Goal: Task Accomplishment & Management: Manage account settings

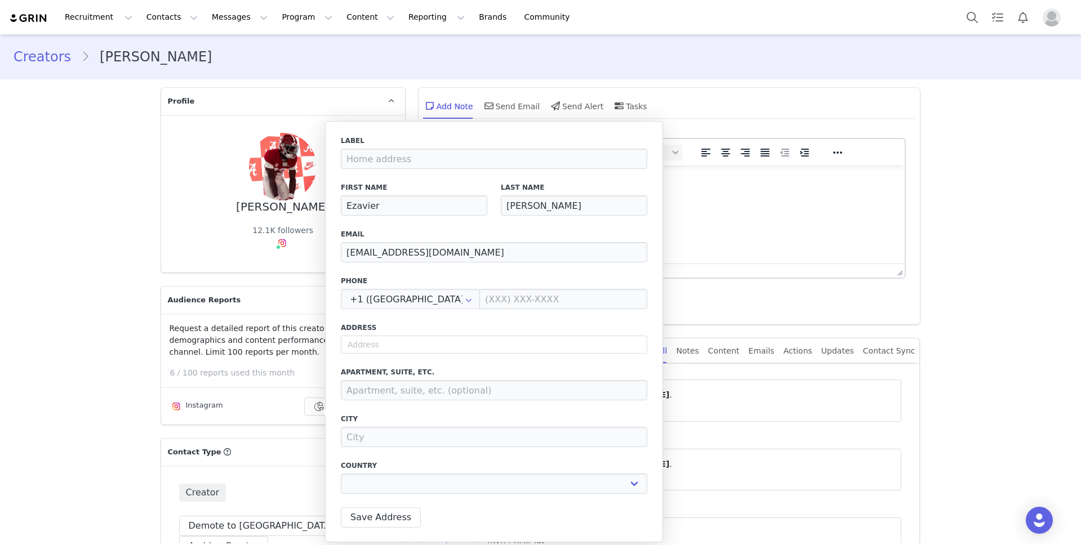
select select
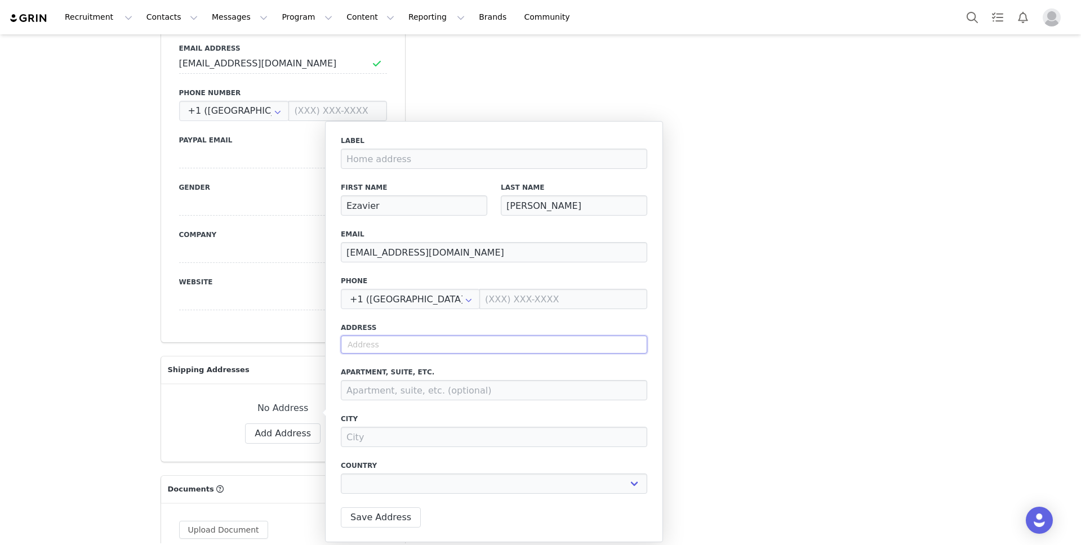
click at [476, 353] on input "text" at bounding box center [494, 345] width 306 height 18
click at [489, 346] on input "text" at bounding box center [494, 345] width 306 height 18
paste input "[STREET_ADDRESS][PERSON_NAME]"
type input "[STREET_ADDRESS][PERSON_NAME]"
select select
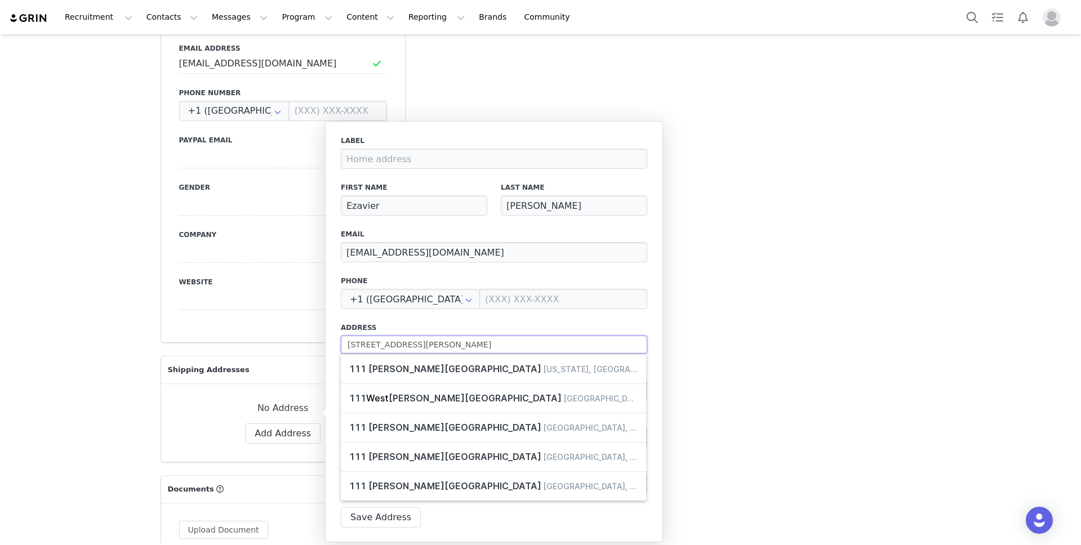
type input "[STREET_ADDRESS][PERSON_NAME]"
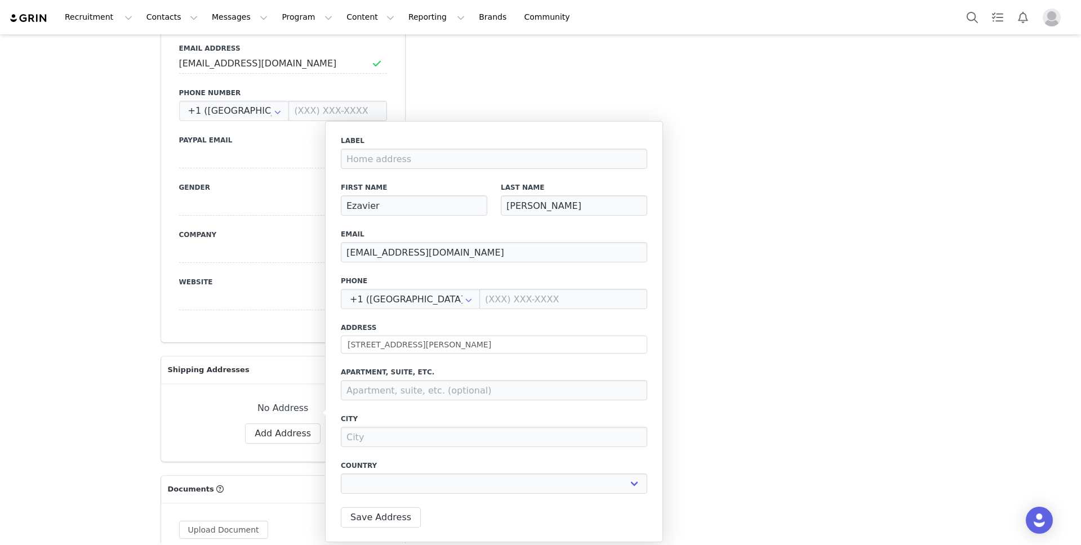
click at [542, 314] on div "Label First Name Ezavier Last Name [PERSON_NAME] Email [EMAIL_ADDRESS][DOMAIN_N…" at bounding box center [494, 318] width 306 height 365
click at [457, 343] on input "[STREET_ADDRESS][PERSON_NAME]" at bounding box center [494, 345] width 306 height 18
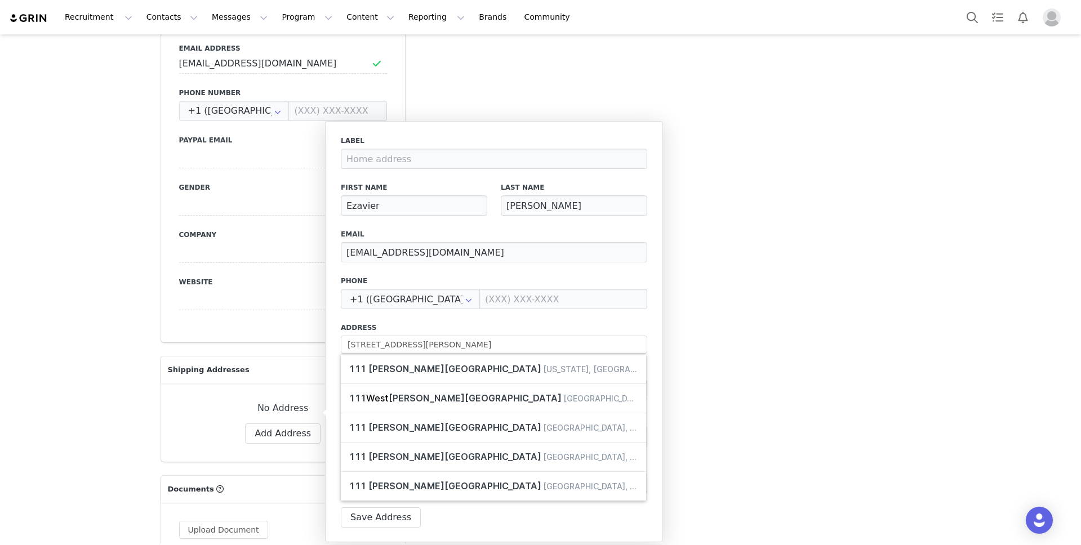
click at [519, 326] on label "Address" at bounding box center [494, 328] width 306 height 10
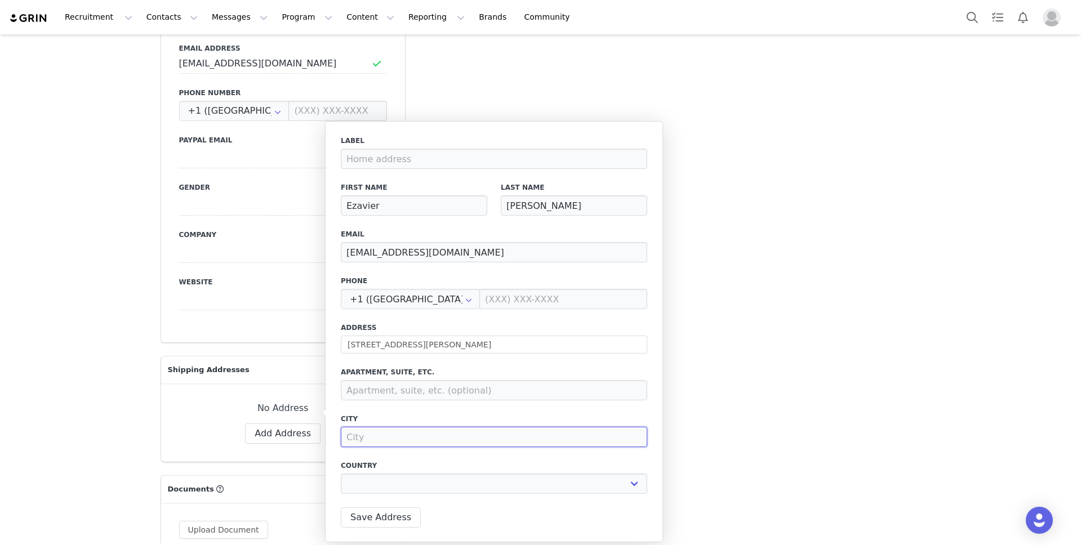
click at [434, 432] on input at bounding box center [494, 437] width 306 height 20
type input "J"
select select
type input "[PERSON_NAME]"
select select
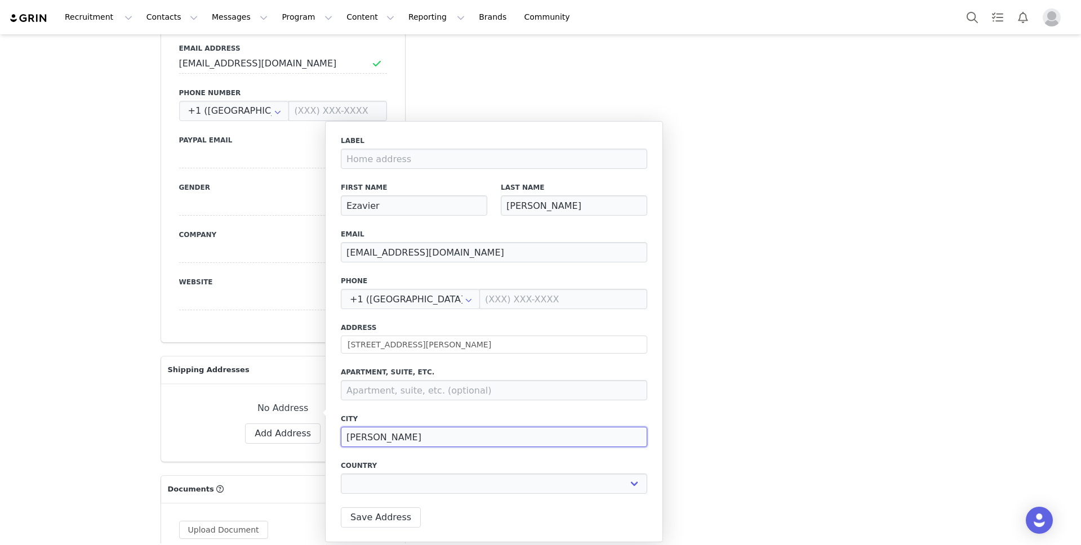
type input "Jac"
select select
type input "Jack"
select select
type input "Jacks"
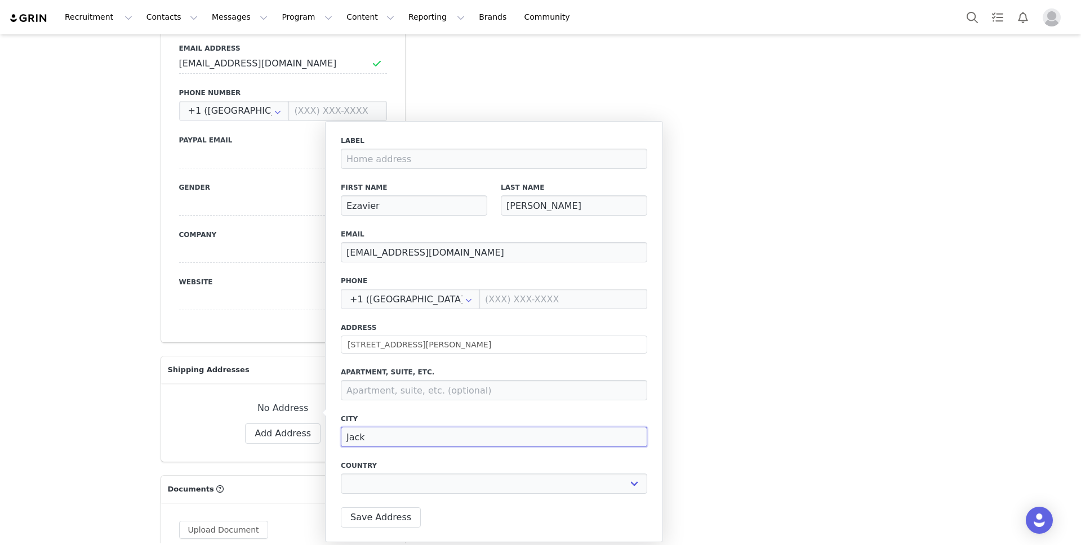
select select
type input "Jackso"
select select
type input "[PERSON_NAME]"
select select
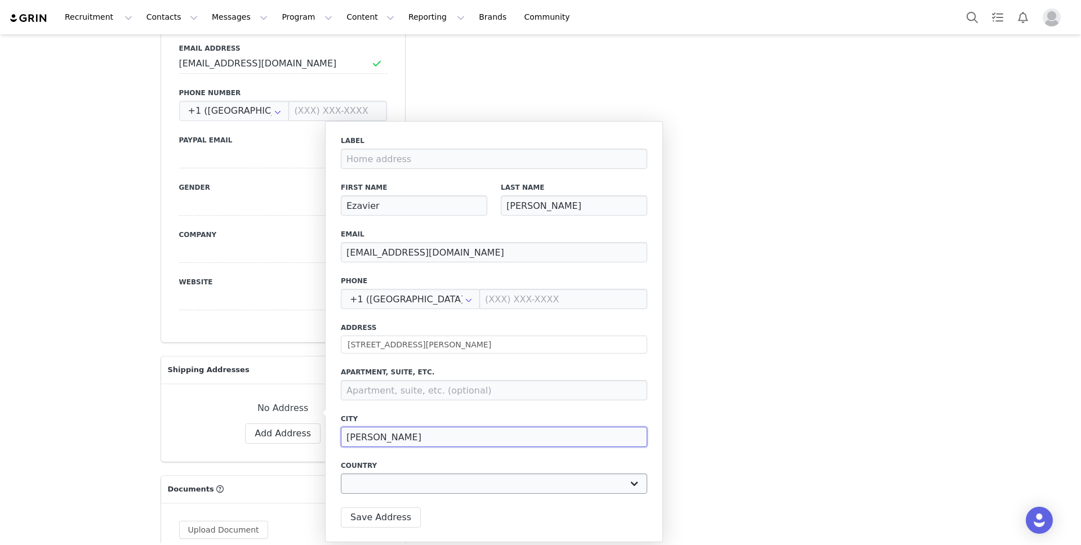
type input "[PERSON_NAME]"
click at [521, 481] on select "[GEOGRAPHIC_DATA] [GEOGRAPHIC_DATA] [GEOGRAPHIC_DATA] [GEOGRAPHIC_DATA] [GEOGRA…" at bounding box center [494, 484] width 306 height 20
select select "[object Object]"
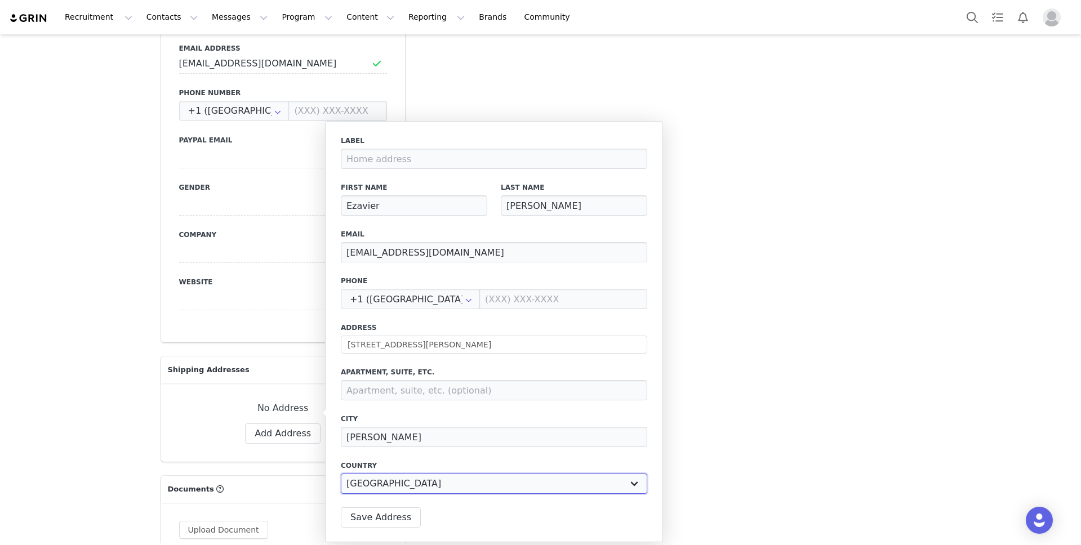
click at [341, 474] on select "[GEOGRAPHIC_DATA] [GEOGRAPHIC_DATA] [GEOGRAPHIC_DATA] [GEOGRAPHIC_DATA] [GEOGRA…" at bounding box center [494, 484] width 306 height 20
click at [521, 487] on select "[US_STATE] [US_STATE] [US_STATE] [US_STATE] [US_STATE] Armed Forces Americas Ar…" at bounding box center [493, 484] width 93 height 20
select select "[object Object]"
click at [447, 474] on select "[US_STATE] [US_STATE] [US_STATE] [US_STATE] [US_STATE] Armed Forces Americas Ar…" at bounding box center [493, 484] width 93 height 20
click at [585, 485] on input at bounding box center [600, 484] width 93 height 20
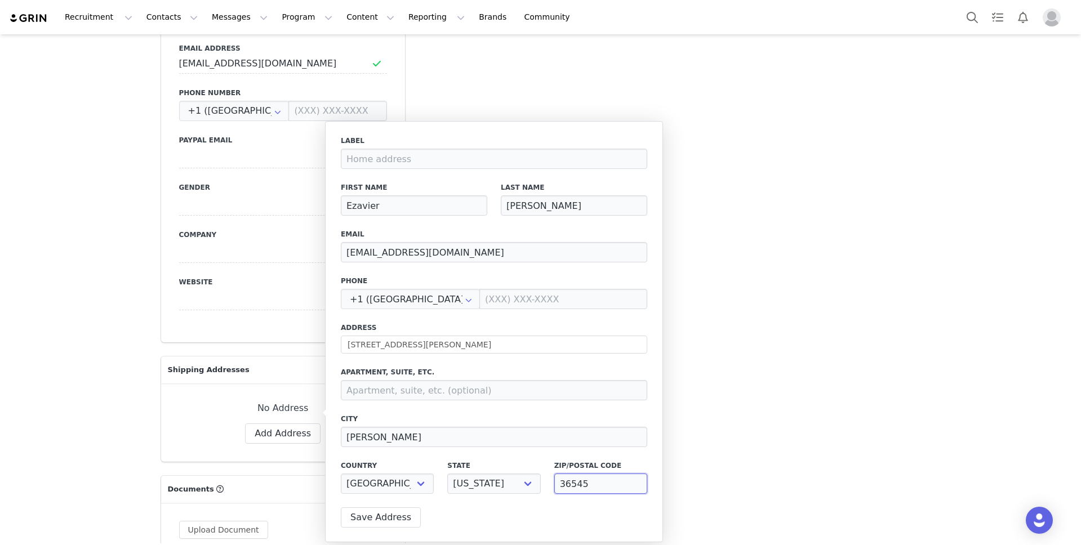
type input "36545"
click at [550, 418] on label "City" at bounding box center [494, 419] width 306 height 10
click at [394, 513] on button "Save Address" at bounding box center [381, 517] width 80 height 20
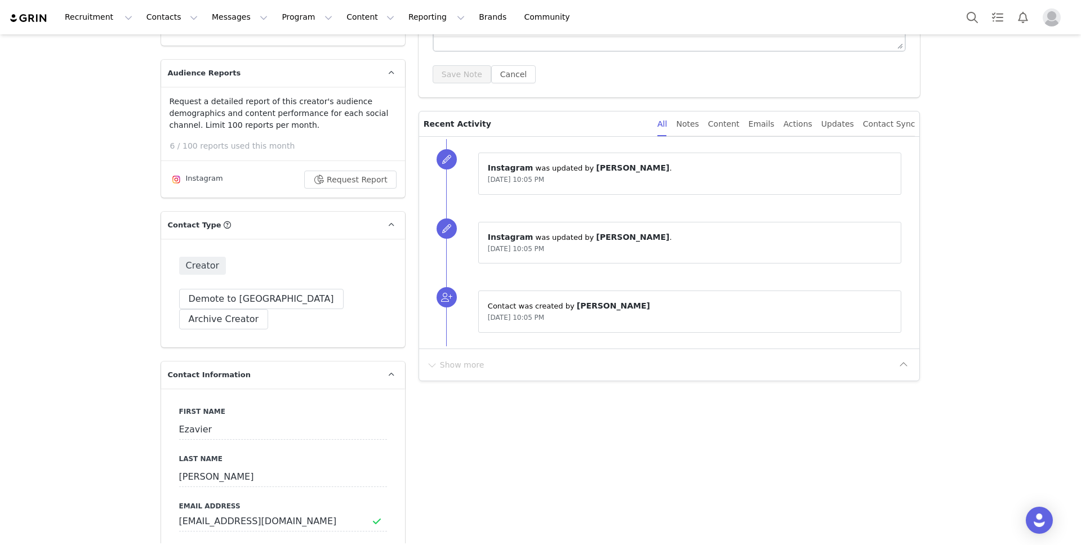
scroll to position [0, 0]
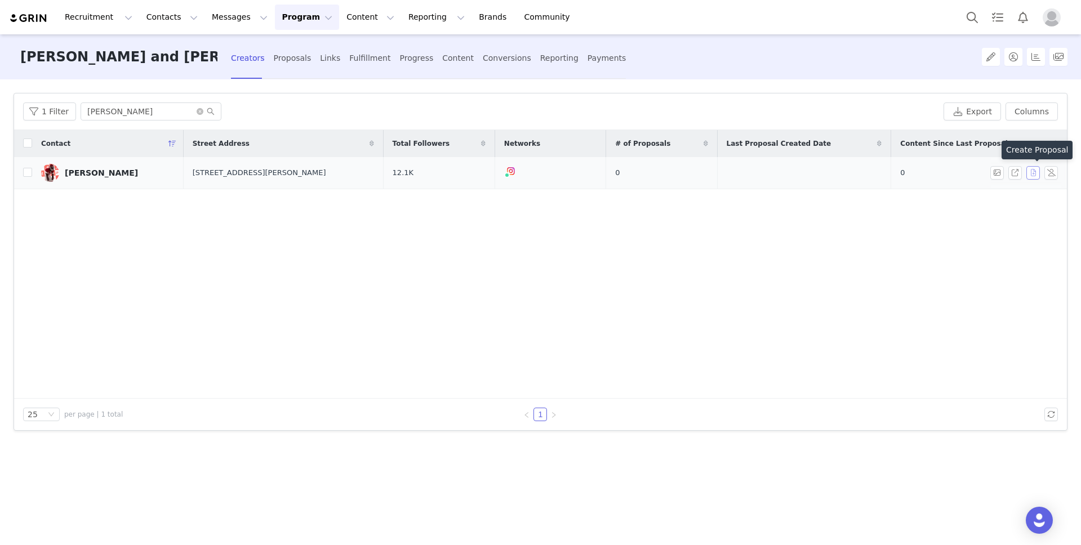
click at [1032, 171] on button "button" at bounding box center [1033, 173] width 14 height 14
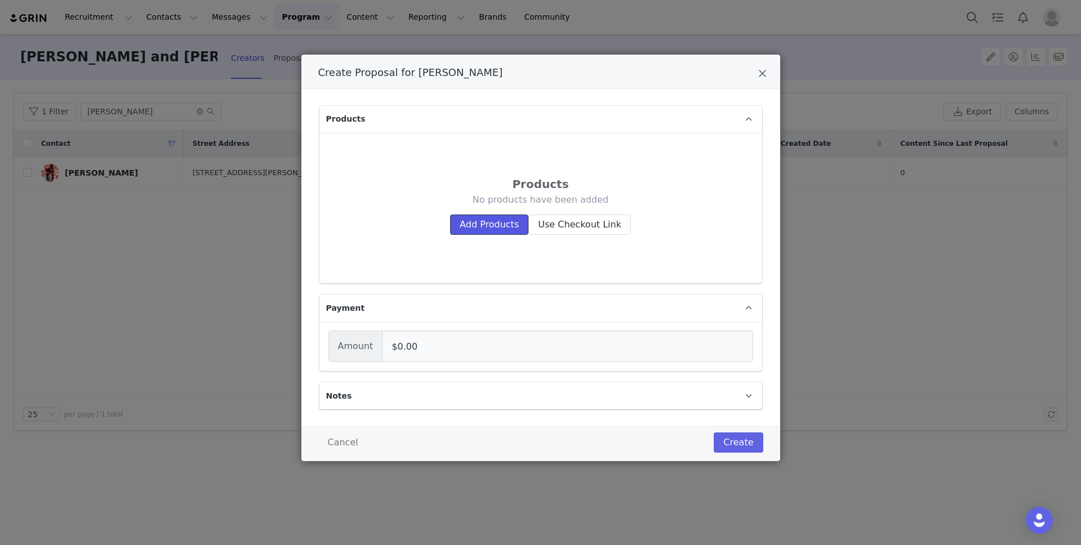
click at [500, 230] on button "Add Products" at bounding box center [489, 225] width 78 height 20
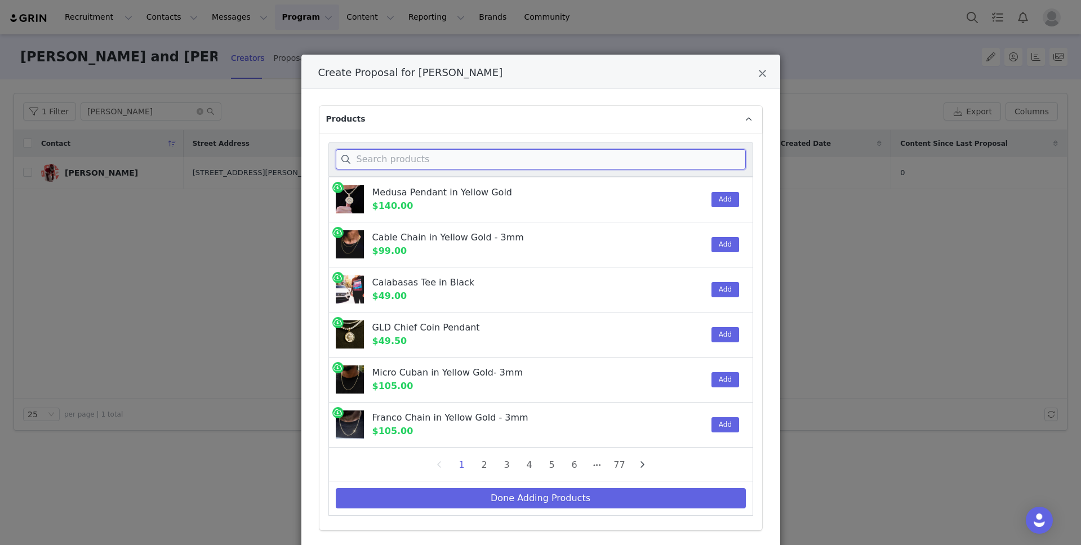
click at [502, 160] on input "Create Proposal for Ezavier Crowell" at bounding box center [541, 159] width 410 height 20
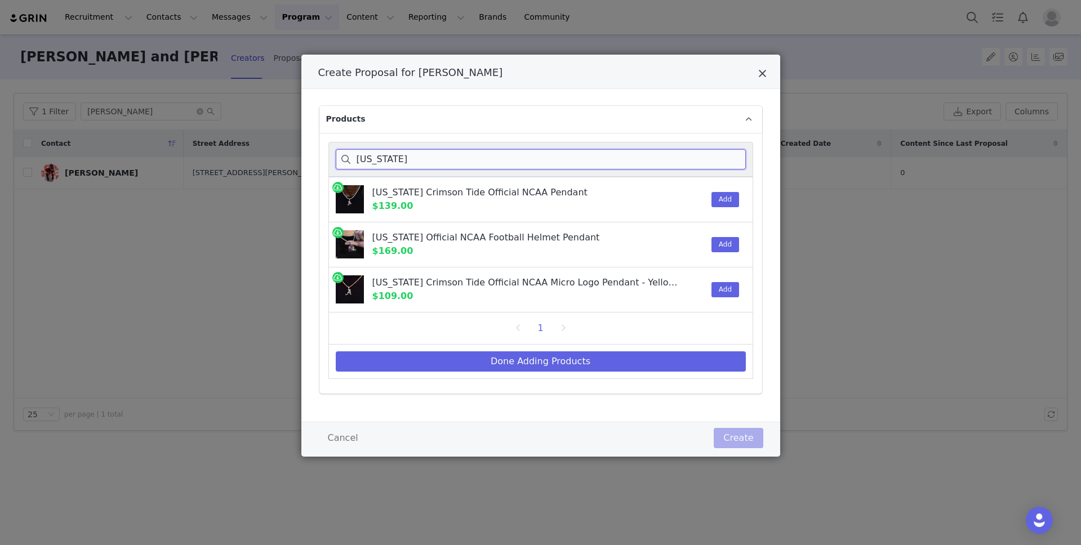
type input "[US_STATE]"
click at [757, 67] on div "Create Proposal for [PERSON_NAME]" at bounding box center [540, 72] width 479 height 34
click at [764, 69] on icon "Close" at bounding box center [762, 73] width 8 height 11
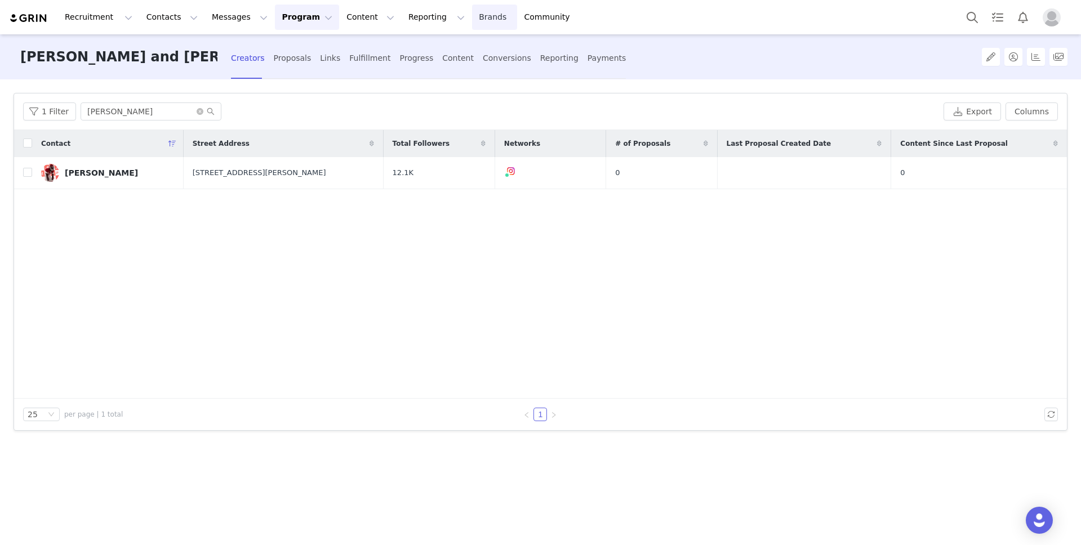
click at [472, 16] on link "Brands Brands" at bounding box center [494, 17] width 44 height 25
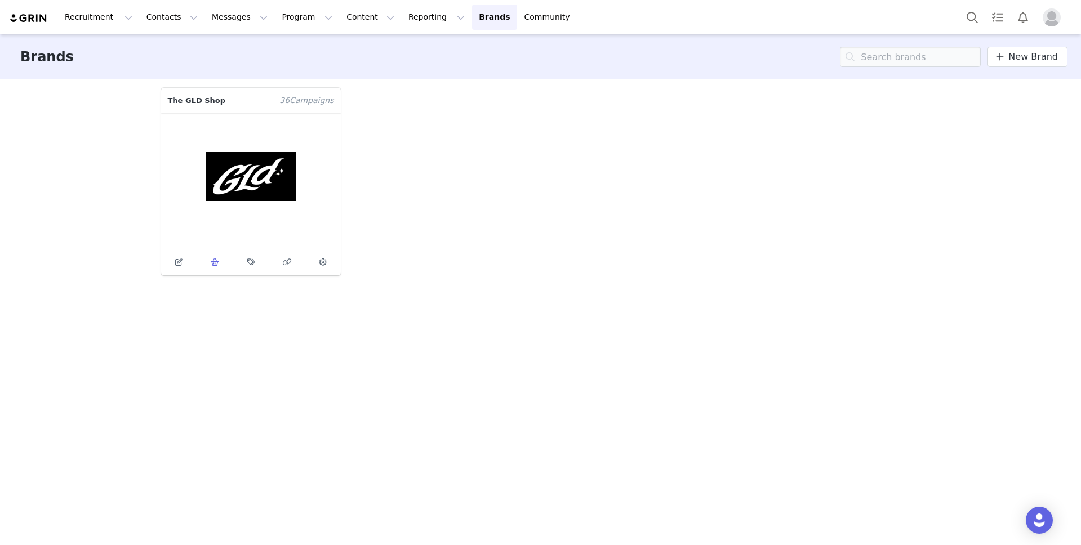
click at [212, 267] on span at bounding box center [215, 262] width 14 height 14
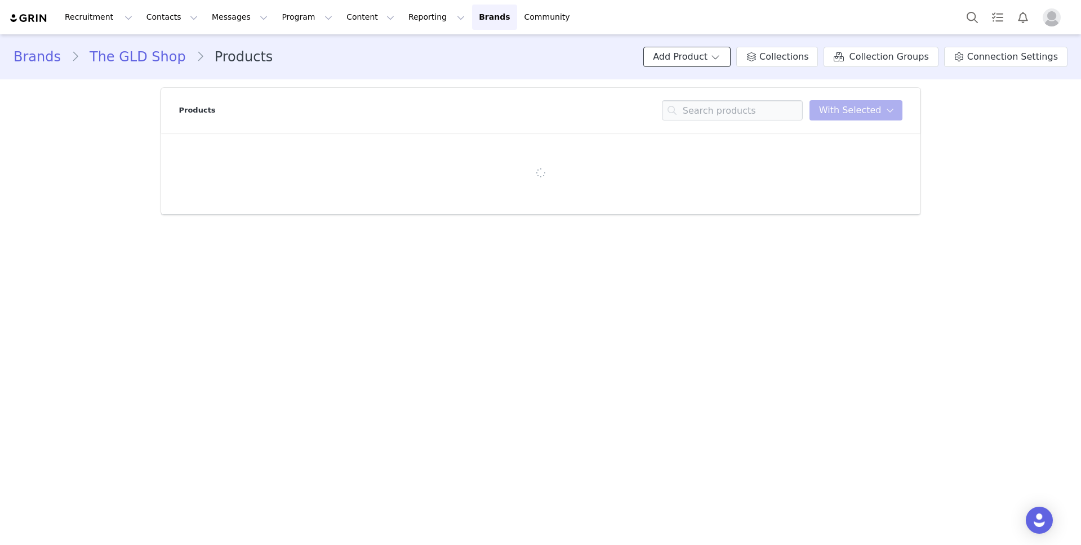
click at [725, 53] on button "Add Product" at bounding box center [686, 57] width 87 height 20
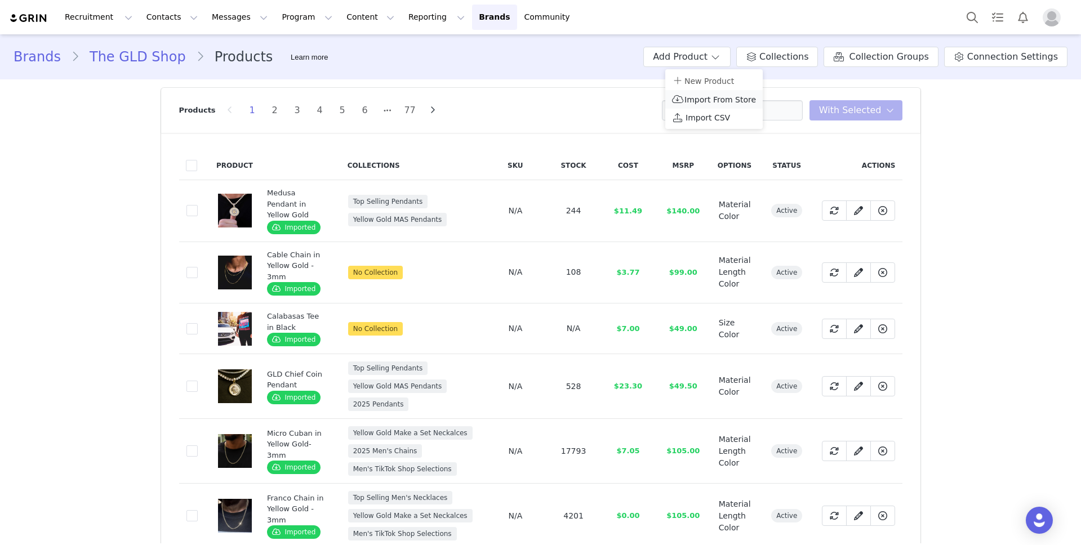
click at [721, 97] on span "Import From Store" at bounding box center [720, 99] width 72 height 9
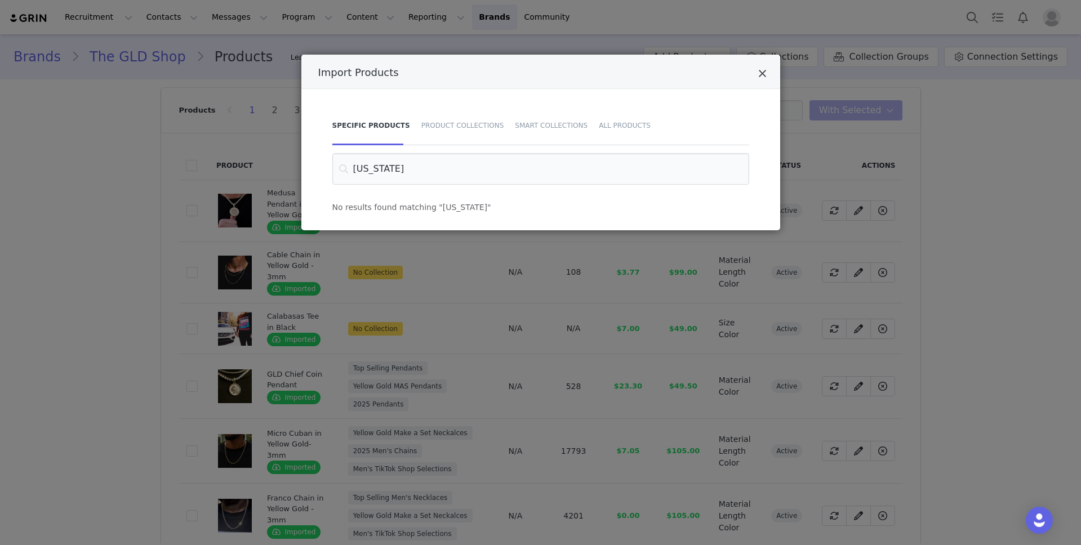
type input "[US_STATE]"
click at [760, 69] on icon "Close" at bounding box center [762, 73] width 8 height 11
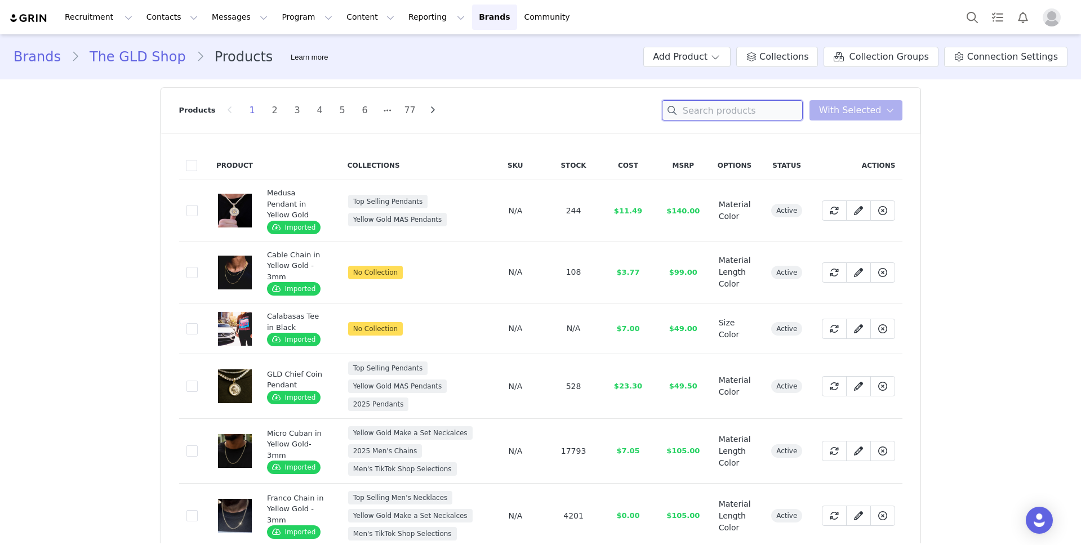
click at [729, 117] on input at bounding box center [732, 110] width 141 height 20
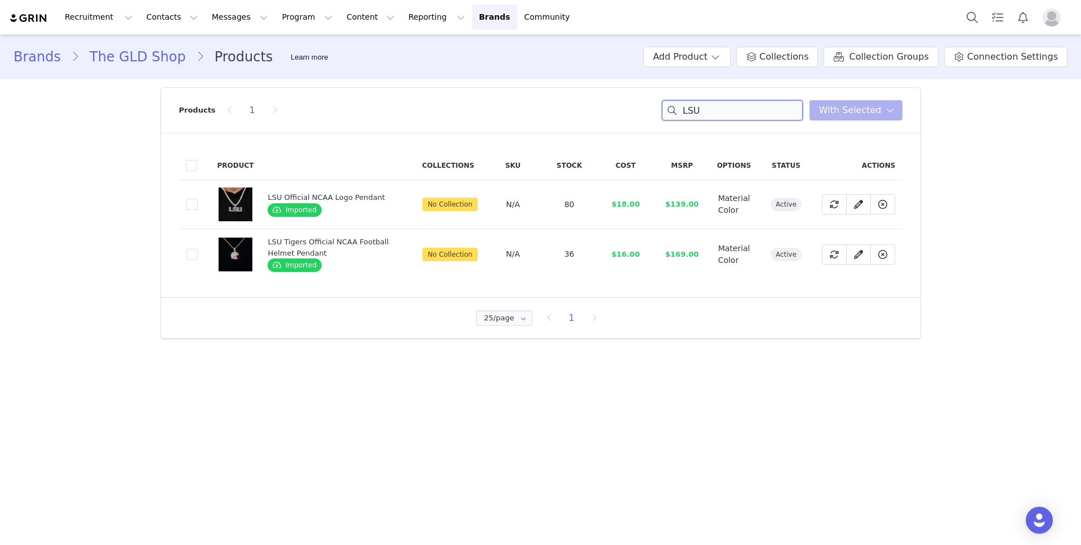
type input "LSU"
click at [165, 15] on button "Contacts Contacts" at bounding box center [172, 17] width 65 height 25
click at [177, 46] on div "Creators" at bounding box center [176, 50] width 75 height 12
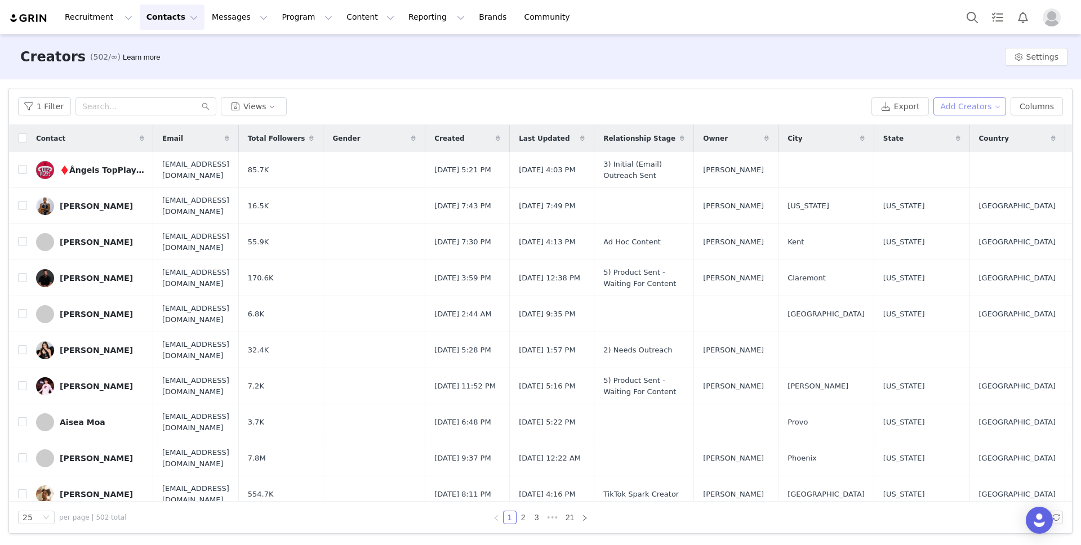
click at [979, 102] on button "Add Creators" at bounding box center [969, 106] width 73 height 18
click at [978, 131] on span "Add a Creator" at bounding box center [971, 129] width 55 height 12
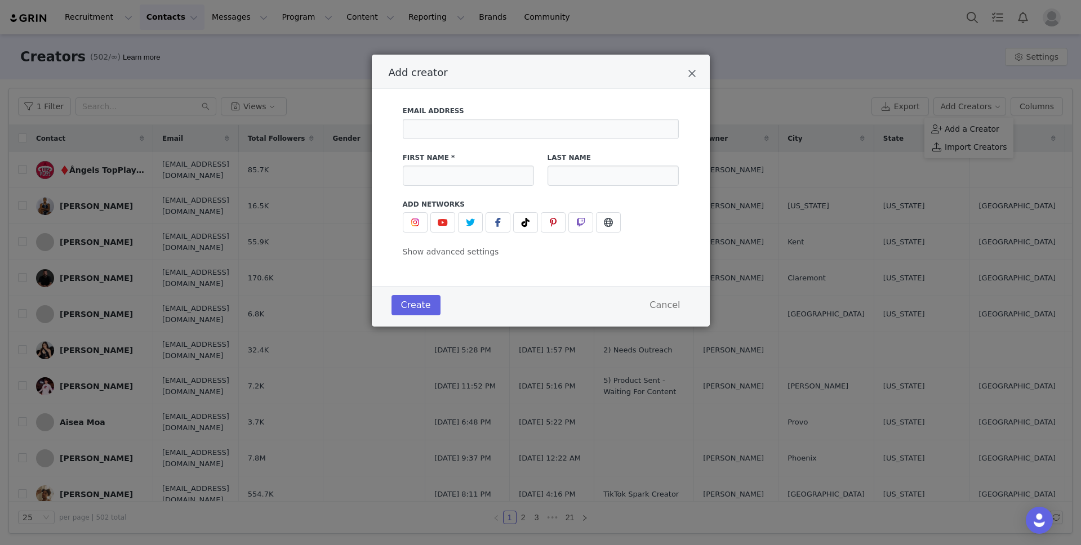
click at [530, 141] on div "Email Address" at bounding box center [540, 122] width 289 height 47
click at [520, 128] on input "Add creator" at bounding box center [541, 129] width 276 height 20
paste input "[URL][DOMAIN_NAME]"
type input "[URL][DOMAIN_NAME]"
click at [413, 224] on img "Add creator" at bounding box center [415, 222] width 9 height 9
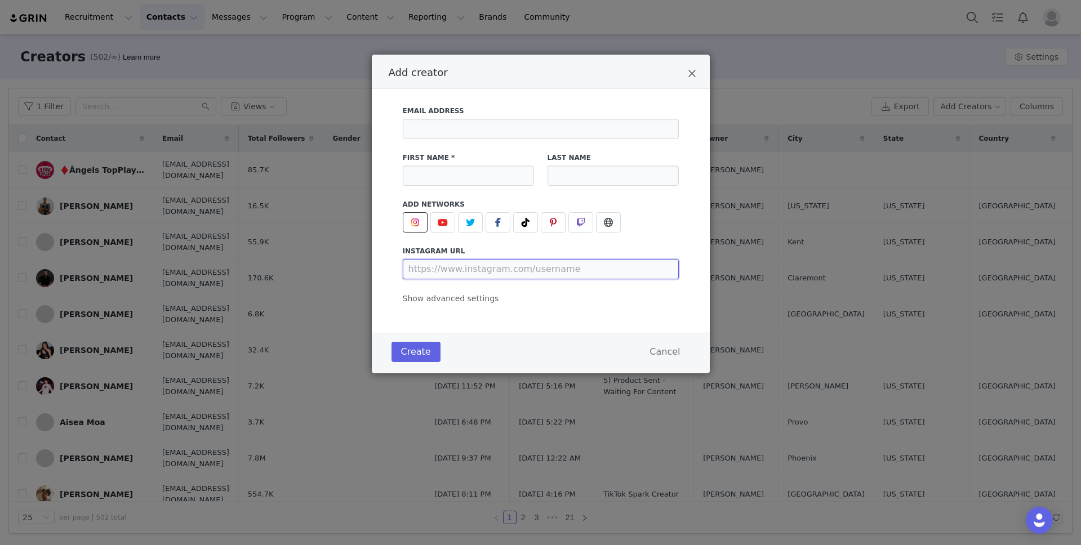
click at [464, 262] on input "Add creator" at bounding box center [541, 269] width 276 height 20
paste input "[URL][DOMAIN_NAME]"
type input "[URL][DOMAIN_NAME]"
click at [470, 181] on input "Add creator" at bounding box center [468, 176] width 131 height 20
type input "Peyton"
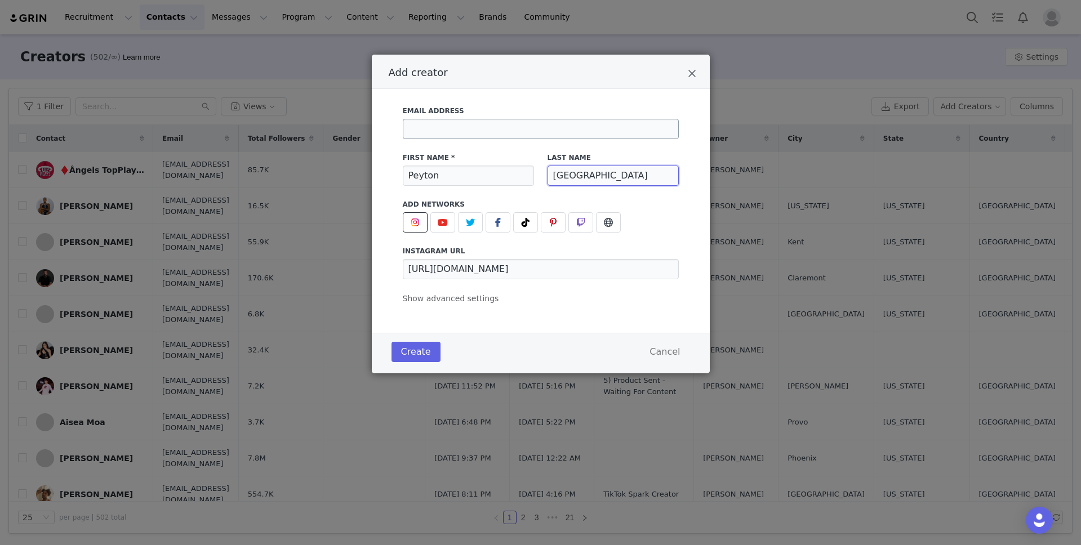
type input "[GEOGRAPHIC_DATA]"
click at [469, 123] on input "Add creator" at bounding box center [541, 129] width 276 height 20
paste input "[PERSON_NAME][EMAIL_ADDRESS][DOMAIN_NAME]"
type input "[PERSON_NAME][EMAIL_ADDRESS][DOMAIN_NAME]"
click at [557, 92] on div "Email Address [PERSON_NAME][EMAIL_ADDRESS][DOMAIN_NAME] First Name * [PERSON_NA…" at bounding box center [541, 211] width 338 height 244
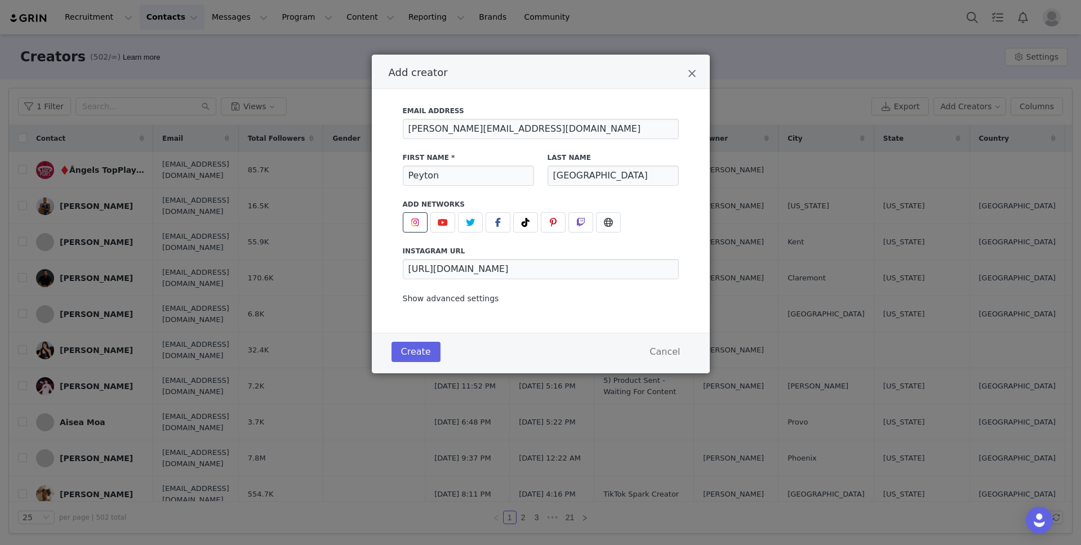
click at [480, 301] on span "Show advanced settings" at bounding box center [451, 298] width 96 height 9
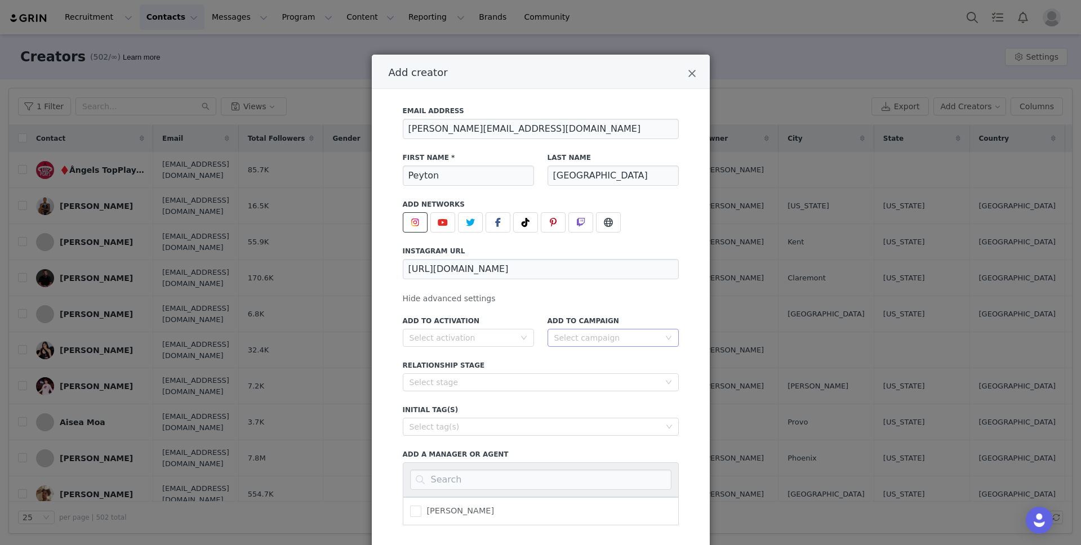
click at [596, 337] on div "Select campaign" at bounding box center [606, 337] width 105 height 11
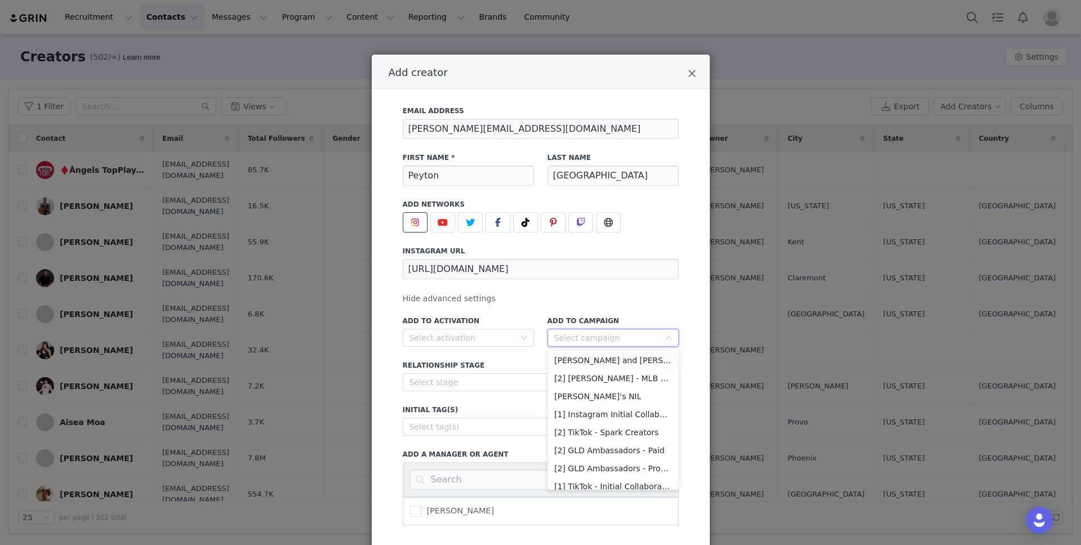
click at [612, 362] on li "[PERSON_NAME] and [PERSON_NAME]" at bounding box center [612, 360] width 131 height 18
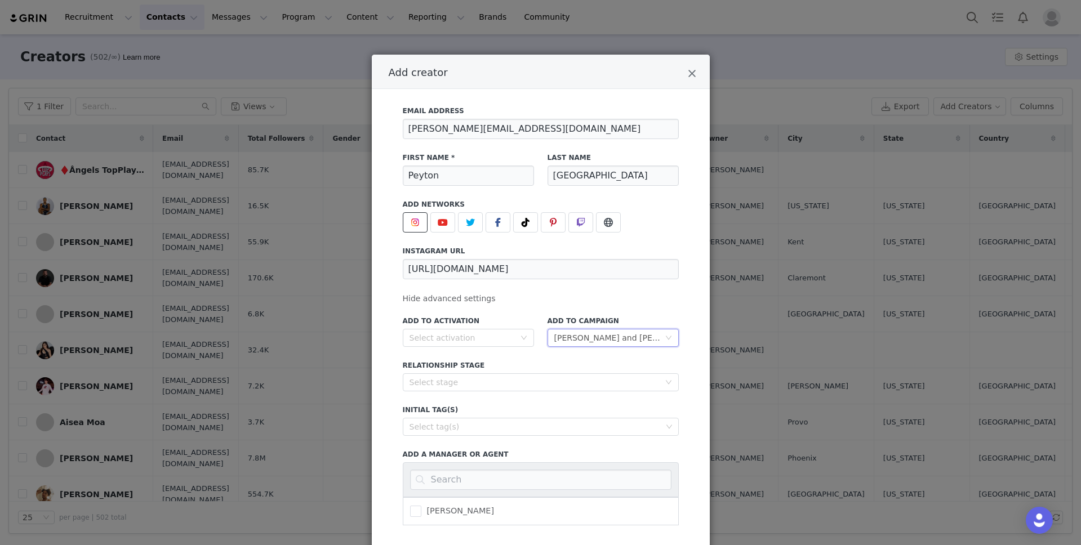
click at [543, 345] on div "Add to Campaign Select campaign [PERSON_NAME] and [PERSON_NAME]" at bounding box center [613, 331] width 145 height 44
click at [552, 374] on div "Select stage" at bounding box center [536, 382] width 255 height 17
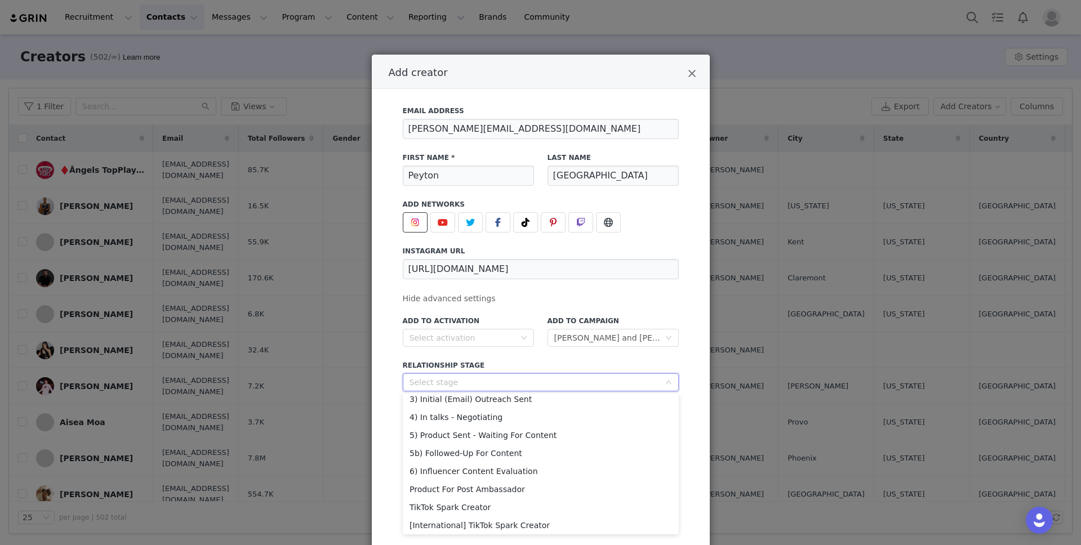
scroll to position [66, 0]
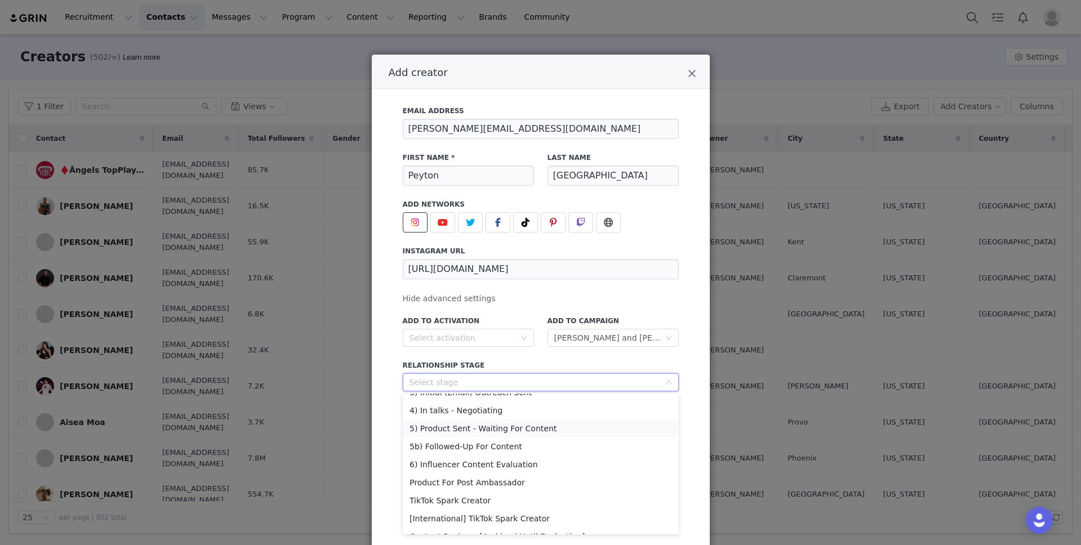
click at [526, 425] on li "5) Product Sent - Waiting For Content" at bounding box center [541, 429] width 276 height 18
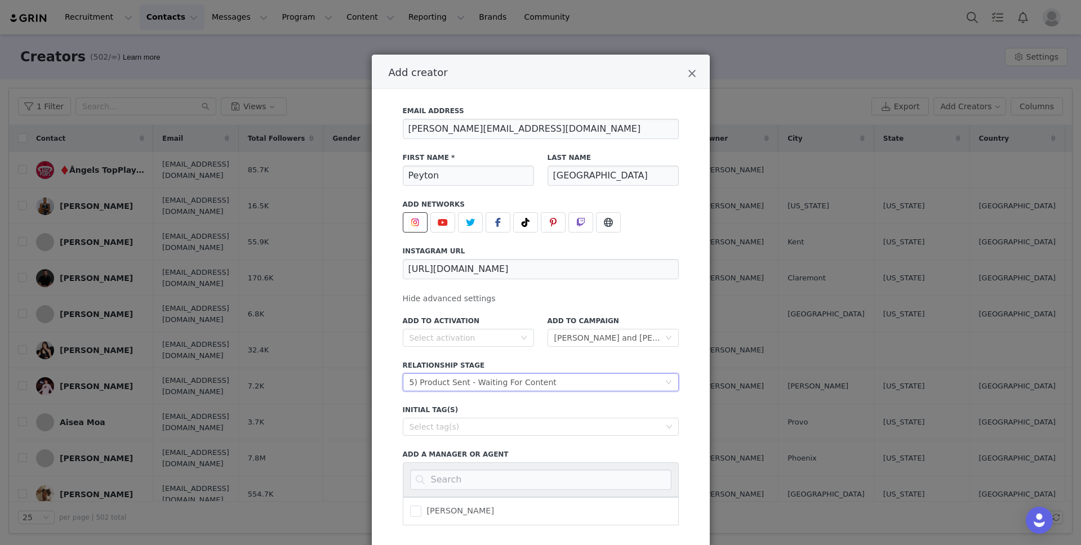
click at [547, 349] on div "Add to Campaign Select campaign [PERSON_NAME] and [PERSON_NAME]" at bounding box center [613, 331] width 145 height 44
click at [537, 429] on div "Select tag(s)" at bounding box center [535, 426] width 252 height 11
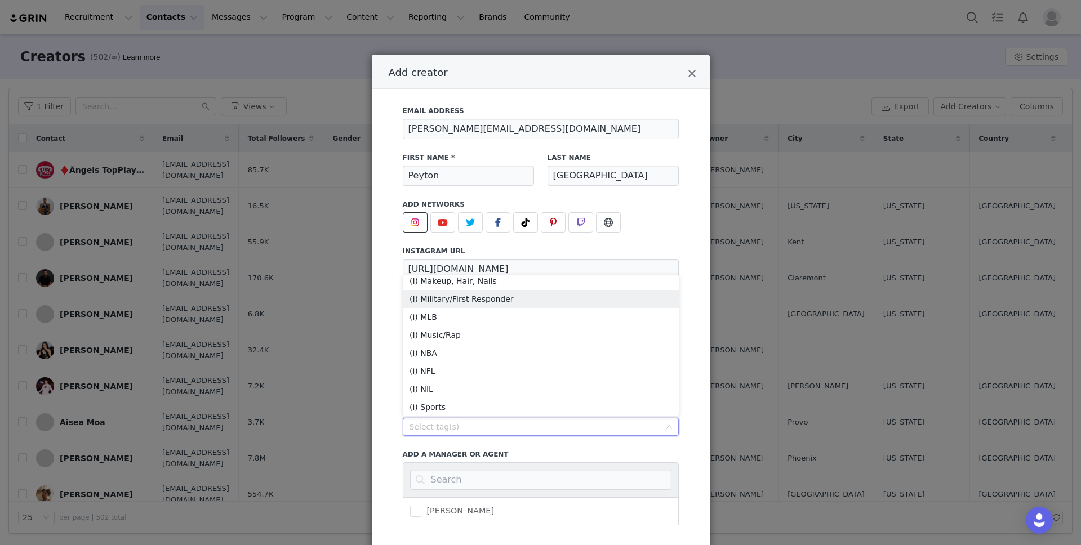
scroll to position [147, 0]
click at [523, 390] on li "(i) Sports" at bounding box center [541, 391] width 276 height 18
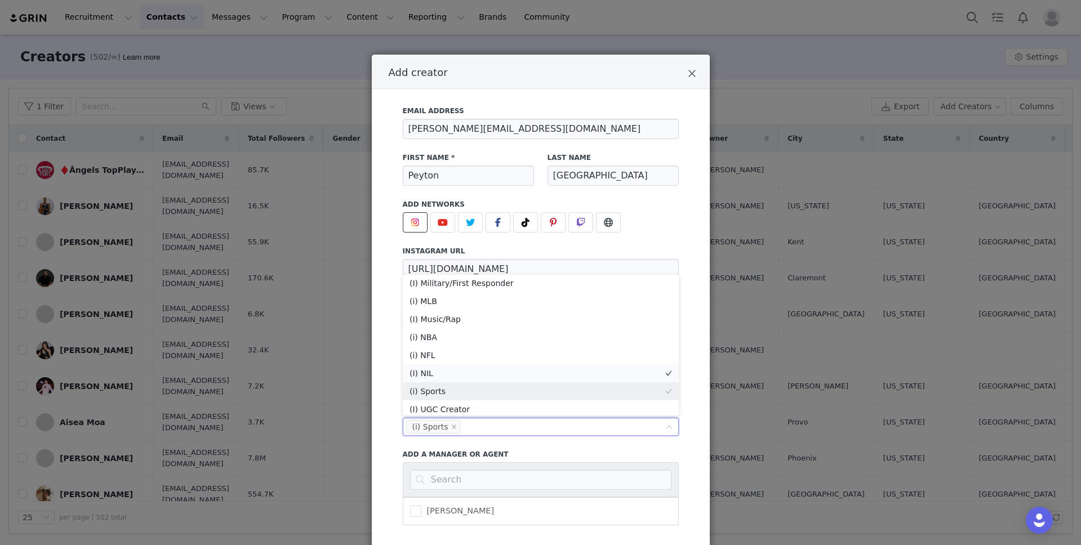
click at [488, 374] on li "(I) NIL" at bounding box center [541, 373] width 276 height 18
click at [565, 446] on div "Add to Activation Select activation Add to Campaign Select campaign [PERSON_NAM…" at bounding box center [541, 417] width 276 height 216
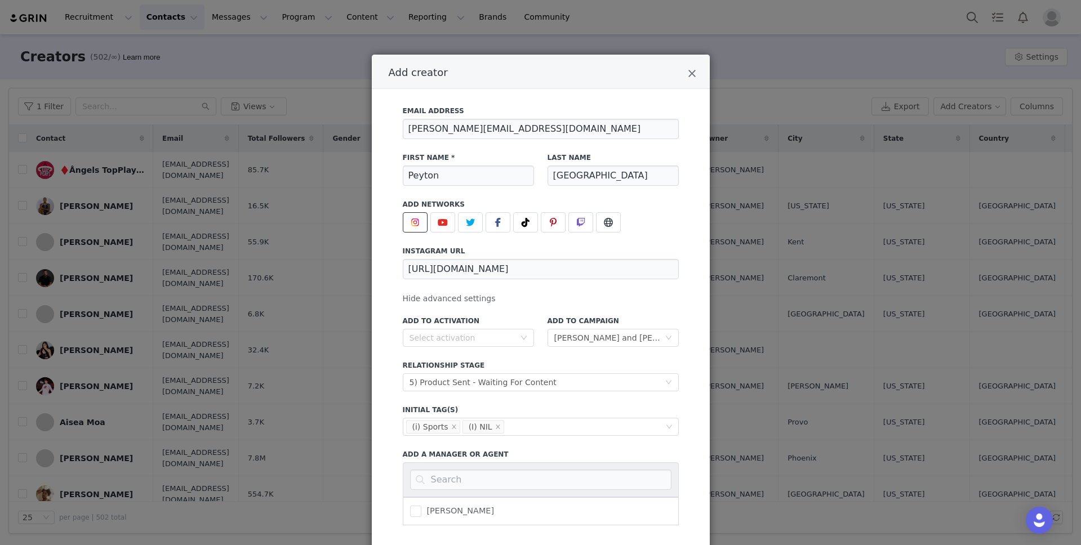
scroll to position [79, 0]
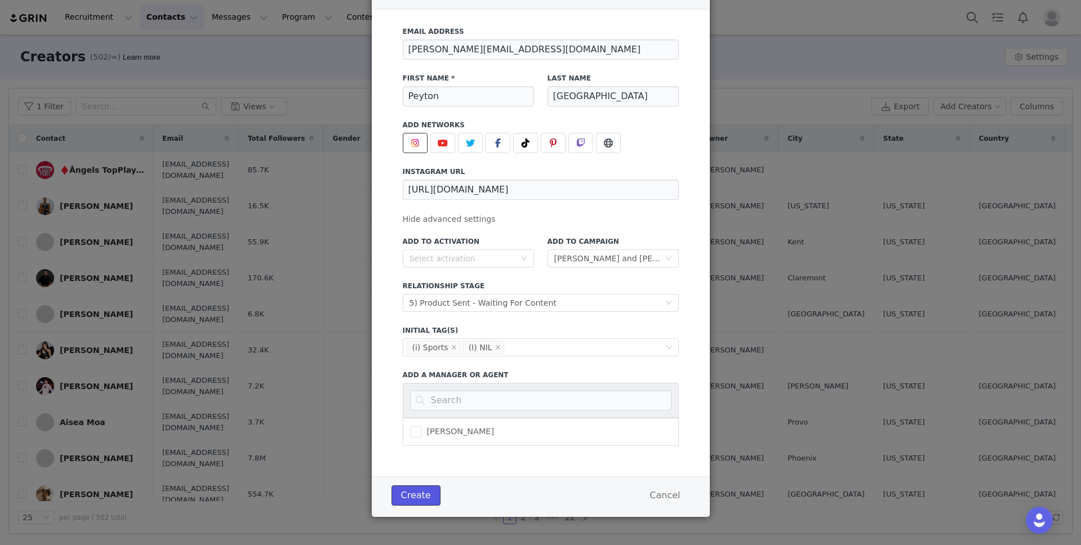
click at [430, 488] on button "Create" at bounding box center [415, 495] width 49 height 20
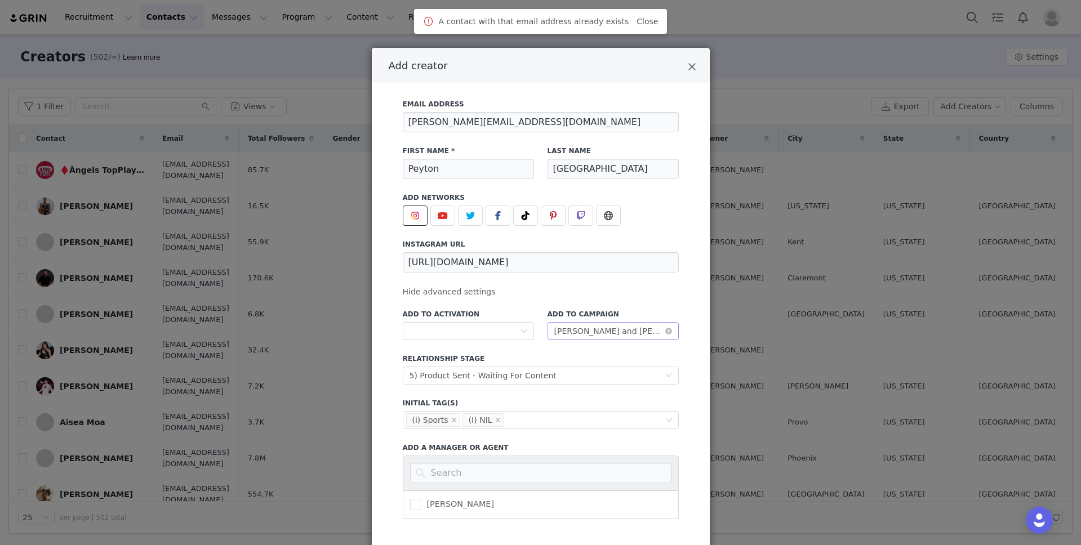
scroll to position [0, 0]
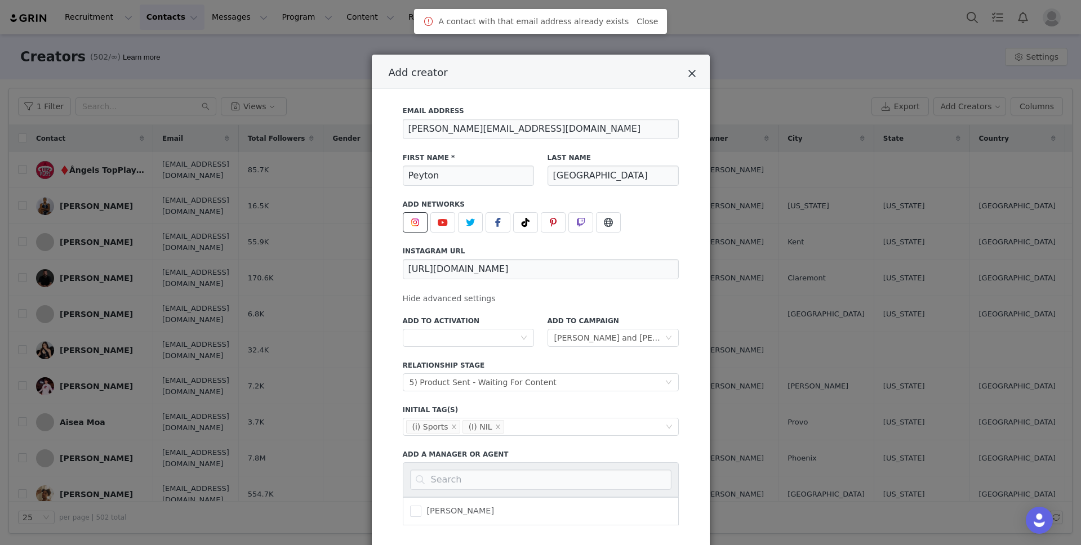
click at [688, 74] on icon "Close" at bounding box center [692, 73] width 8 height 11
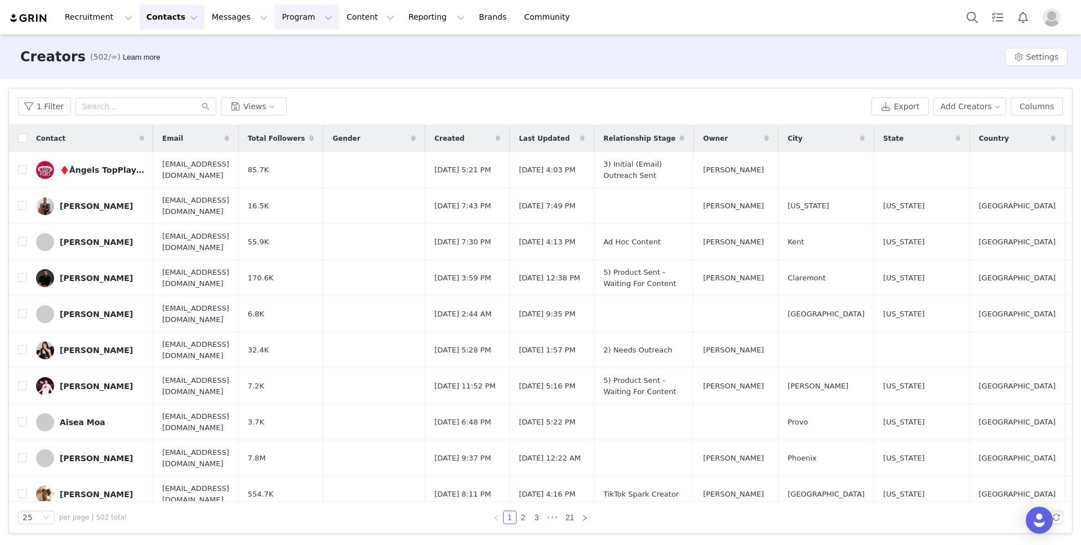
click at [284, 14] on button "Program Program" at bounding box center [307, 17] width 64 height 25
click at [288, 65] on p "Campaigns" at bounding box center [288, 71] width 44 height 12
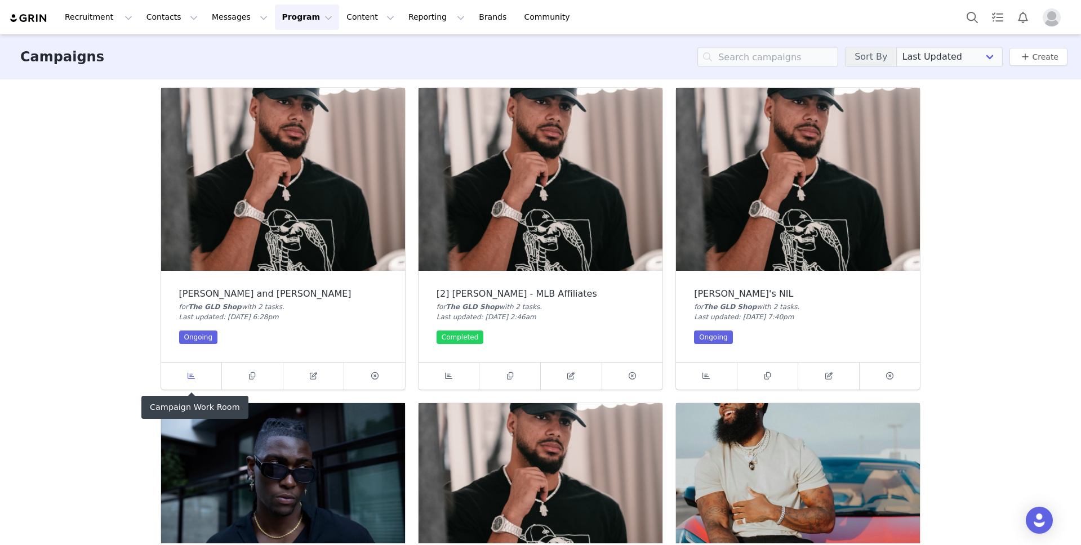
click at [195, 376] on span at bounding box center [191, 376] width 14 height 14
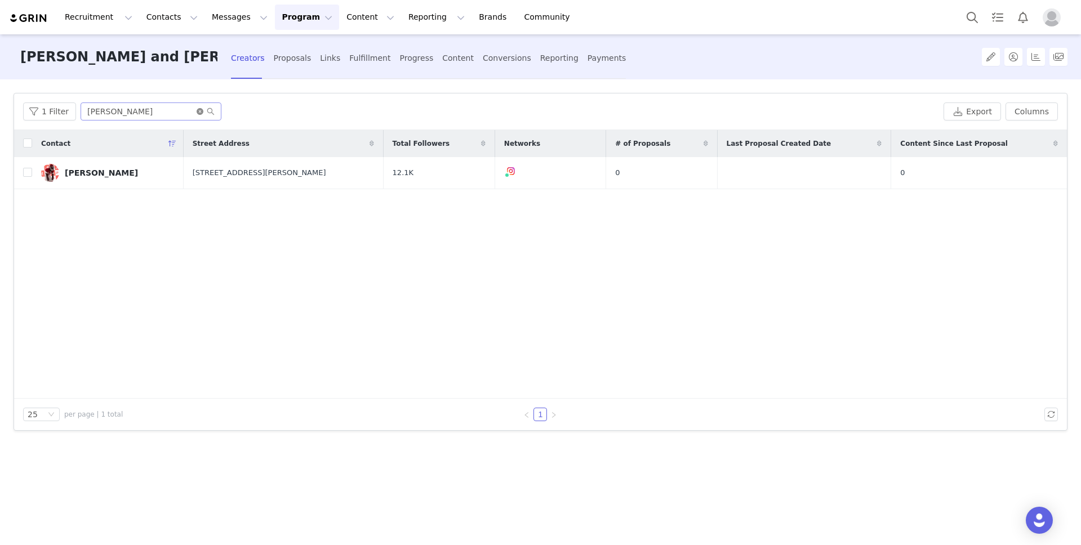
click at [197, 110] on icon "icon: close-circle" at bounding box center [200, 111] width 7 height 7
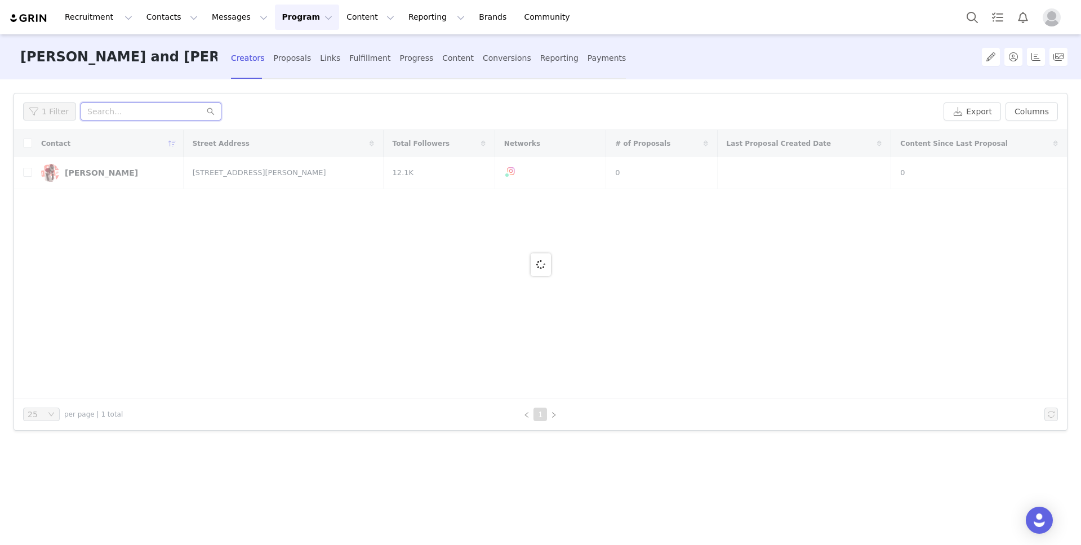
click at [110, 109] on input "text" at bounding box center [151, 111] width 141 height 18
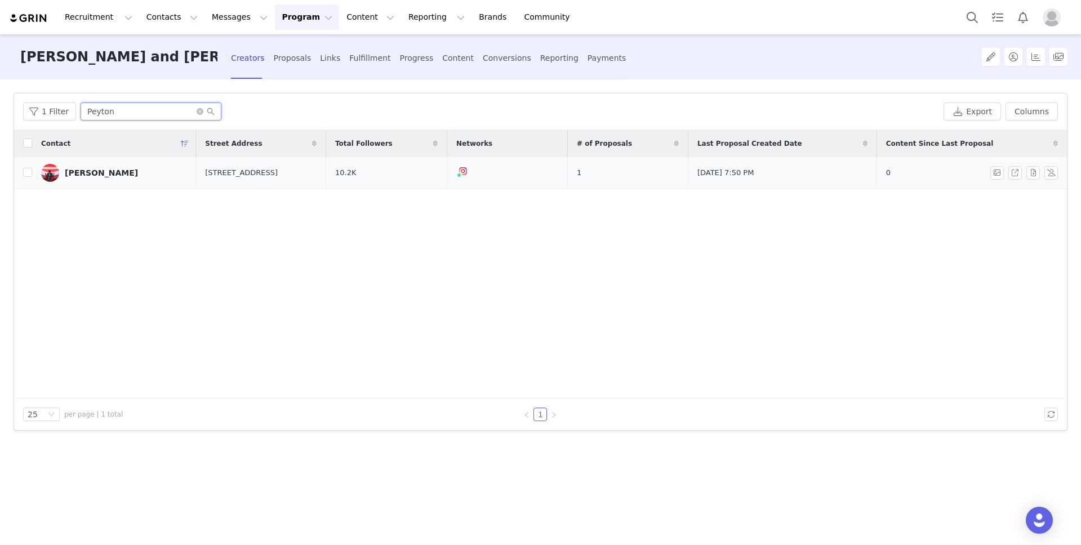
type input "Peyton"
click at [648, 175] on td "1" at bounding box center [627, 173] width 121 height 32
click at [101, 175] on div "[PERSON_NAME]" at bounding box center [101, 172] width 73 height 9
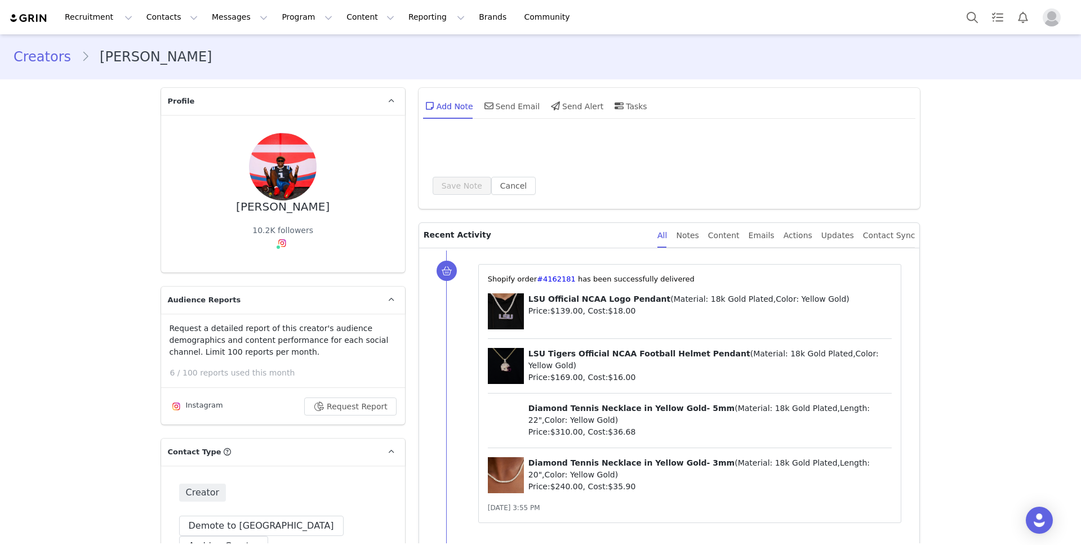
type input "+1 ([GEOGRAPHIC_DATA])"
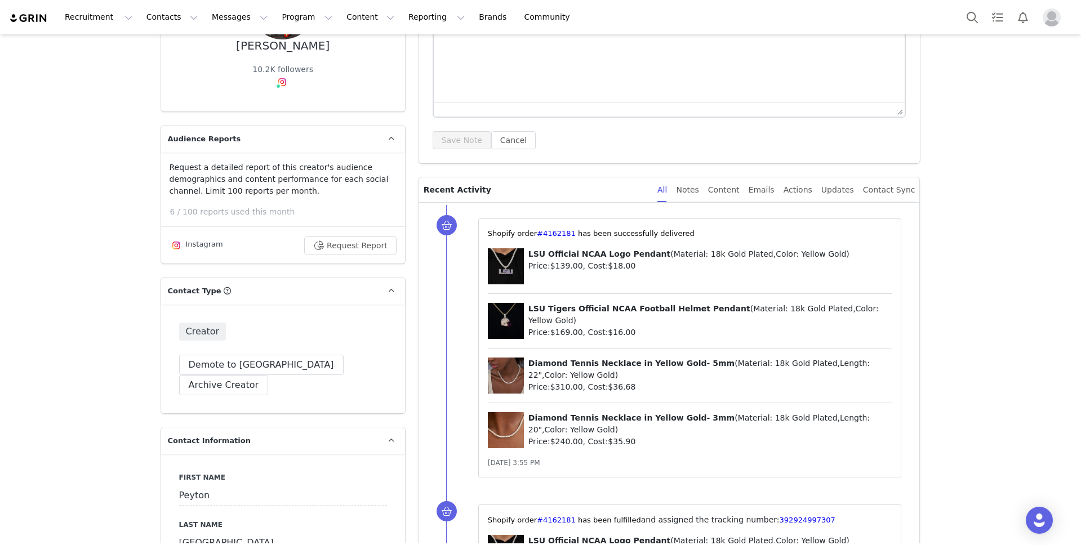
scroll to position [163, 0]
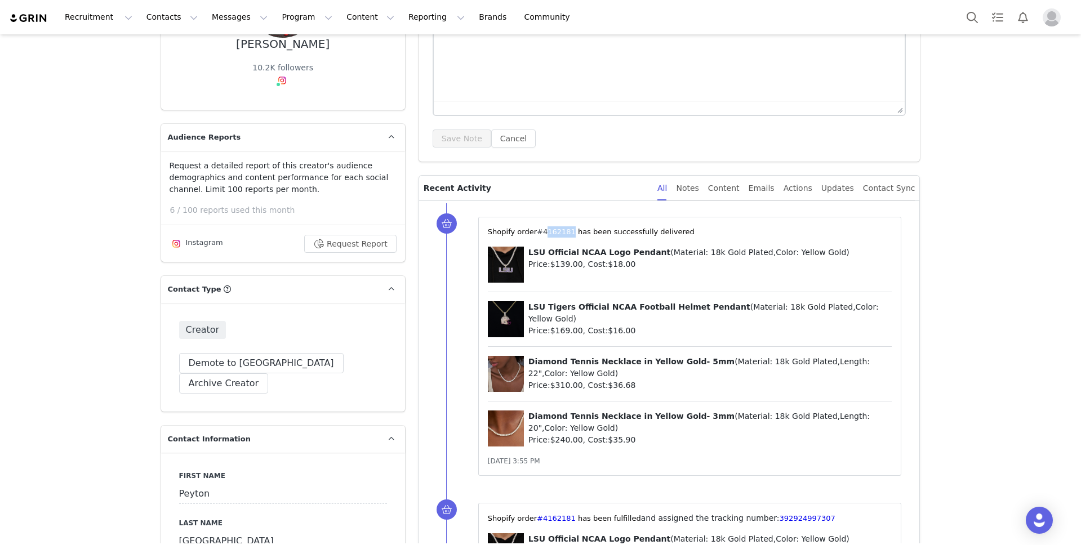
drag, startPoint x: 573, startPoint y: 230, endPoint x: 541, endPoint y: 230, distance: 31.5
click at [541, 230] on span "⁨Shopify⁩ order⁨ #4162181 ⁩ has been successfully delivered" at bounding box center [591, 232] width 207 height 8
copy span "4162181 ⁩"
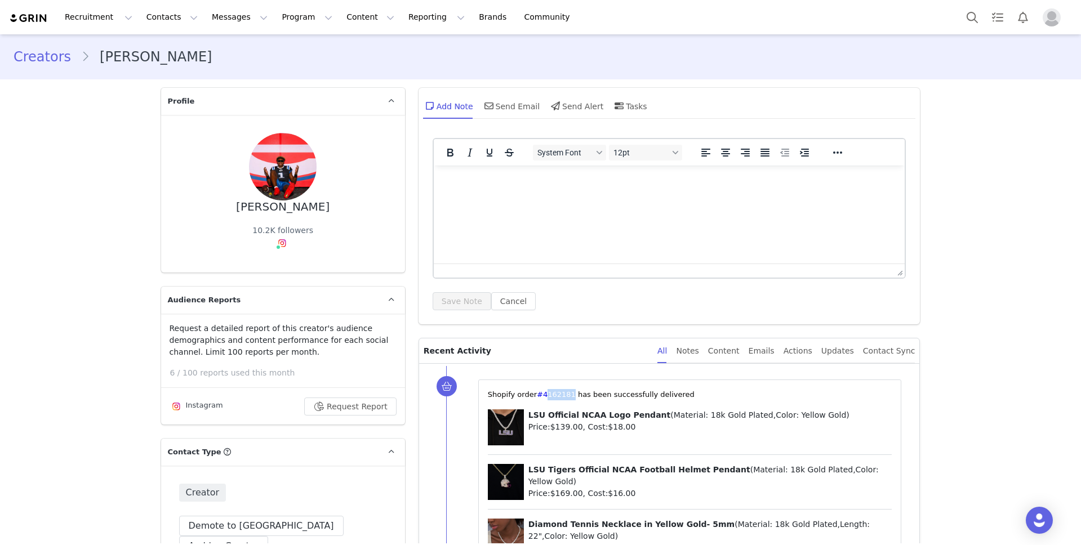
click at [29, 60] on link "Creators" at bounding box center [48, 57] width 68 height 20
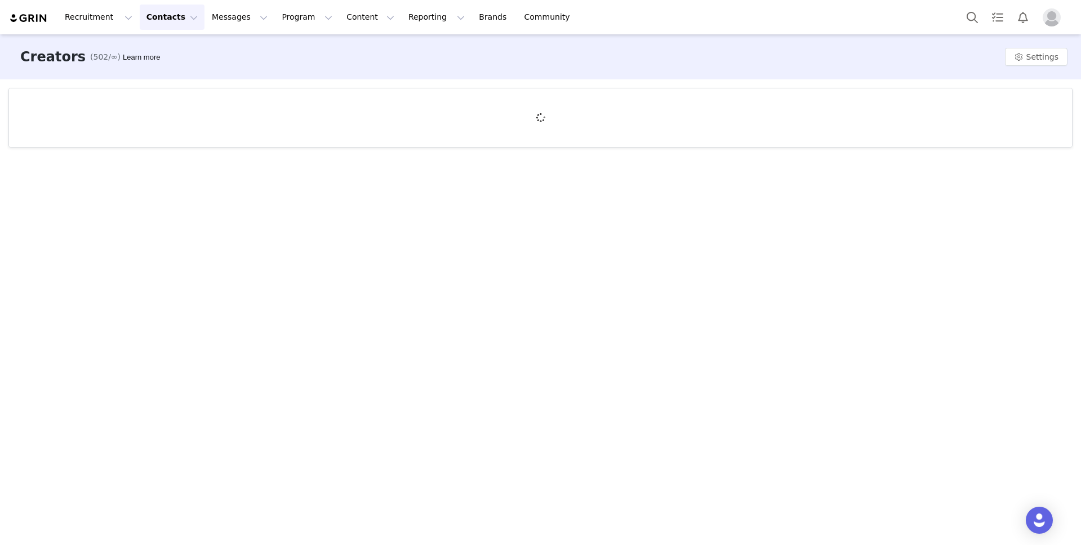
click at [166, 15] on button "Contacts Contacts" at bounding box center [172, 17] width 65 height 25
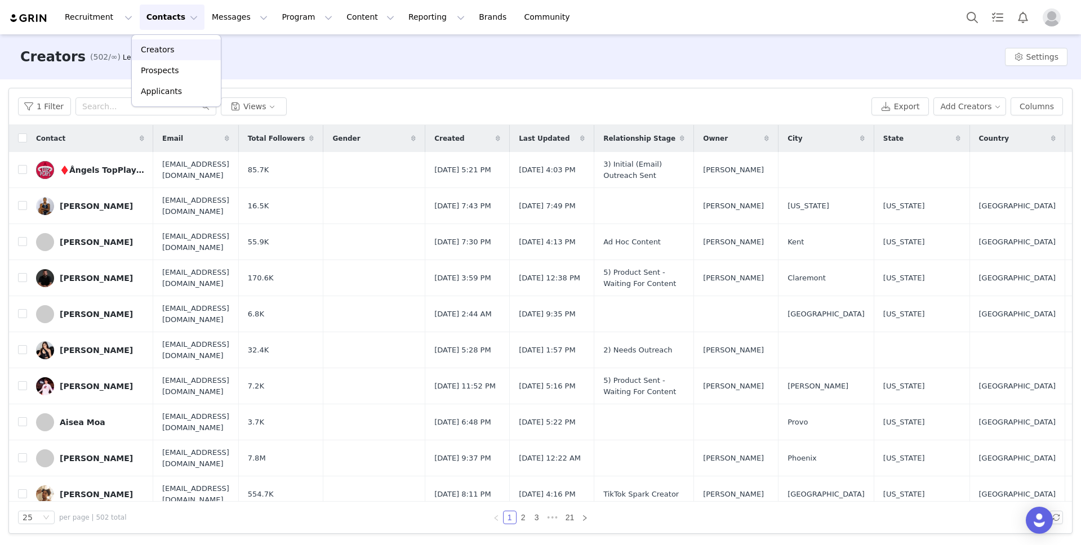
click at [180, 50] on div "Creators" at bounding box center [176, 50] width 75 height 12
click at [968, 109] on button "Add Creators" at bounding box center [969, 106] width 73 height 18
click at [970, 131] on span "Add a Creator" at bounding box center [971, 129] width 55 height 12
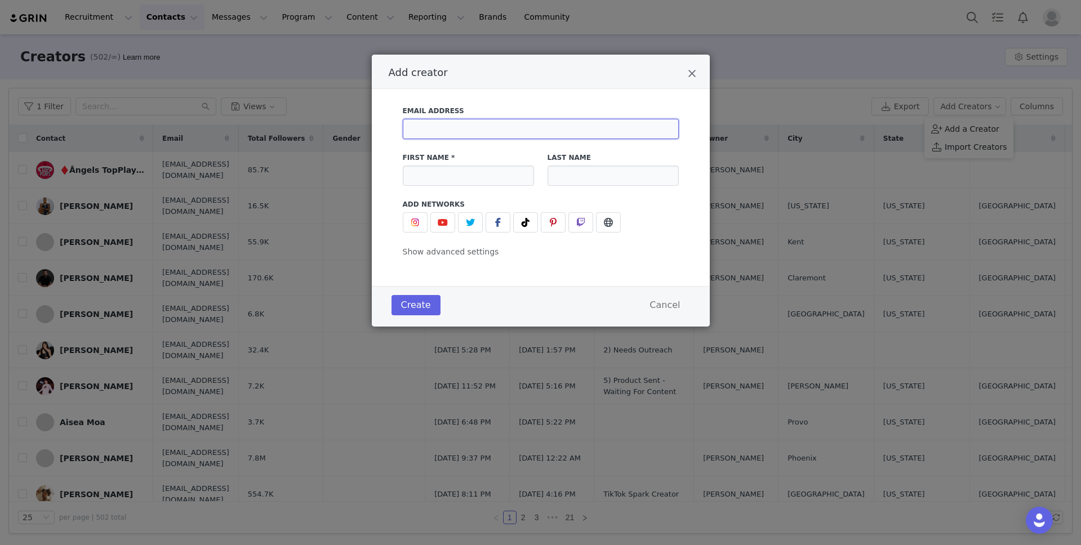
click at [572, 132] on input "Add creator" at bounding box center [541, 129] width 276 height 20
paste input "[EMAIL_ADDRESS][DOMAIN_NAME]"
type input "[EMAIL_ADDRESS][DOMAIN_NAME]"
click at [481, 173] on input "Add creator" at bounding box center [468, 176] width 131 height 20
type input "[PERSON_NAME]"
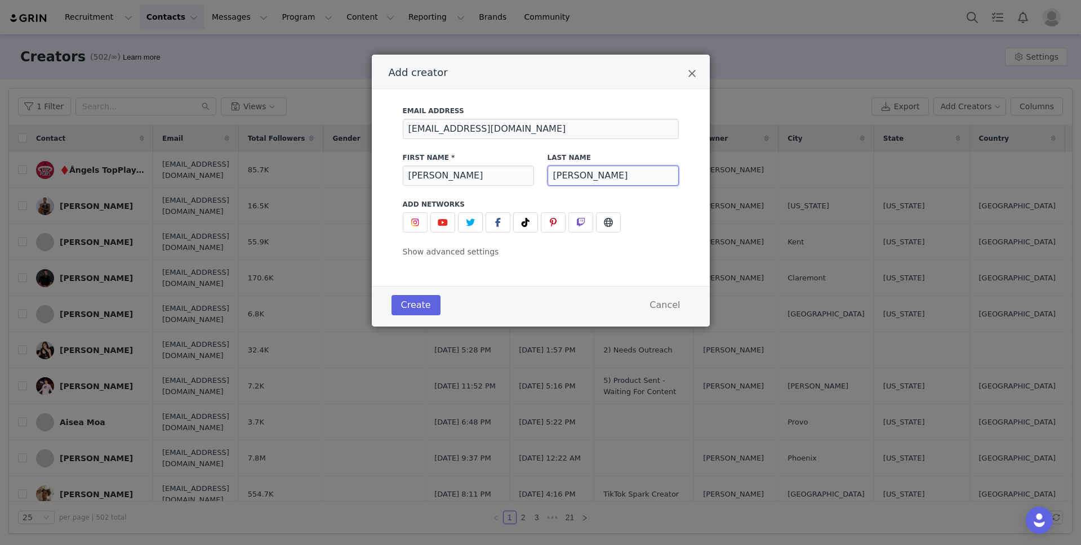
click at [560, 176] on input "[PERSON_NAME]" at bounding box center [612, 176] width 131 height 20
type input "[PERSON_NAME]"
click at [643, 198] on div "Email Address [EMAIL_ADDRESS][DOMAIN_NAME] First Name * [PERSON_NAME] Last Name…" at bounding box center [541, 178] width 276 height 159
click at [414, 223] on img "Add creator" at bounding box center [415, 222] width 9 height 9
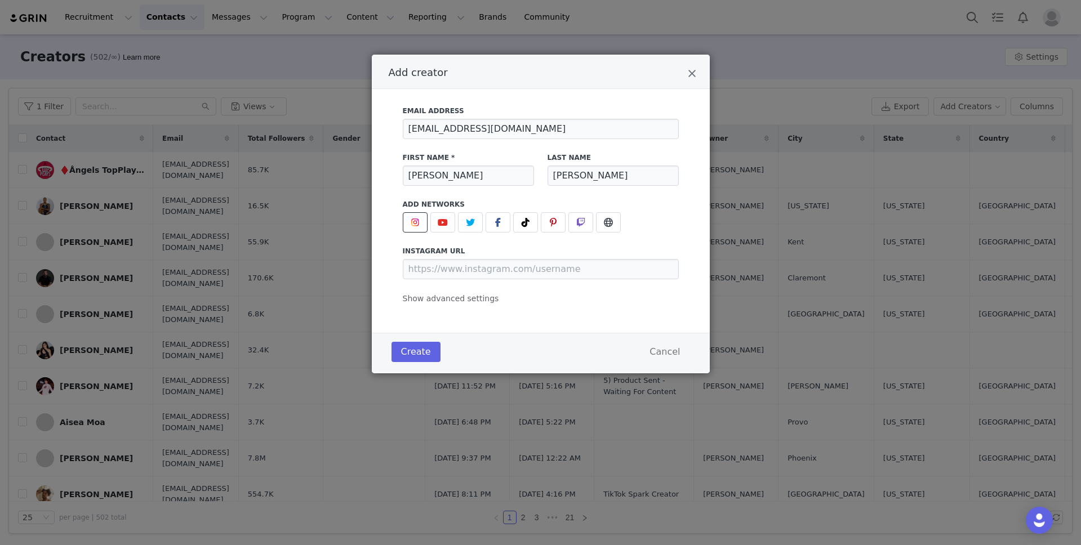
click at [475, 279] on div "Email Address [EMAIL_ADDRESS][DOMAIN_NAME] First Name * [PERSON_NAME] Last Name…" at bounding box center [541, 202] width 276 height 206
click at [475, 274] on input "Add creator" at bounding box center [541, 269] width 276 height 20
paste input "graysonrigdon1"
type input "[URL][DOMAIN_NAME]"
click at [475, 298] on span "Show advanced settings" at bounding box center [451, 298] width 96 height 9
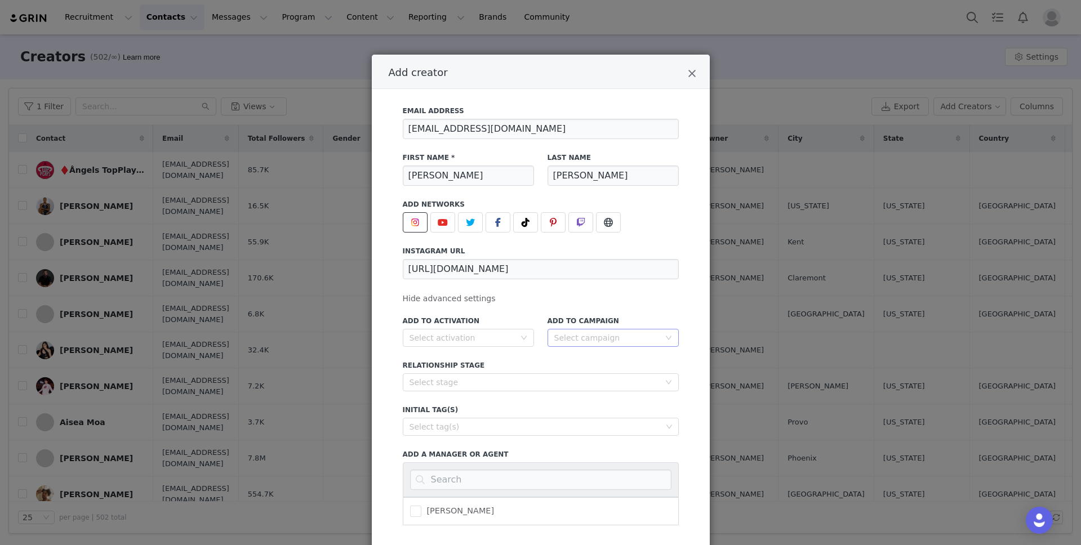
click at [605, 337] on div "Select campaign" at bounding box center [606, 337] width 105 height 11
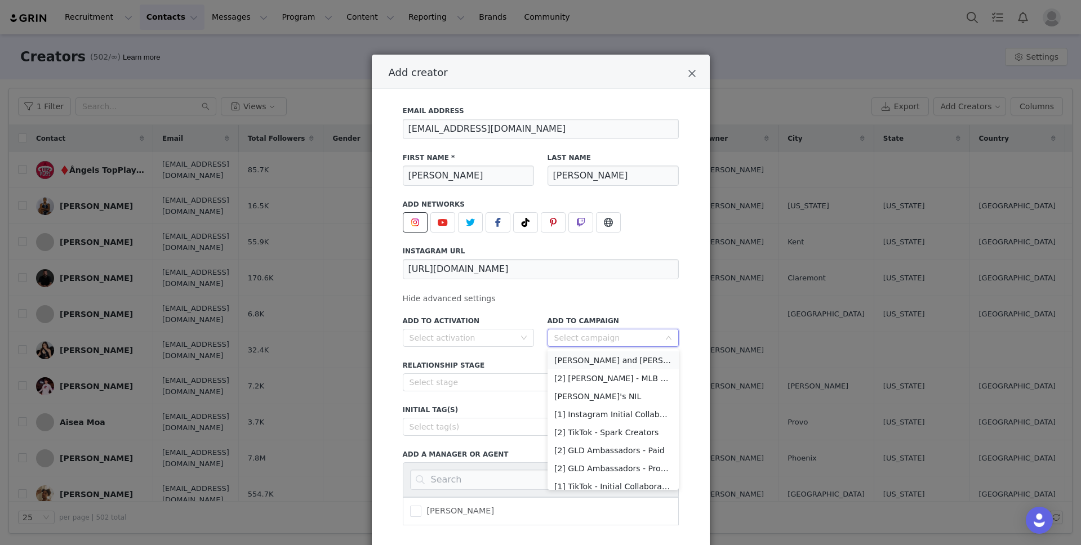
click at [604, 358] on li "[PERSON_NAME] and [PERSON_NAME]" at bounding box center [612, 360] width 131 height 18
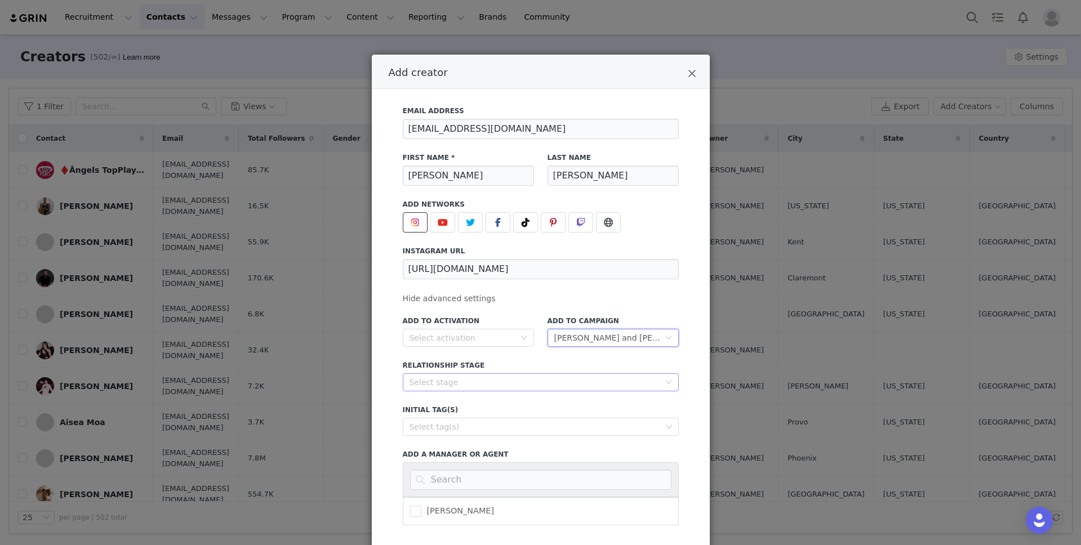
click at [567, 379] on div "Select stage" at bounding box center [534, 382] width 250 height 11
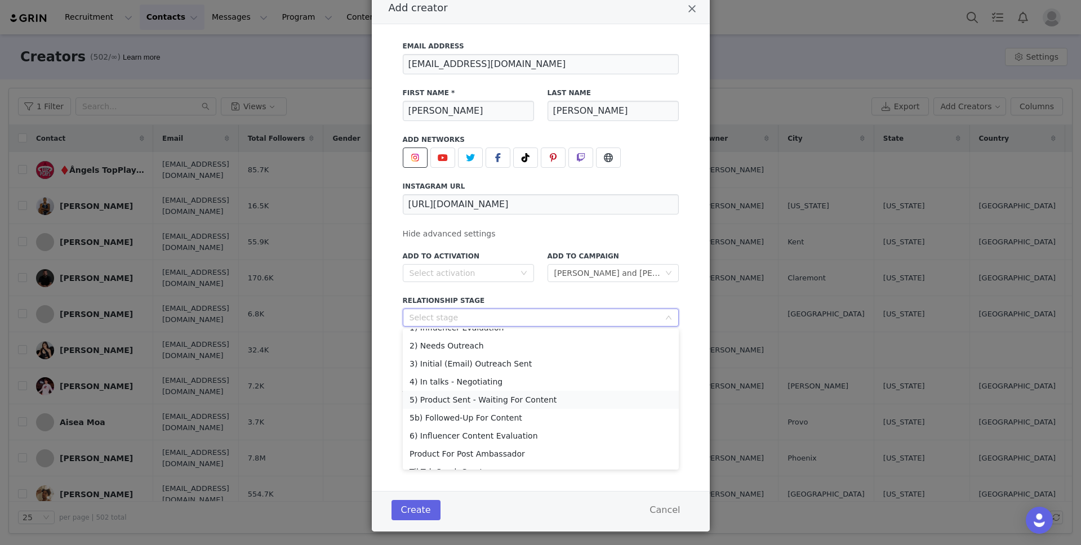
scroll to position [26, 0]
click at [545, 404] on li "5) Product Sent - Waiting For Content" at bounding box center [541, 404] width 276 height 18
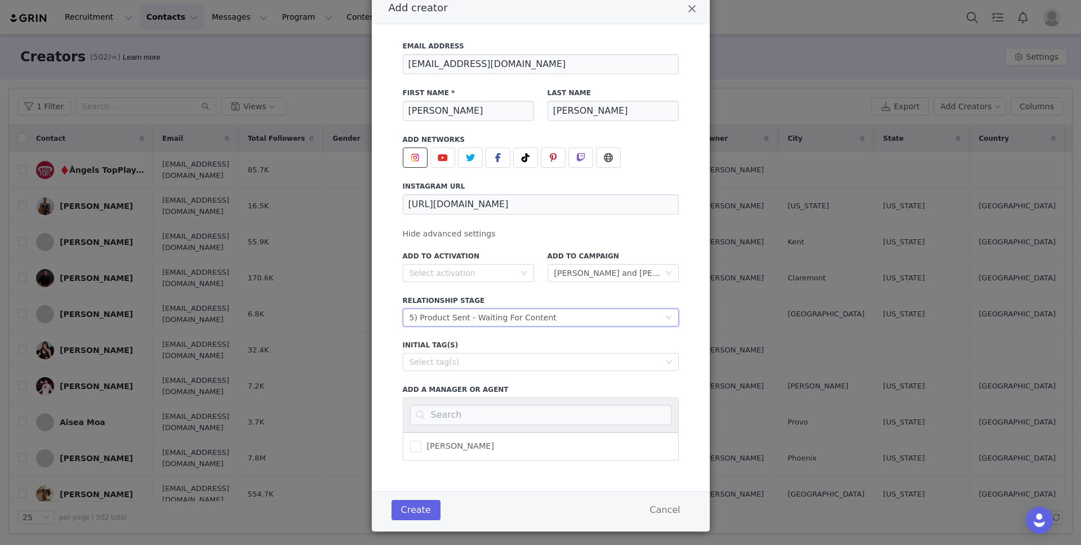
click at [538, 289] on div "Add to Activation Select activation Add to Campaign Select campaign [PERSON_NAM…" at bounding box center [541, 352] width 276 height 216
click at [556, 356] on div "Select tag(s)" at bounding box center [535, 361] width 252 height 11
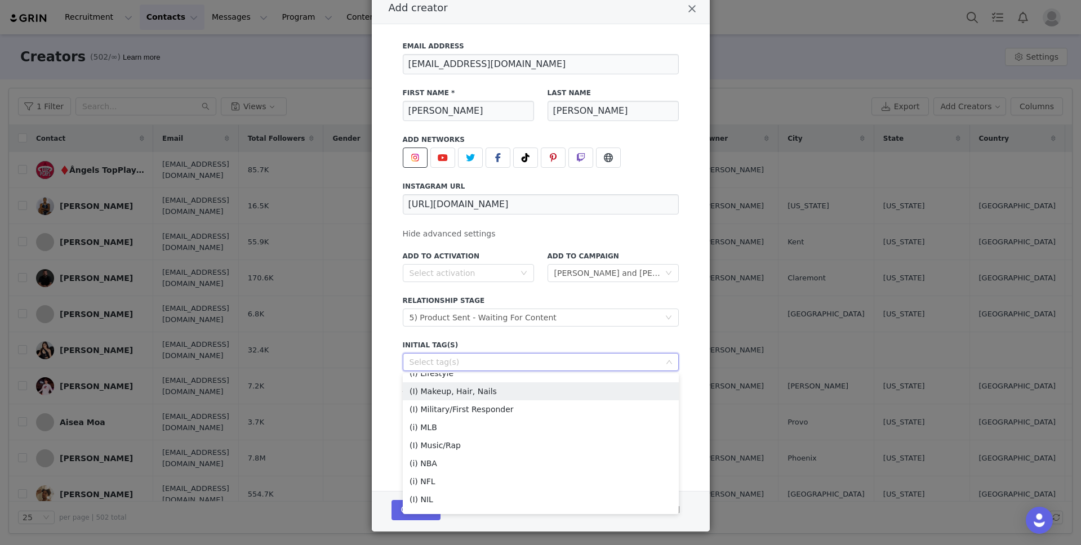
scroll to position [136, 0]
click at [476, 498] on li "(i) Sports" at bounding box center [541, 501] width 276 height 18
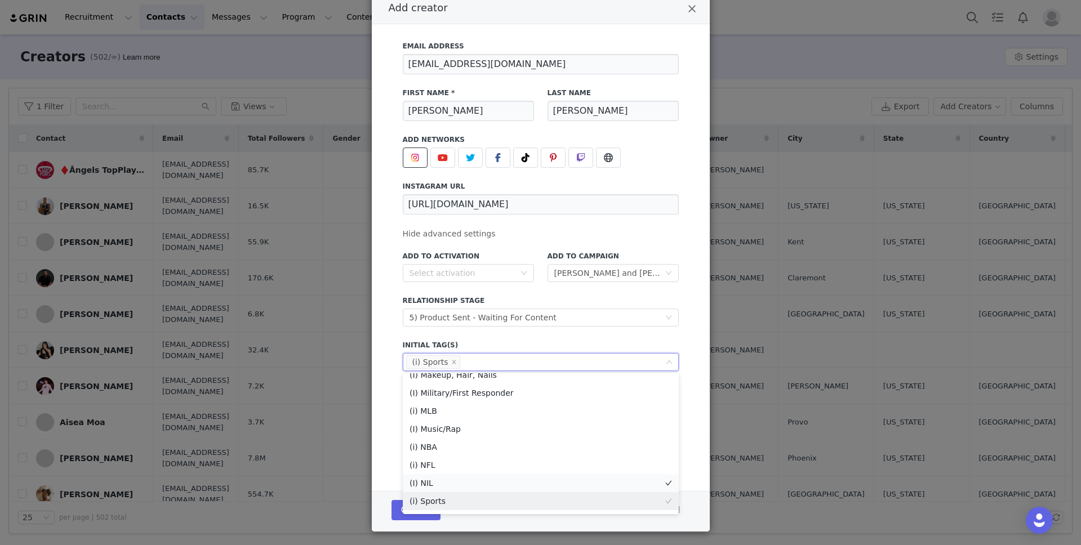
click at [480, 482] on li "(I) NIL" at bounding box center [541, 483] width 276 height 18
click at [547, 344] on label "Initial Tag(s)" at bounding box center [541, 345] width 276 height 10
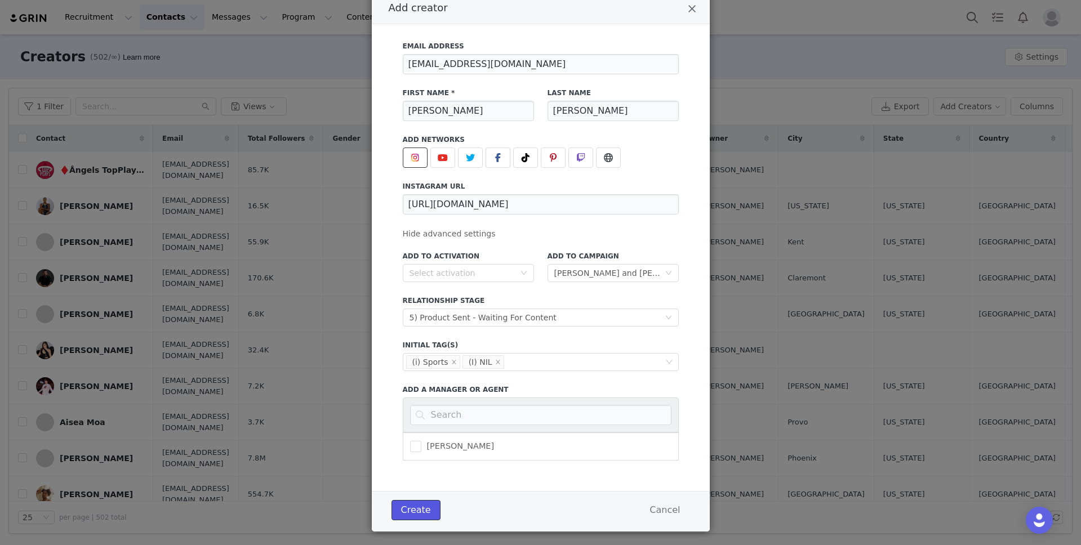
click at [426, 512] on button "Create" at bounding box center [415, 510] width 49 height 20
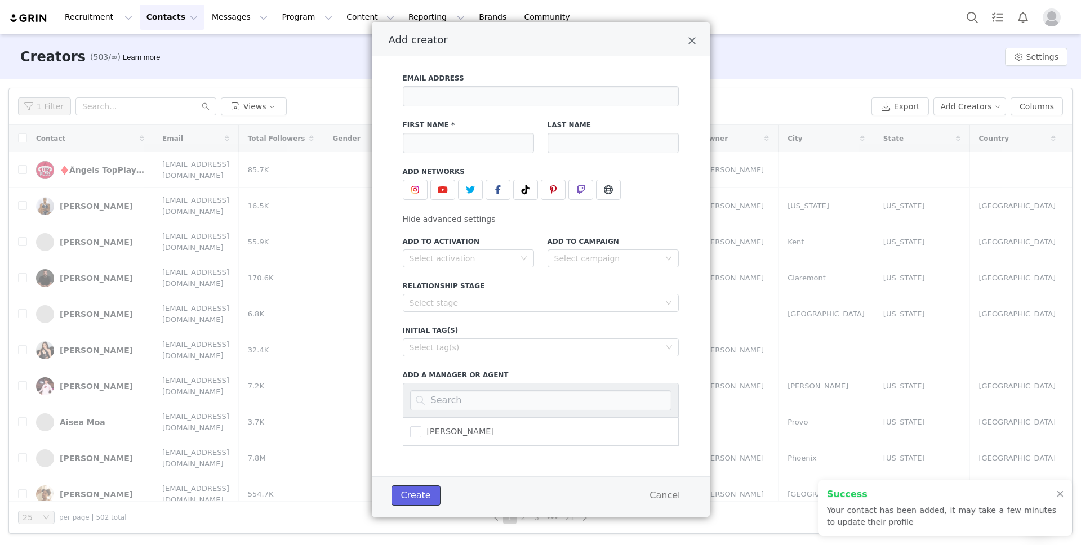
scroll to position [0, 0]
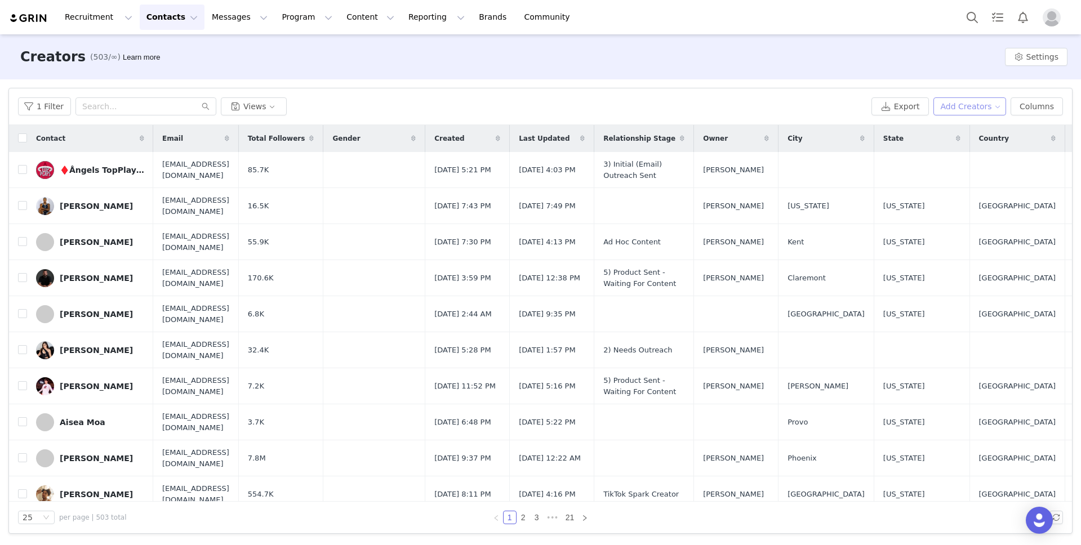
click at [965, 110] on button "Add Creators" at bounding box center [969, 106] width 73 height 18
click at [965, 128] on span "Add a Creator" at bounding box center [971, 129] width 55 height 12
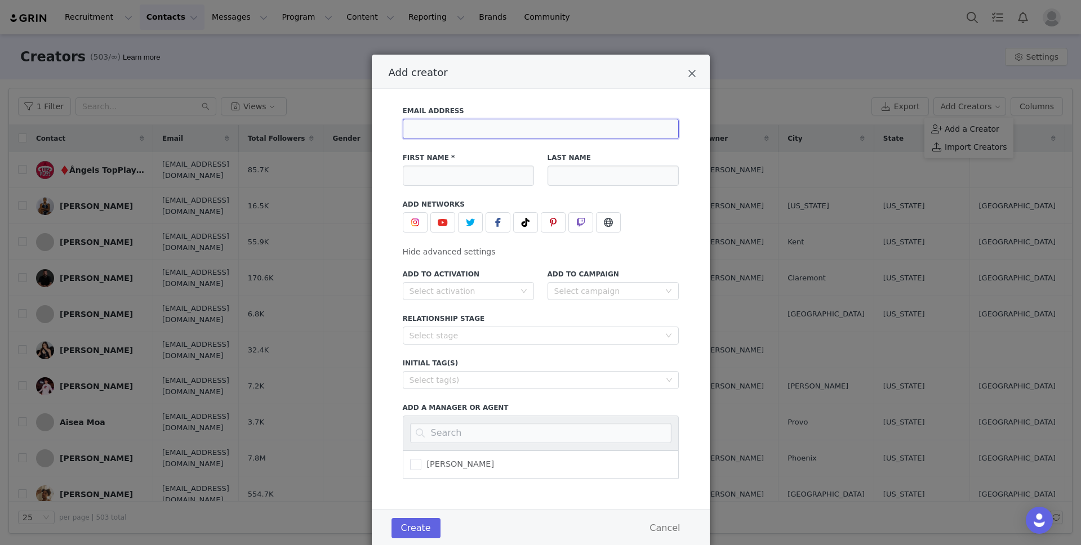
click at [509, 119] on input "Add creator" at bounding box center [541, 129] width 276 height 20
paste input "[EMAIL_ADDRESS][DOMAIN_NAME]"
type input "[EMAIL_ADDRESS][DOMAIN_NAME]"
click at [481, 166] on input "Add creator" at bounding box center [468, 176] width 131 height 20
type input "[PERSON_NAME]"
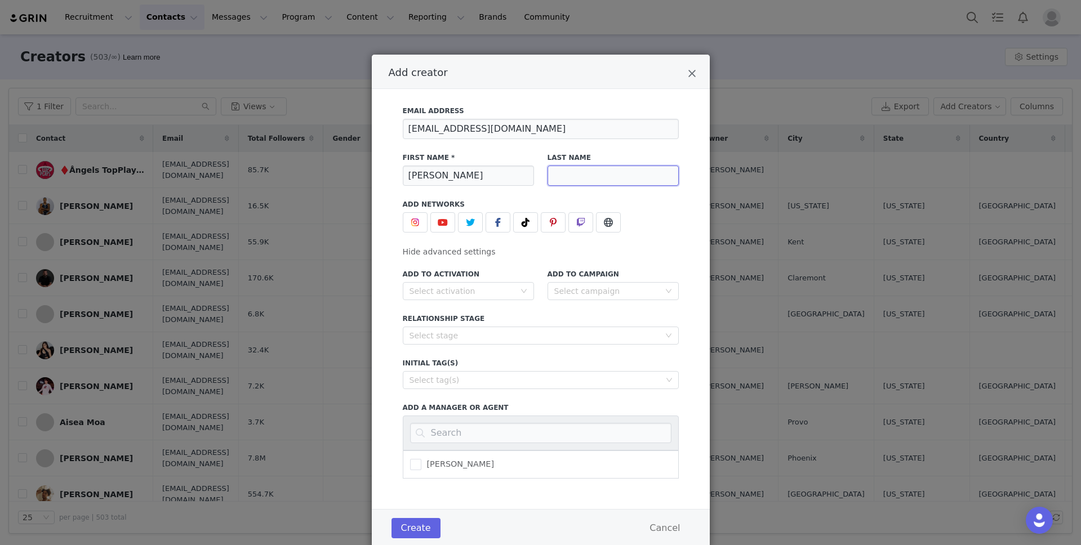
click at [618, 166] on input "Add creator" at bounding box center [612, 176] width 131 height 20
type input "[PERSON_NAME]"
click at [414, 212] on button "Add creator" at bounding box center [415, 222] width 25 height 20
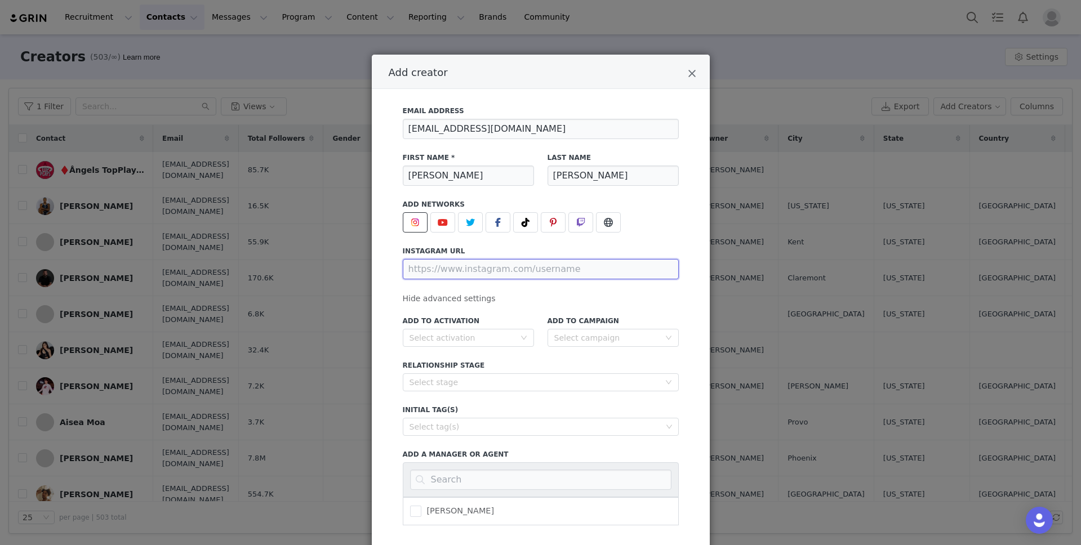
click at [542, 259] on input "Add creator" at bounding box center [541, 269] width 276 height 20
paste input "[URL][DOMAIN_NAME]"
click at [590, 332] on div "Select campaign" at bounding box center [606, 337] width 105 height 11
type input "[URL][DOMAIN_NAME]"
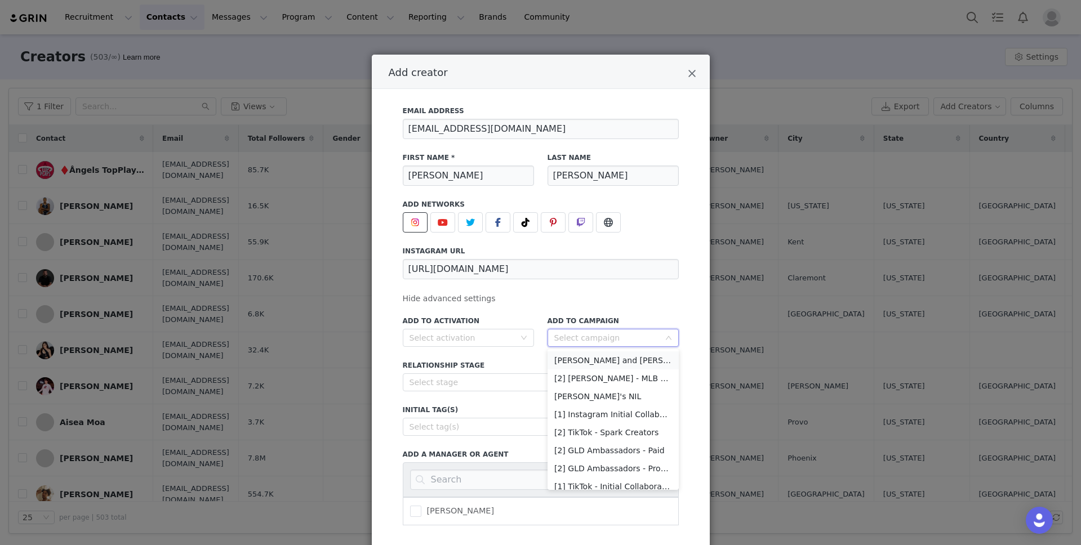
click at [592, 351] on li "[PERSON_NAME] and [PERSON_NAME]" at bounding box center [612, 360] width 131 height 18
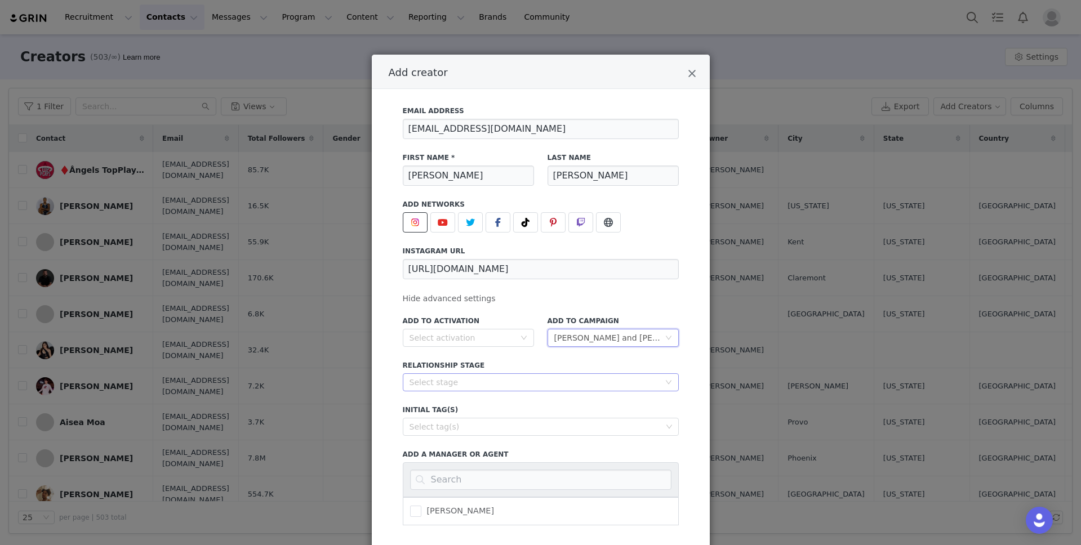
click at [519, 377] on div "Select stage" at bounding box center [534, 382] width 250 height 11
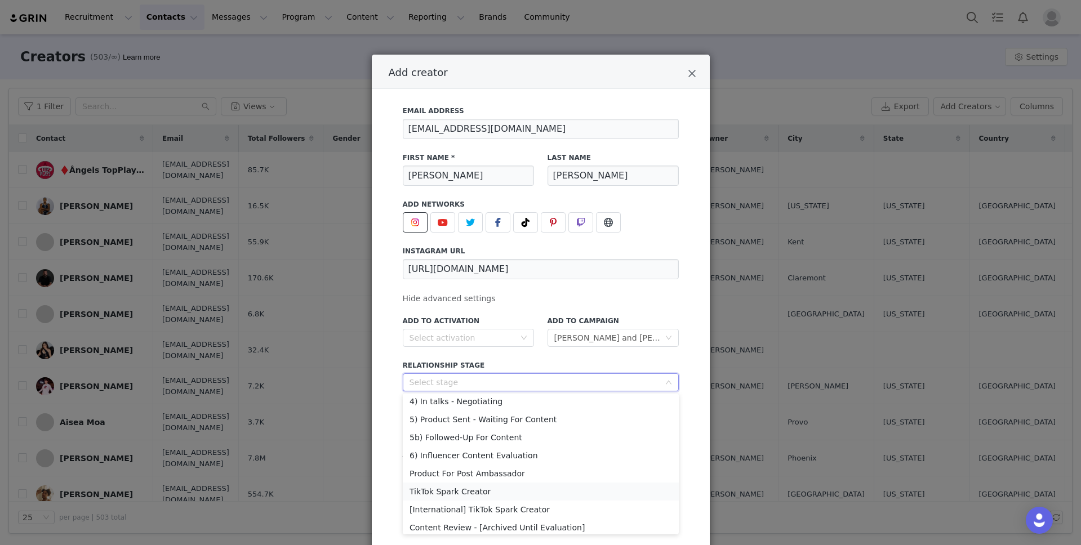
scroll to position [76, 0]
click at [523, 410] on li "5) Product Sent - Waiting For Content" at bounding box center [541, 419] width 276 height 18
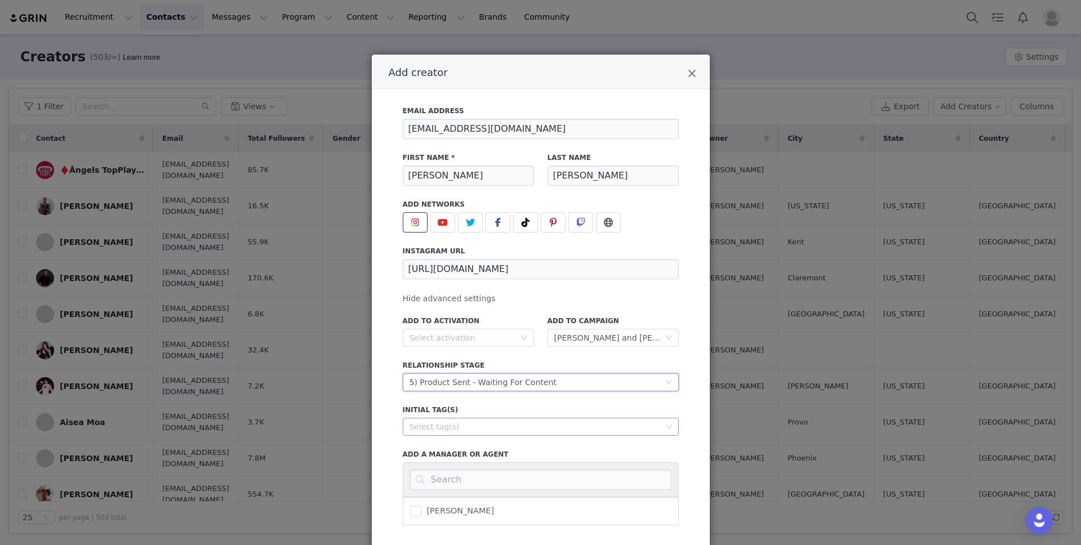
click at [517, 421] on div "Select tag(s)" at bounding box center [535, 426] width 252 height 11
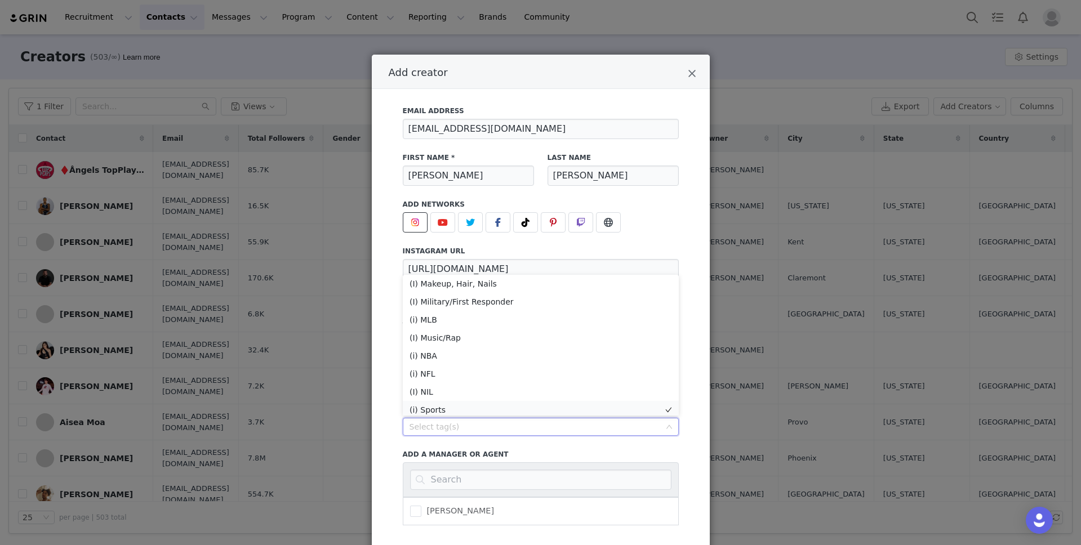
scroll to position [132, 0]
click at [489, 398] on li "(i) Sports" at bounding box center [541, 407] width 276 height 18
click at [650, 212] on div "Add creator" at bounding box center [541, 222] width 276 height 20
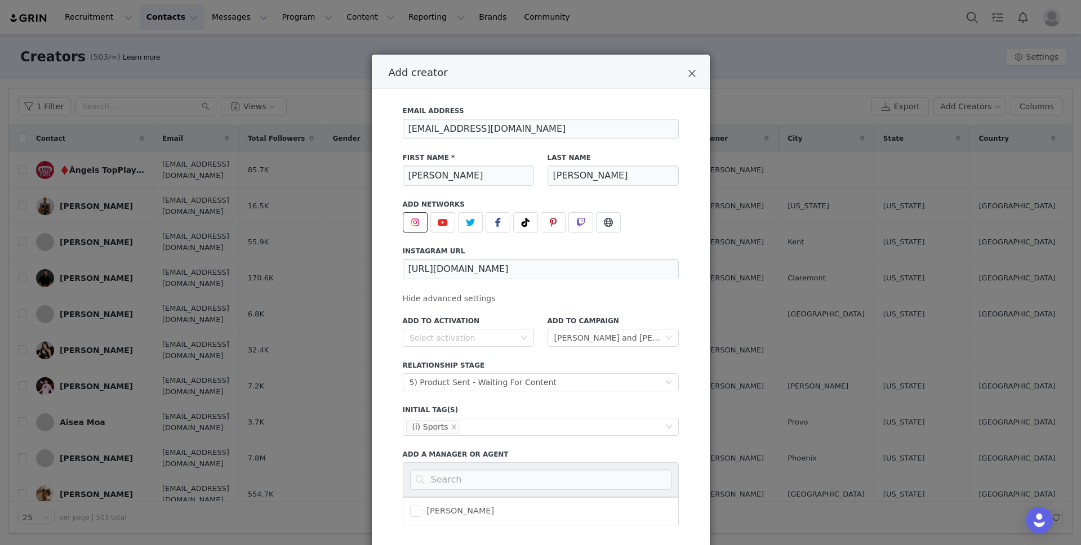
scroll to position [79, 0]
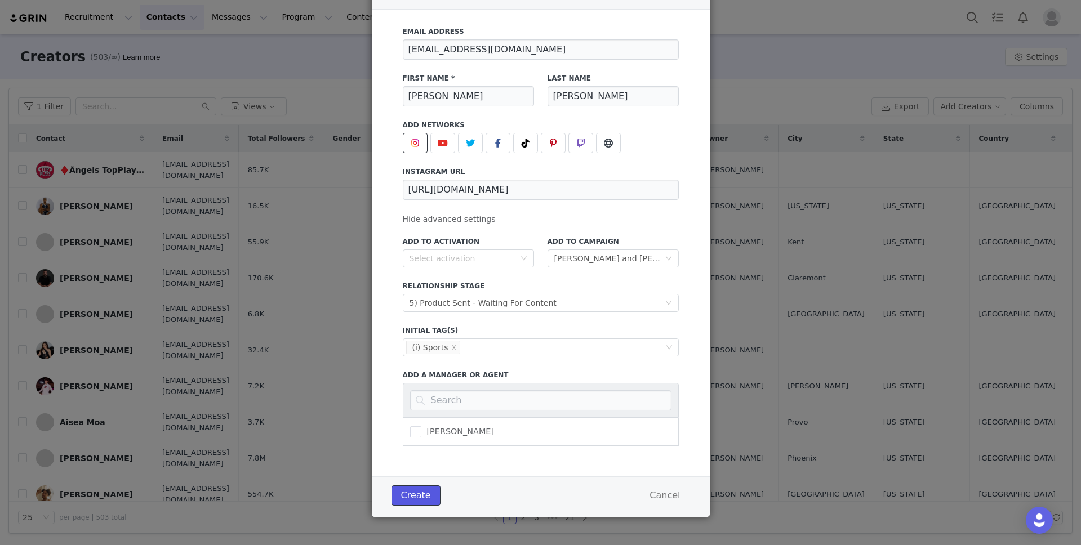
click at [425, 494] on button "Create" at bounding box center [415, 495] width 49 height 20
click at [421, 493] on button "Create" at bounding box center [415, 495] width 49 height 20
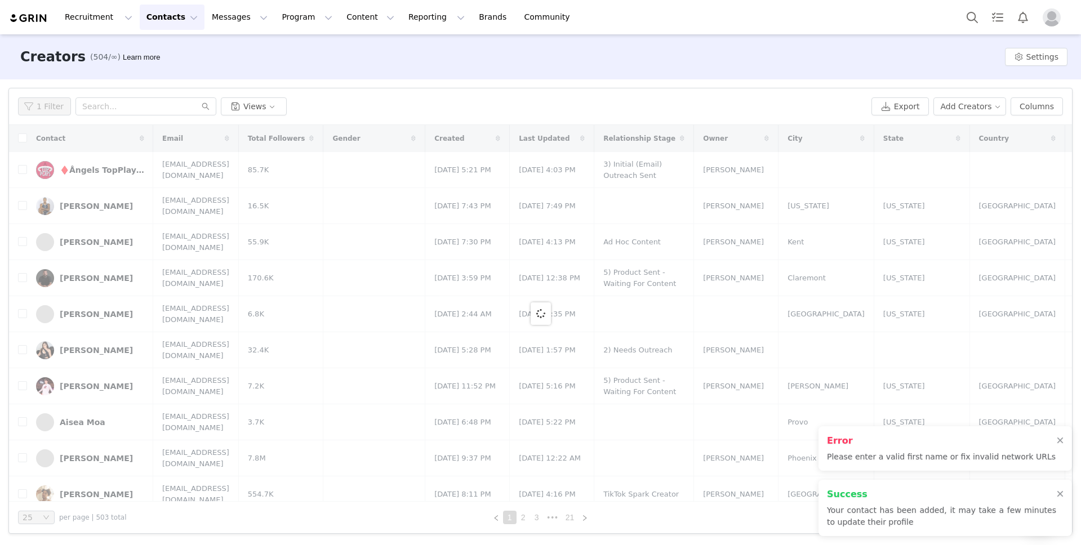
scroll to position [0, 0]
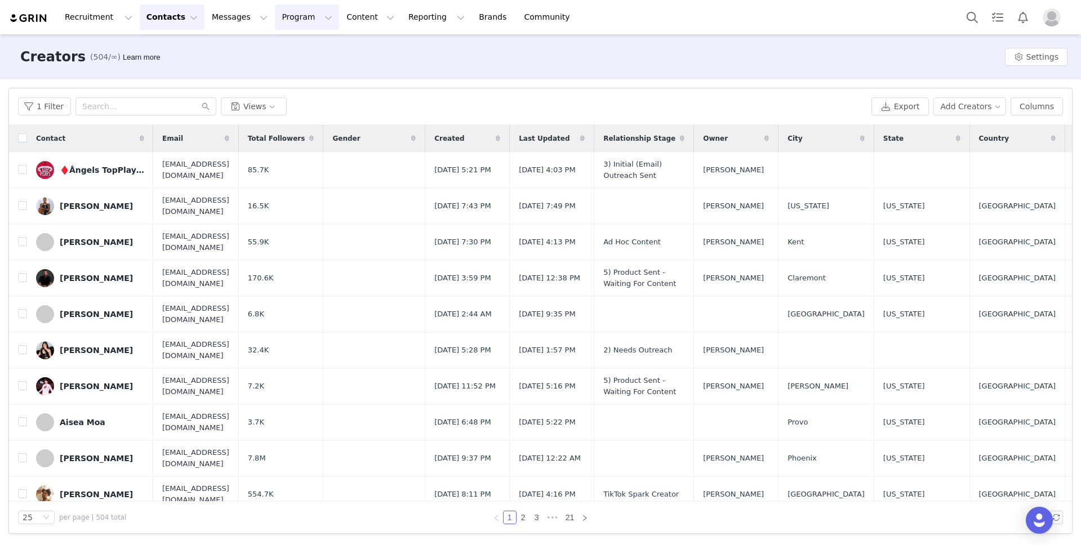
click at [281, 16] on button "Program Program" at bounding box center [307, 17] width 64 height 25
click at [290, 65] on p "Campaigns" at bounding box center [288, 71] width 44 height 12
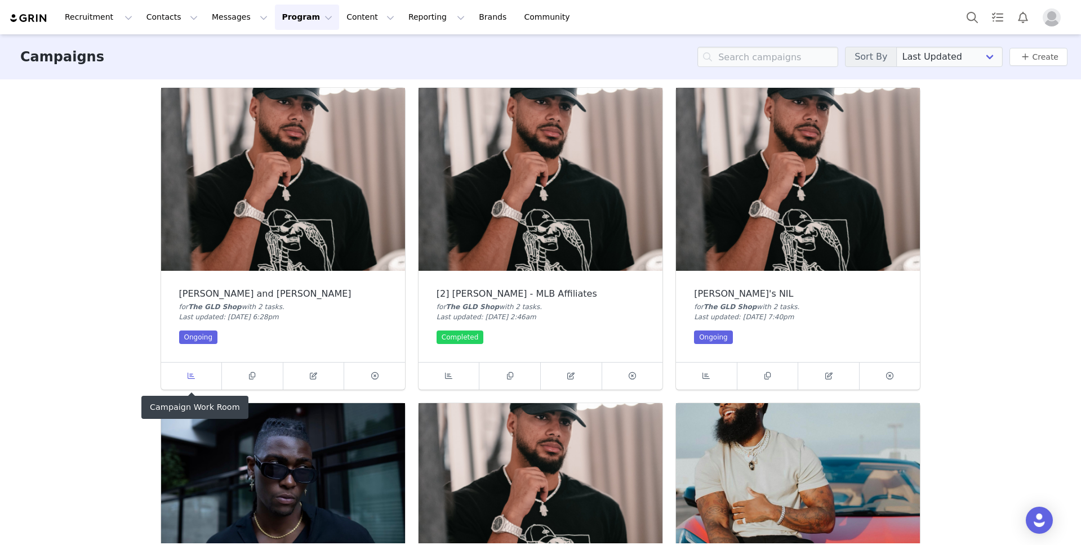
click at [200, 373] on link at bounding box center [191, 376] width 61 height 27
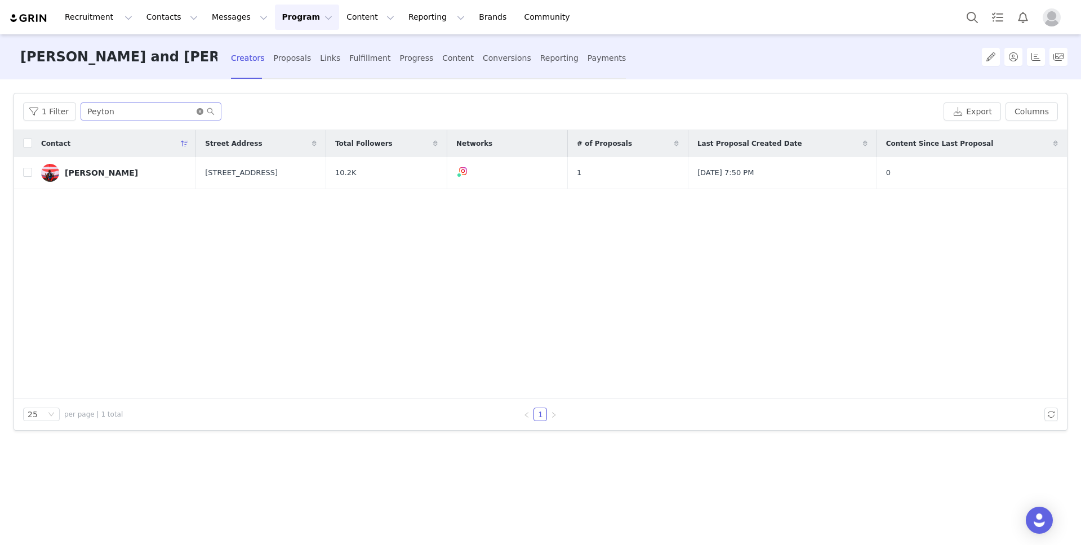
click at [197, 113] on icon "icon: close-circle" at bounding box center [200, 111] width 7 height 7
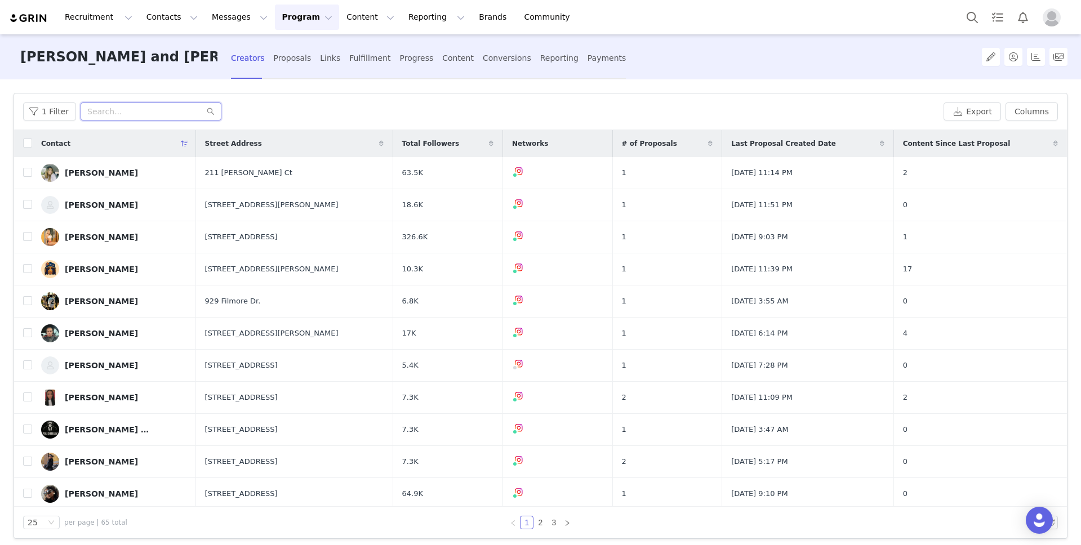
click at [182, 109] on input "text" at bounding box center [151, 111] width 141 height 18
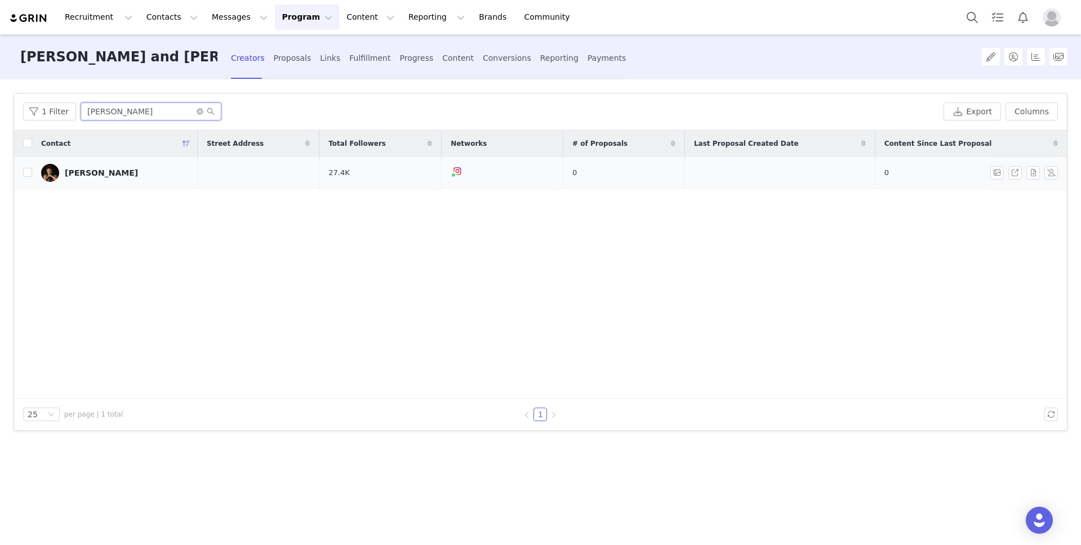
type input "[PERSON_NAME]"
click at [114, 169] on div "[PERSON_NAME]" at bounding box center [101, 172] width 73 height 9
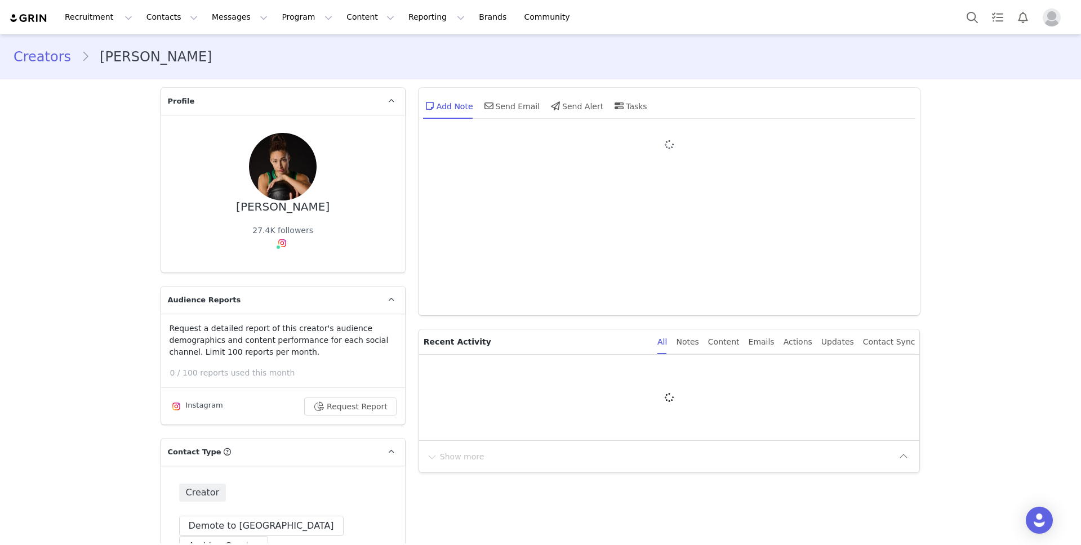
type input "+1 ([GEOGRAPHIC_DATA])"
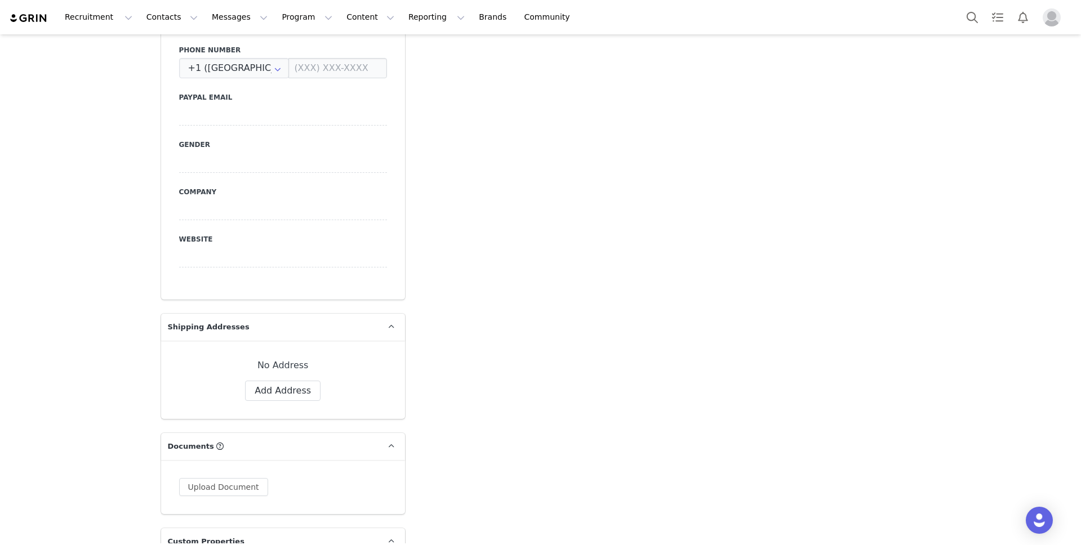
scroll to position [729, 0]
click at [294, 380] on button "Add Address" at bounding box center [282, 390] width 75 height 20
select select
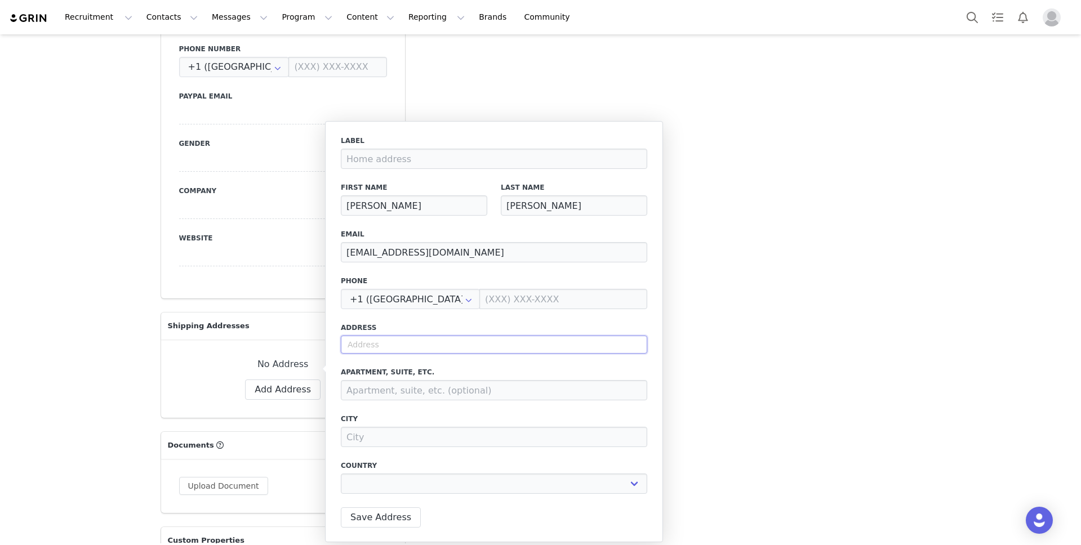
click at [497, 341] on input "text" at bounding box center [494, 345] width 306 height 18
paste input "[STREET_ADDRESS]"
type input "[STREET_ADDRESS]"
select select
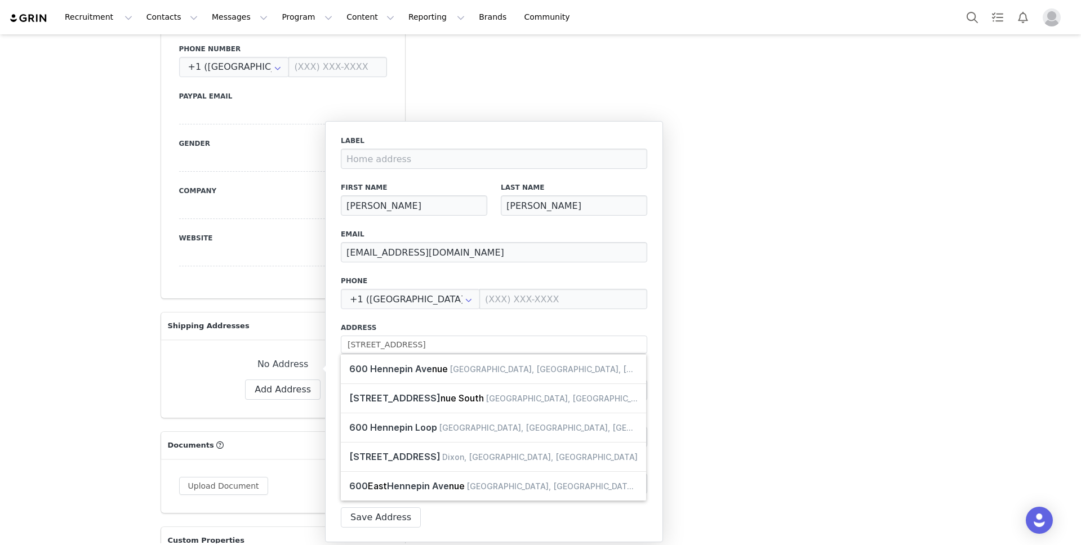
click at [592, 319] on div "Label First Name [PERSON_NAME] Last Name [PERSON_NAME] Email [EMAIL_ADDRESS][DO…" at bounding box center [494, 318] width 306 height 365
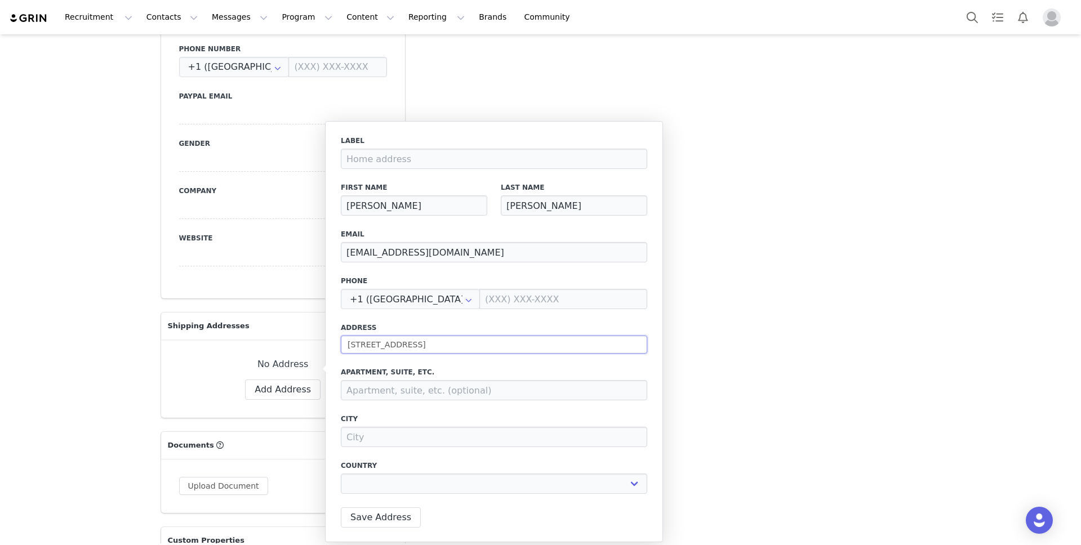
click at [544, 345] on input "[STREET_ADDRESS]" at bounding box center [494, 345] width 306 height 18
type input "[STREET_ADDRESS]"
type input "[GEOGRAPHIC_DATA]"
select select "[object Object]"
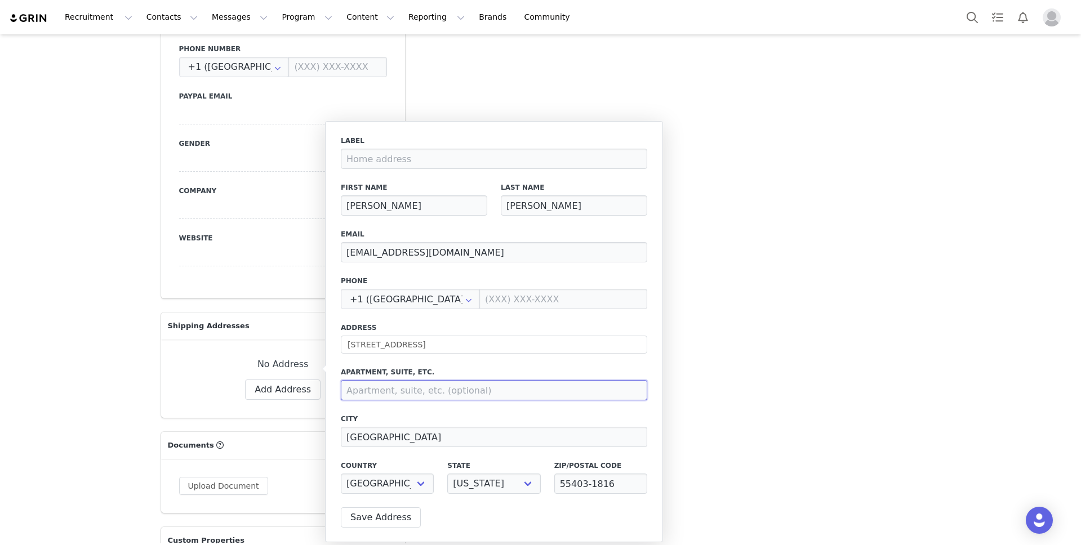
click at [425, 384] on input at bounding box center [494, 390] width 306 height 20
type input "Ste 300"
click at [475, 166] on input at bounding box center [494, 159] width 306 height 20
click at [529, 317] on div "Label First Name [PERSON_NAME] Last Name [PERSON_NAME] Email [EMAIL_ADDRESS][DO…" at bounding box center [494, 318] width 306 height 365
click at [396, 518] on button "Save Address" at bounding box center [381, 517] width 80 height 20
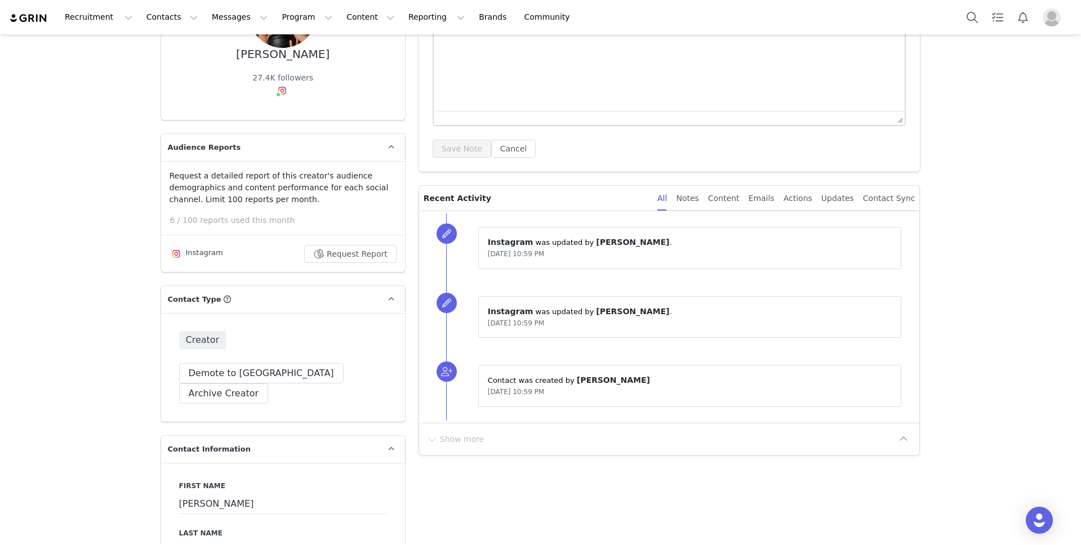
scroll to position [0, 0]
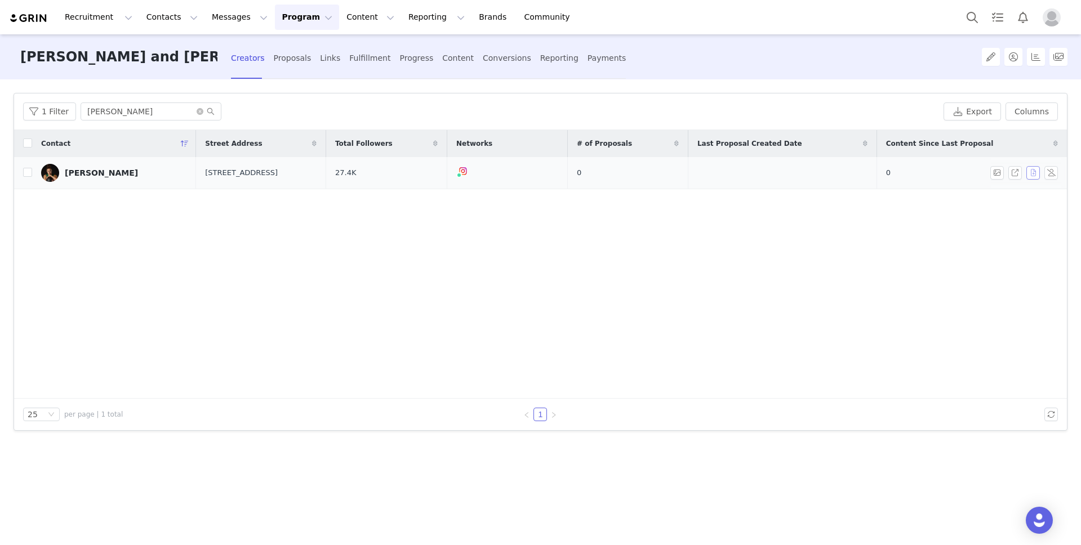
click at [1033, 172] on button "button" at bounding box center [1033, 173] width 14 height 14
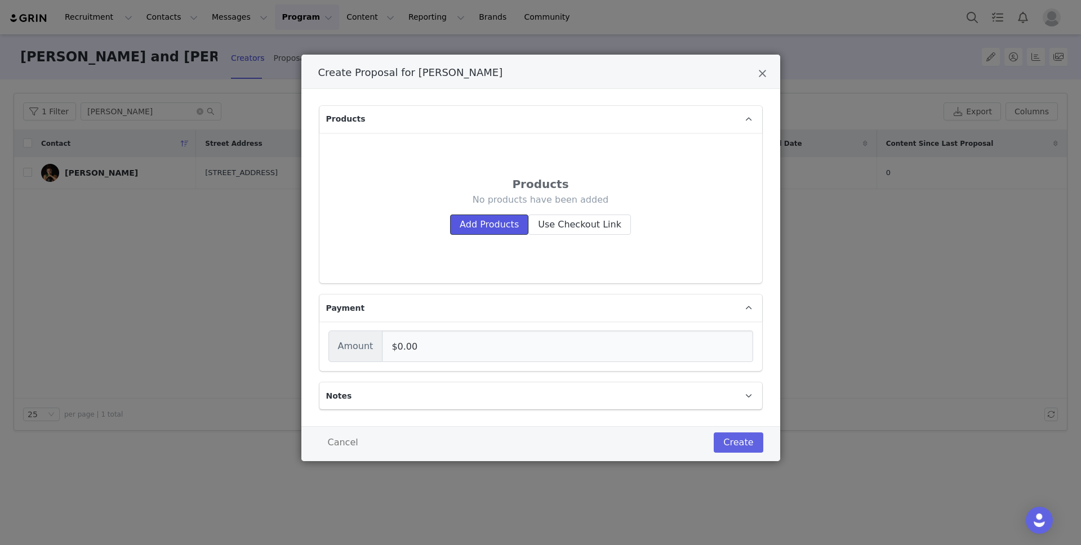
click at [493, 229] on button "Add Products" at bounding box center [489, 225] width 78 height 20
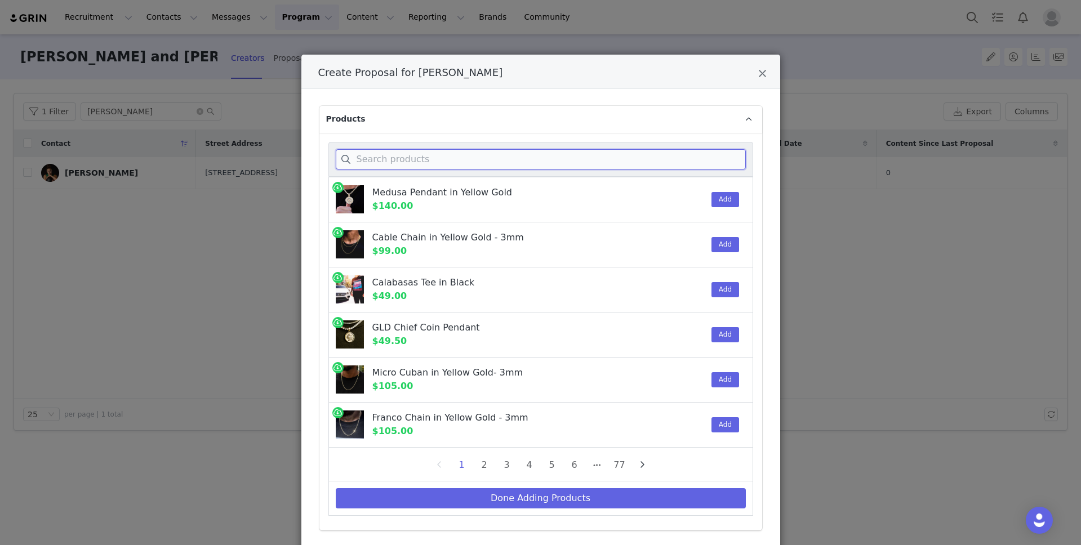
click at [452, 164] on input "Create Proposal for Jessica Shepard" at bounding box center [541, 159] width 410 height 20
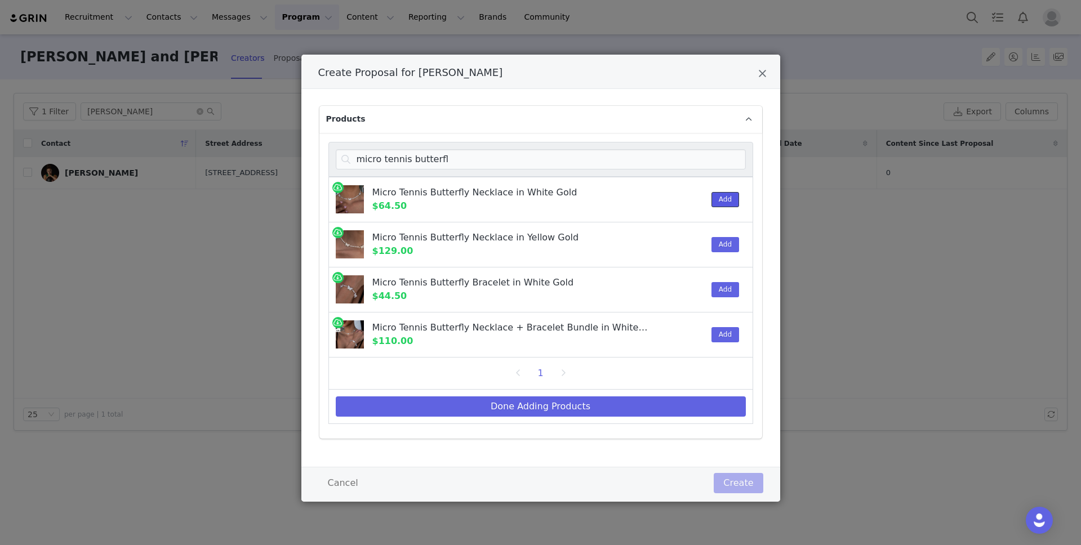
click at [718, 197] on button "Add" at bounding box center [725, 199] width 28 height 15
click at [452, 165] on input "micro tennis butterfl" at bounding box center [541, 159] width 410 height 20
click at [440, 157] on input "micro tennis butterfl" at bounding box center [541, 159] width 410 height 20
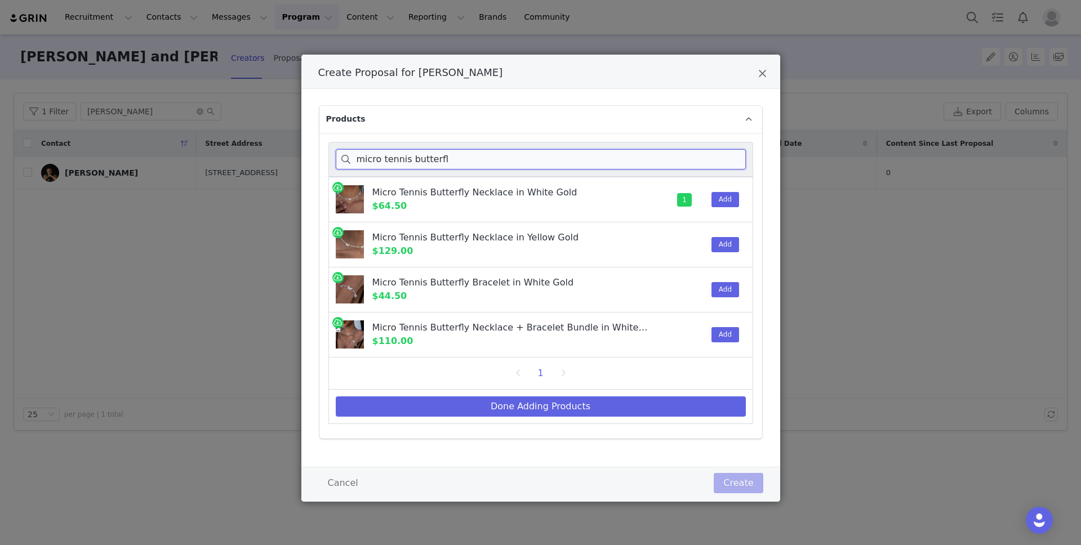
click at [440, 157] on input "micro tennis butterfl" at bounding box center [541, 159] width 410 height 20
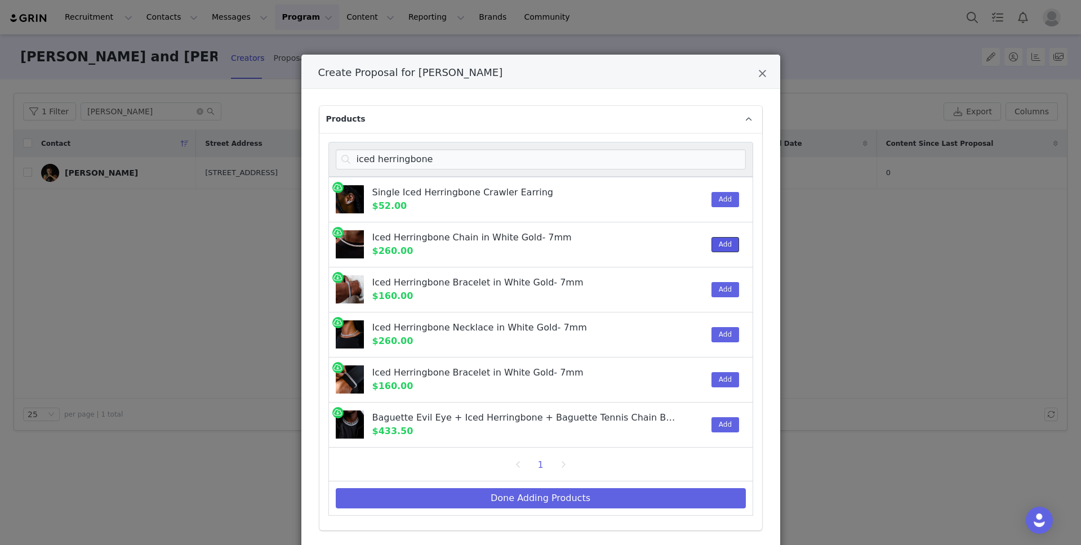
click at [725, 247] on button "Add" at bounding box center [725, 244] width 28 height 15
click at [414, 165] on input "iced herringbone" at bounding box center [541, 159] width 410 height 20
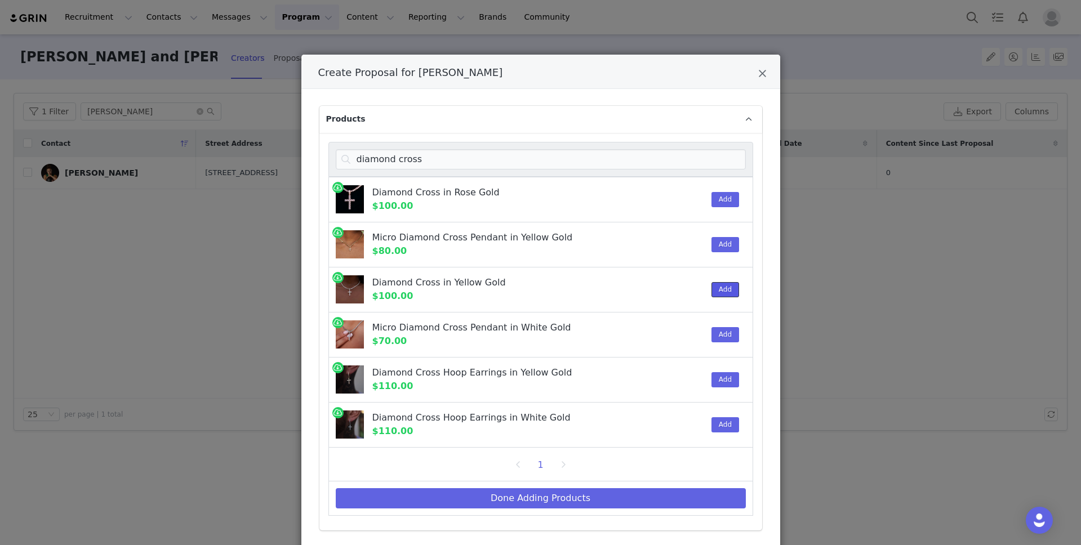
click at [722, 288] on button "Add" at bounding box center [725, 289] width 28 height 15
click at [456, 154] on input "diamond cross" at bounding box center [541, 159] width 410 height 20
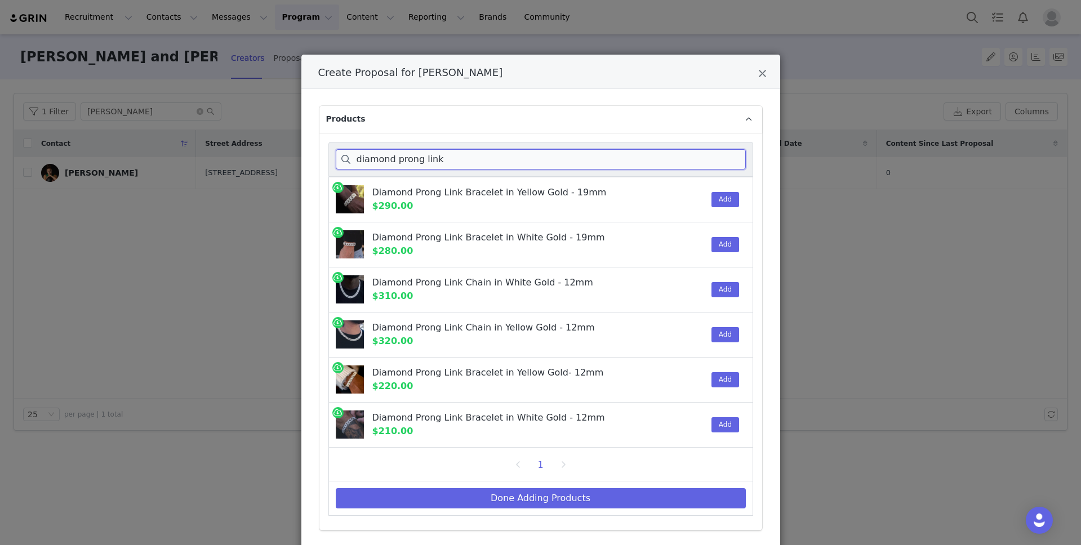
click at [356, 158] on input "diamond prong link" at bounding box center [541, 159] width 410 height 20
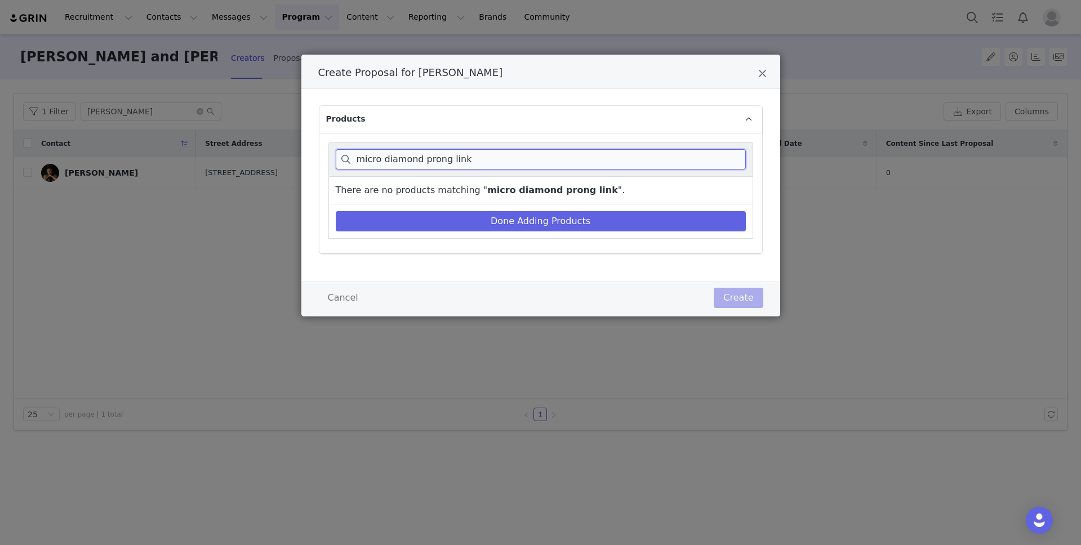
click at [509, 163] on input "micro diamond prong link" at bounding box center [541, 159] width 410 height 20
click at [456, 158] on input "micro diamond prong link" at bounding box center [541, 159] width 410 height 20
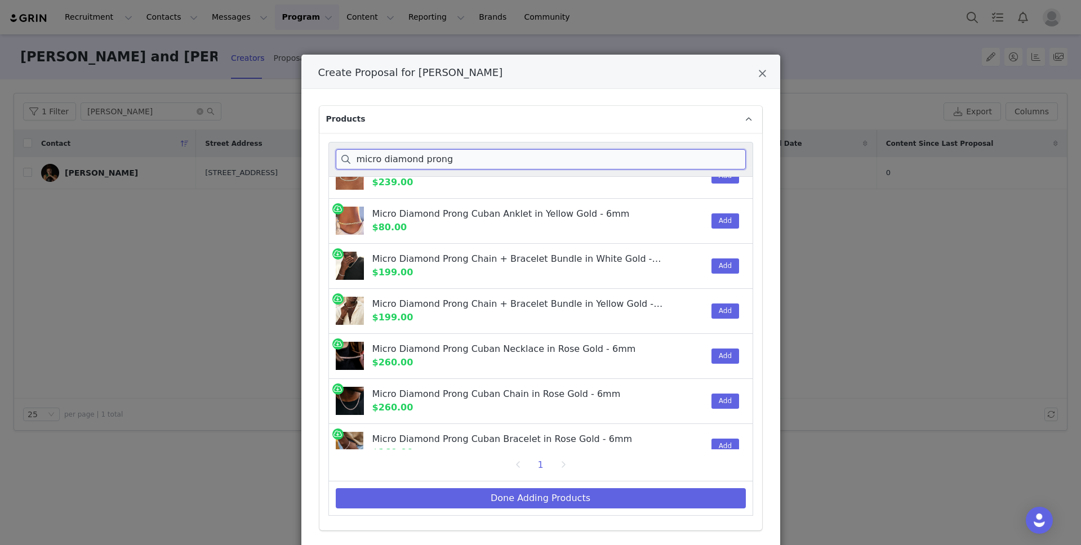
scroll to position [565, 0]
click at [722, 353] on button "Add" at bounding box center [725, 354] width 28 height 15
click at [439, 162] on input "micro diamond prong" at bounding box center [541, 159] width 410 height 20
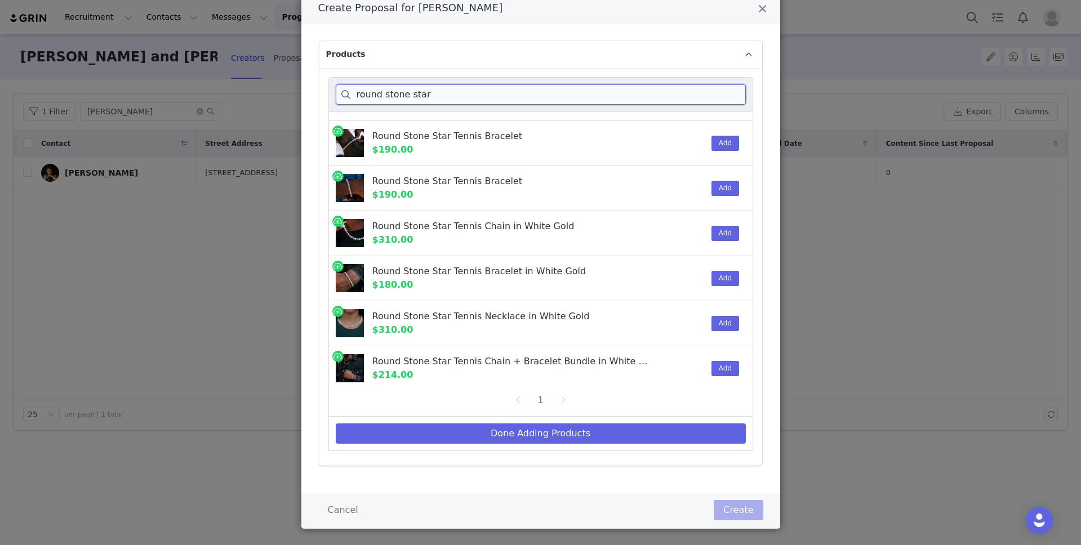
scroll to position [0, 0]
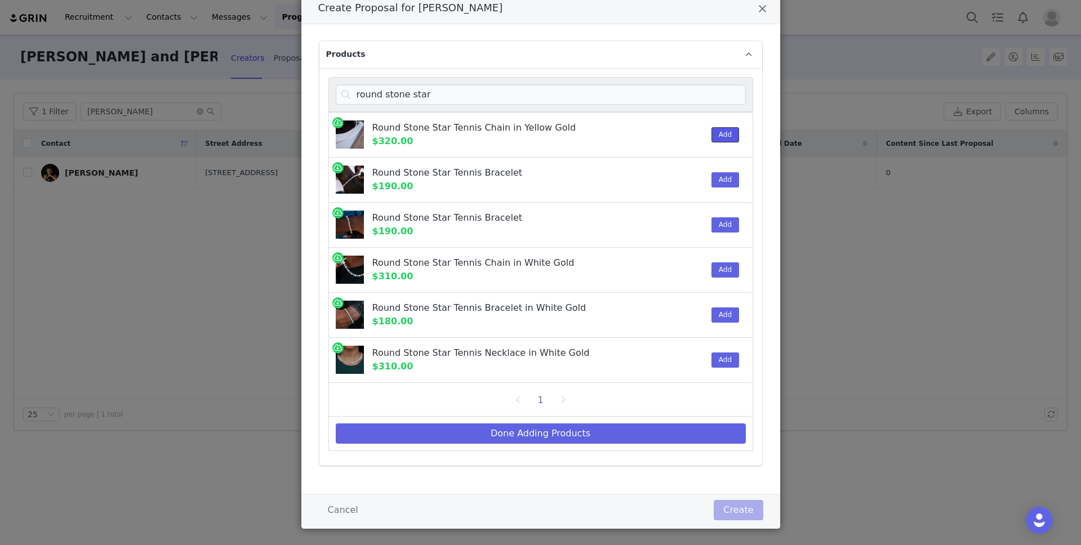
click at [724, 137] on button "Add" at bounding box center [725, 134] width 28 height 15
click at [452, 92] on input "round stone star" at bounding box center [541, 94] width 410 height 20
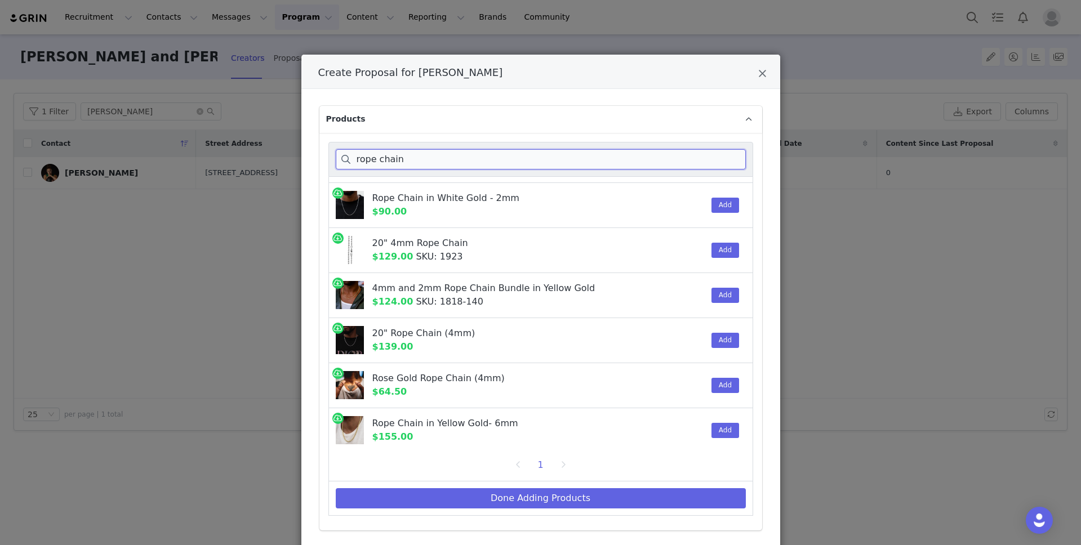
scroll to position [133, 0]
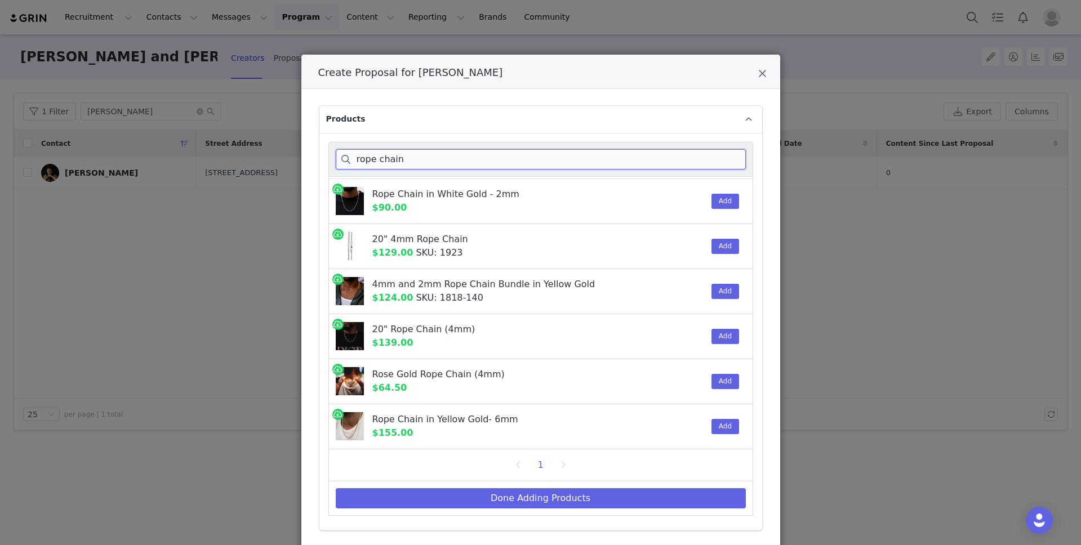
click at [386, 159] on input "rope chain" at bounding box center [541, 159] width 410 height 20
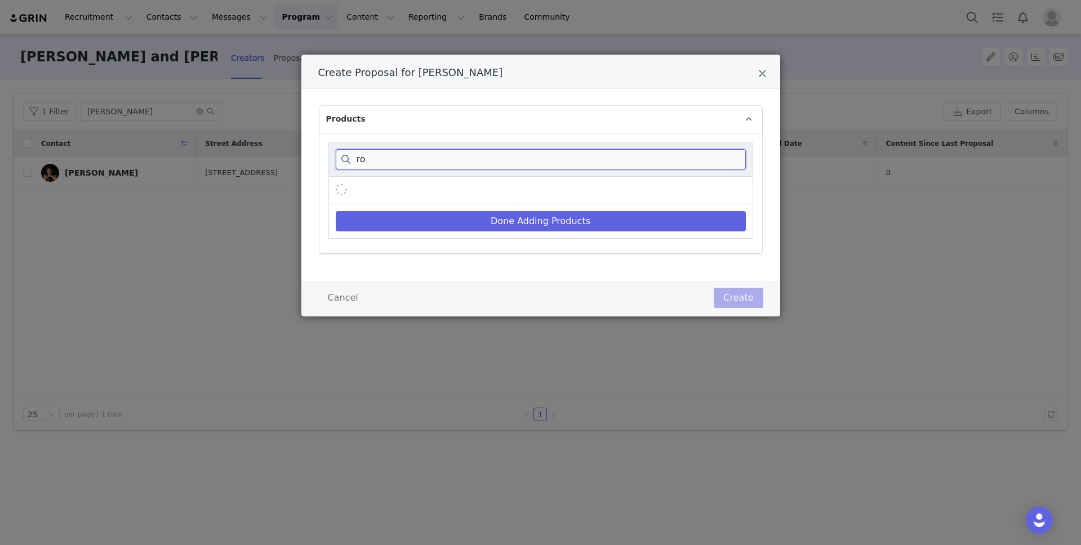
type input "r"
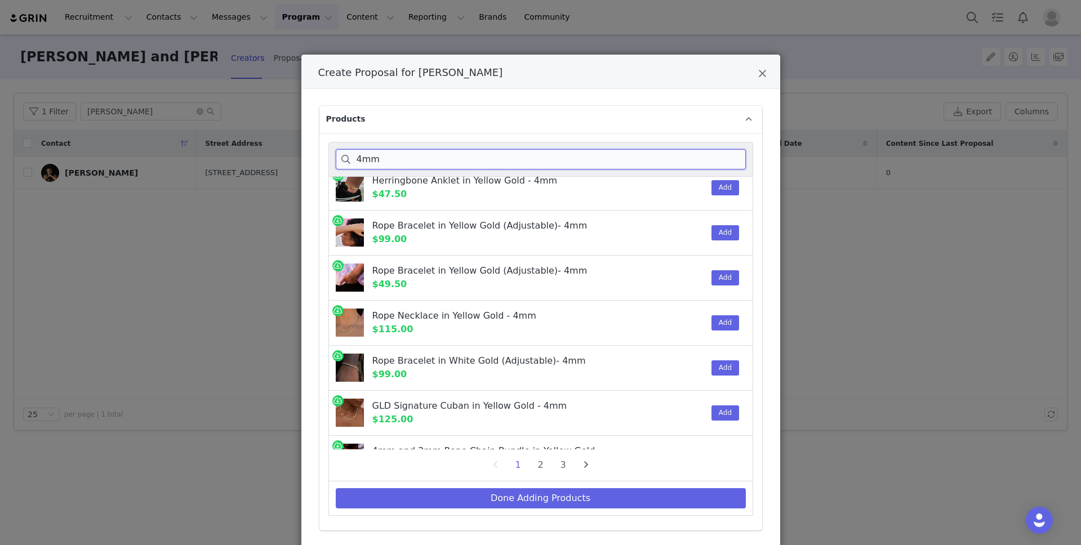
scroll to position [841, 0]
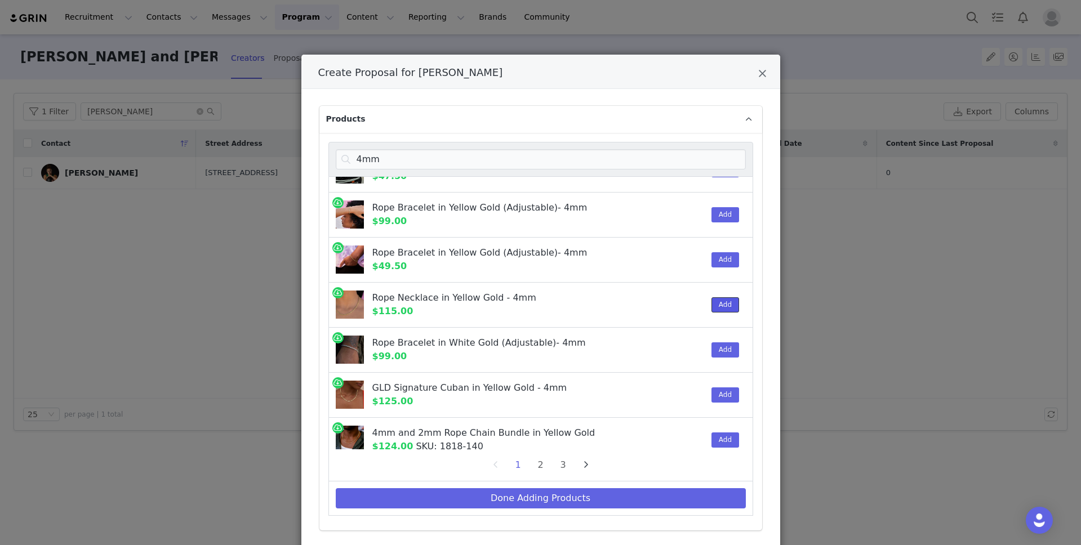
click at [723, 302] on button "Add" at bounding box center [725, 304] width 28 height 15
click at [416, 159] on input "4mm" at bounding box center [541, 159] width 410 height 20
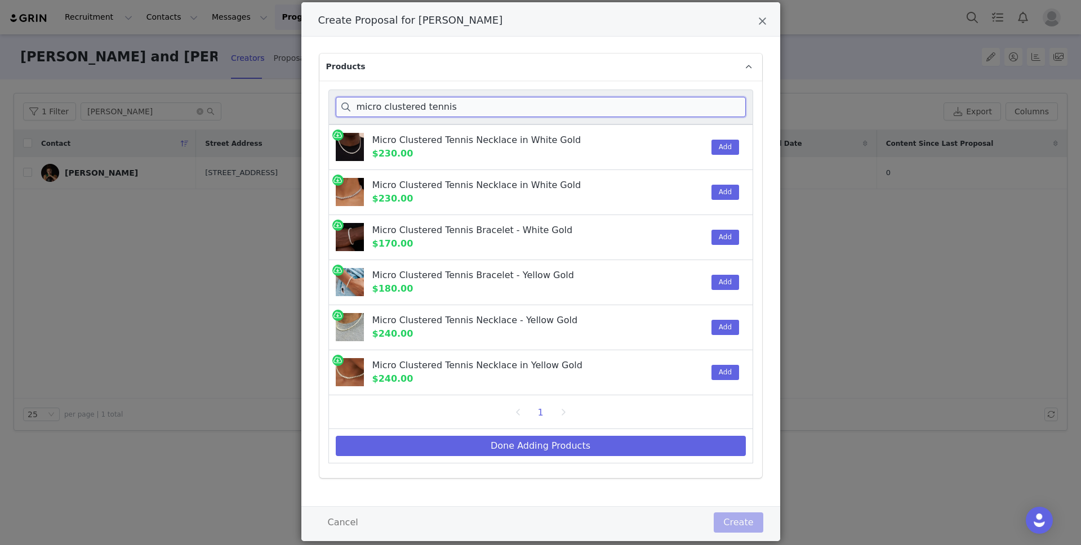
scroll to position [1, 0]
click at [725, 190] on button "Add" at bounding box center [725, 191] width 28 height 15
click at [427, 110] on input "micro clustered tennis" at bounding box center [541, 107] width 410 height 20
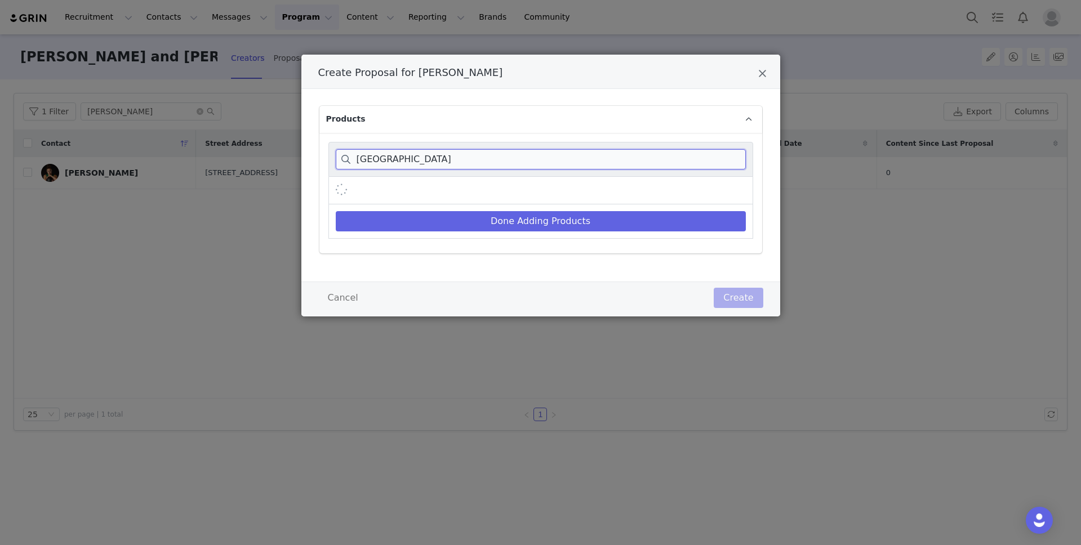
scroll to position [0, 0]
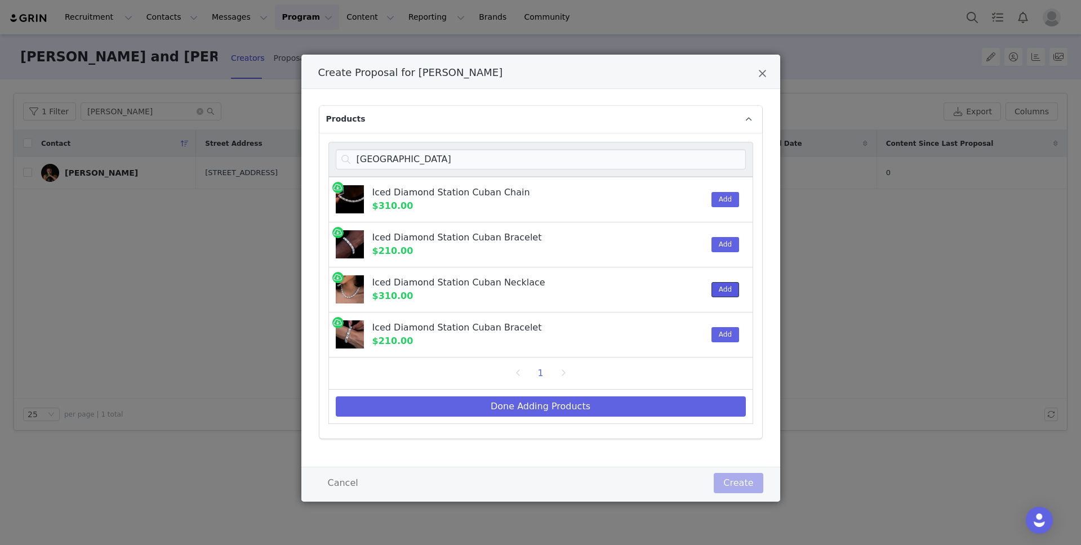
click at [725, 286] on button "Add" at bounding box center [725, 289] width 28 height 15
click at [449, 161] on input "[GEOGRAPHIC_DATA]" at bounding box center [541, 159] width 410 height 20
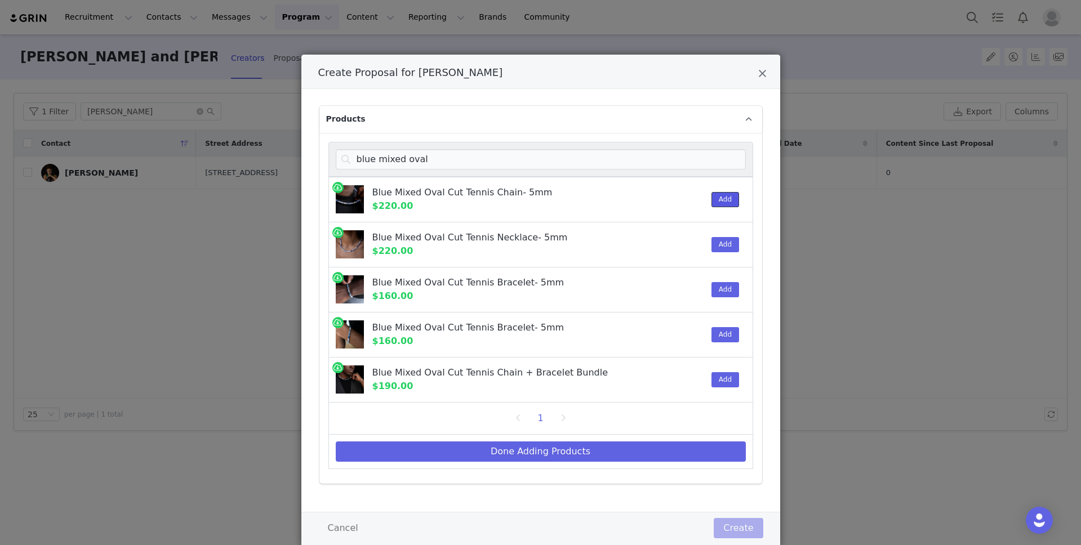
click at [720, 204] on button "Add" at bounding box center [725, 199] width 28 height 15
click at [502, 164] on input "blue mixed oval" at bounding box center [541, 159] width 410 height 20
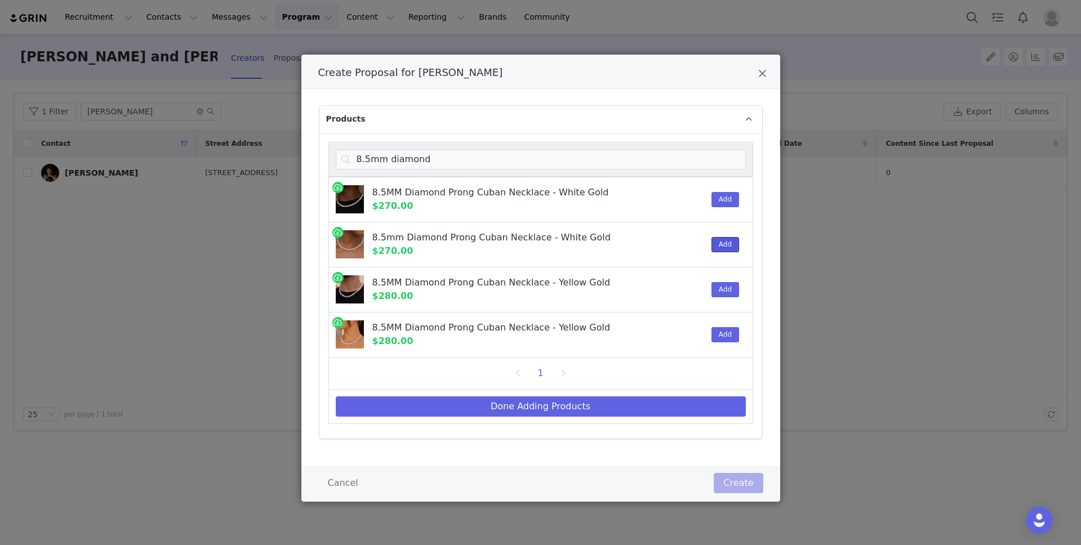
click at [718, 243] on button "Add" at bounding box center [725, 244] width 28 height 15
click at [437, 162] on input "8.5mm diamond" at bounding box center [541, 159] width 410 height 20
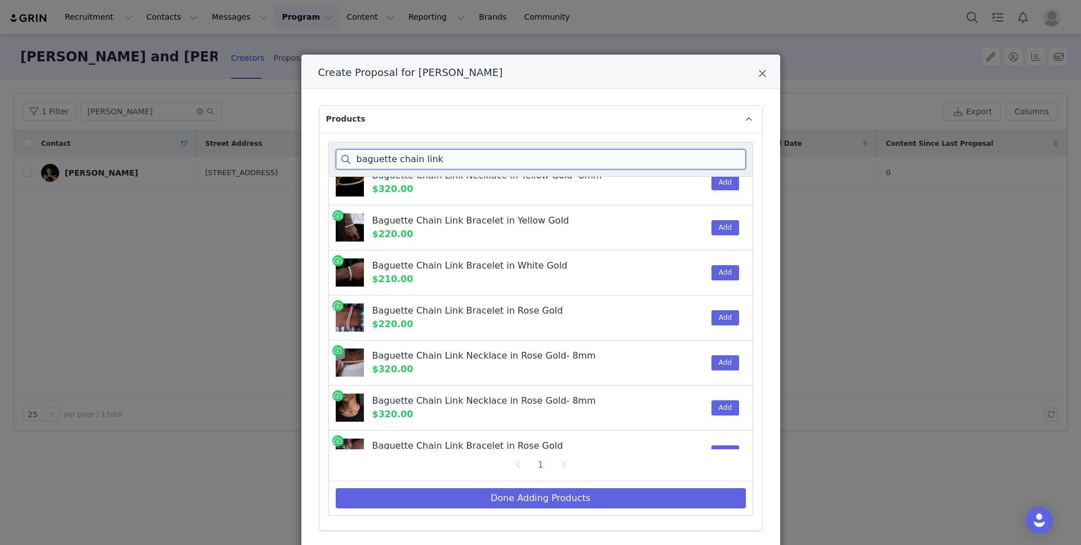
scroll to position [333, 0]
click at [724, 360] on button "Add" at bounding box center [725, 362] width 28 height 15
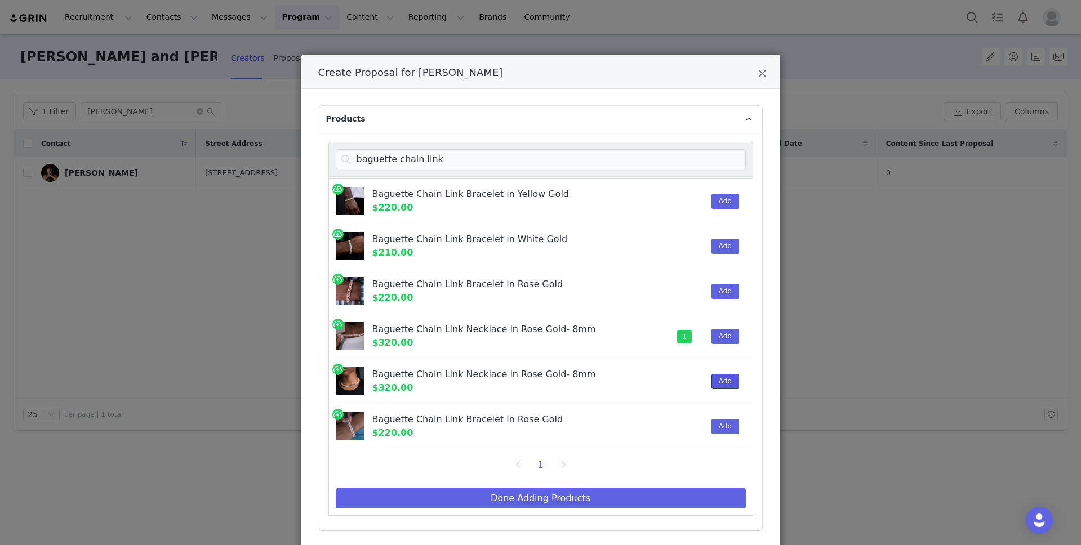
click at [726, 385] on button "Add" at bounding box center [725, 381] width 28 height 15
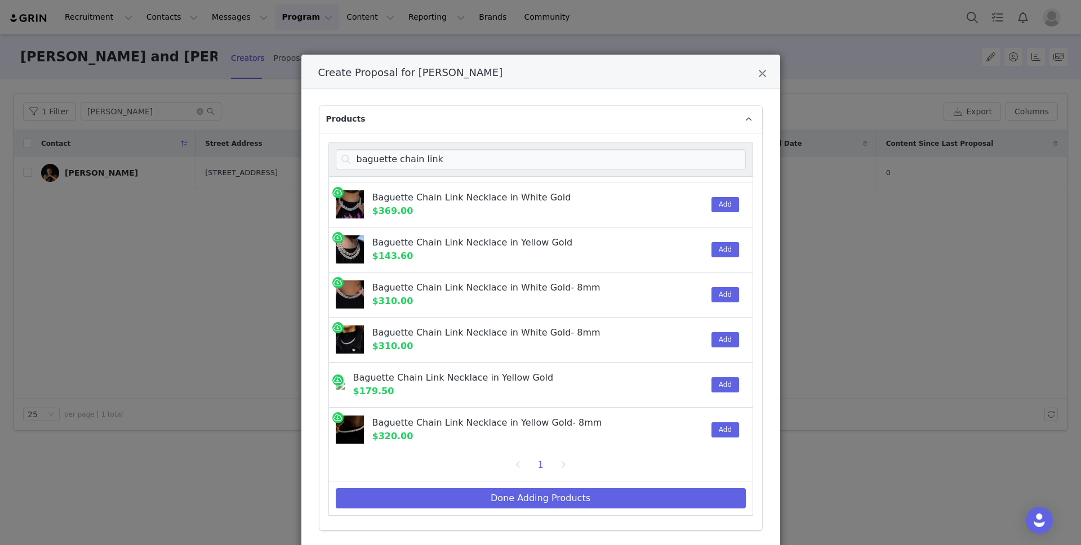
scroll to position [0, 0]
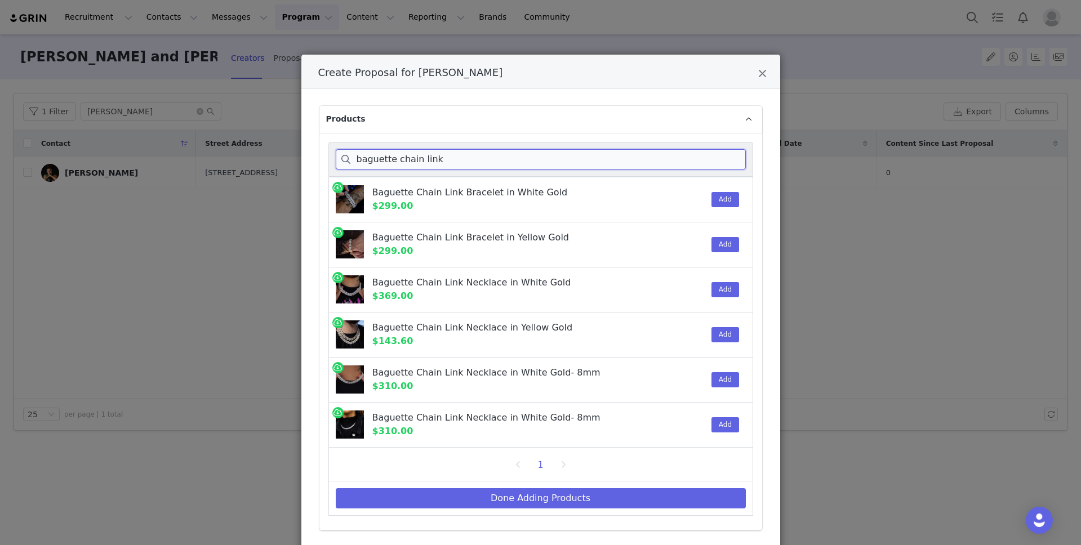
click at [452, 157] on input "baguette chain link" at bounding box center [541, 159] width 410 height 20
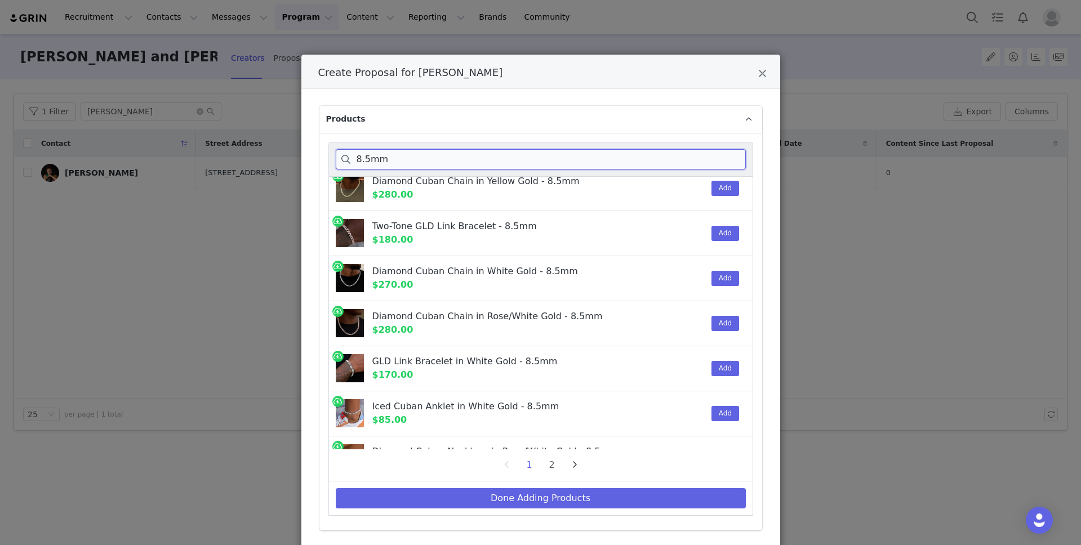
scroll to position [62, 0]
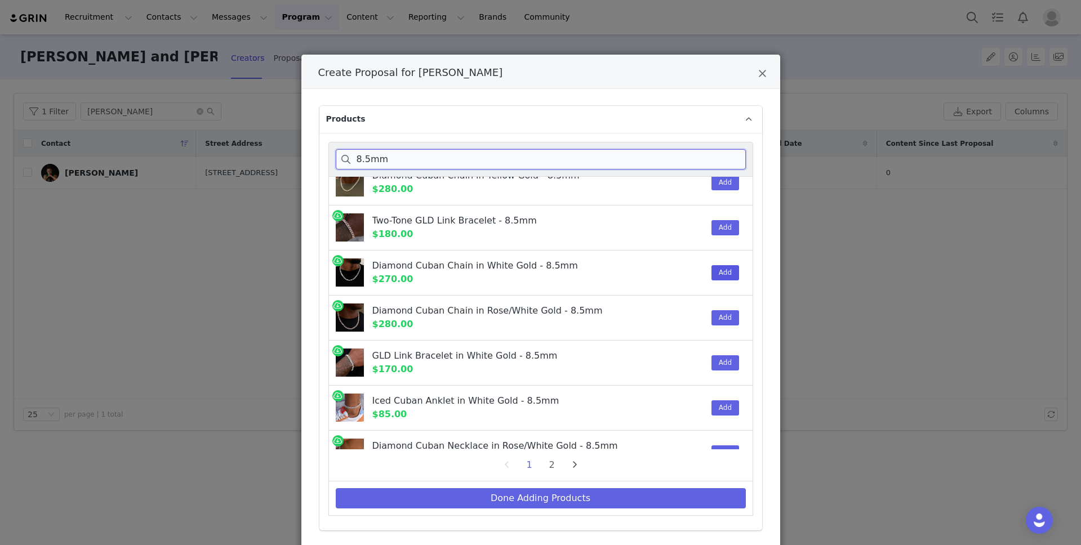
type input "8.5mm"
click at [730, 270] on button "Add" at bounding box center [725, 272] width 28 height 15
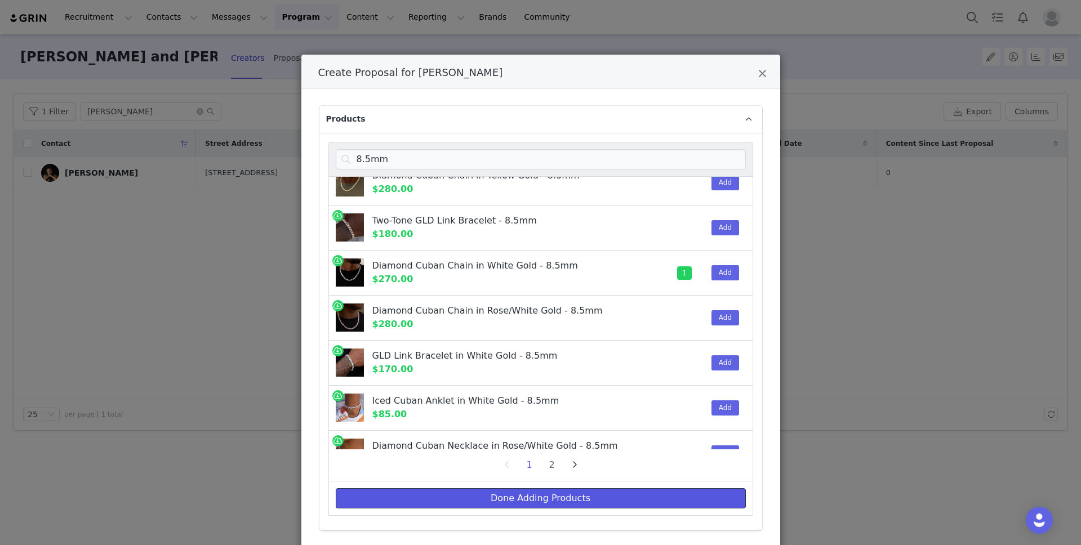
click at [563, 497] on button "Done Adding Products" at bounding box center [541, 498] width 410 height 20
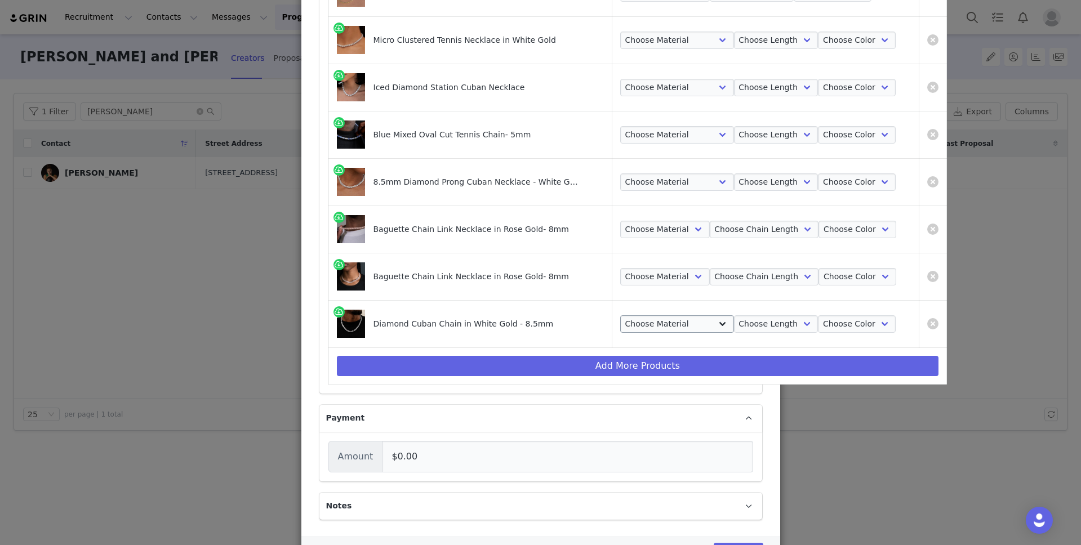
scroll to position [408, 0]
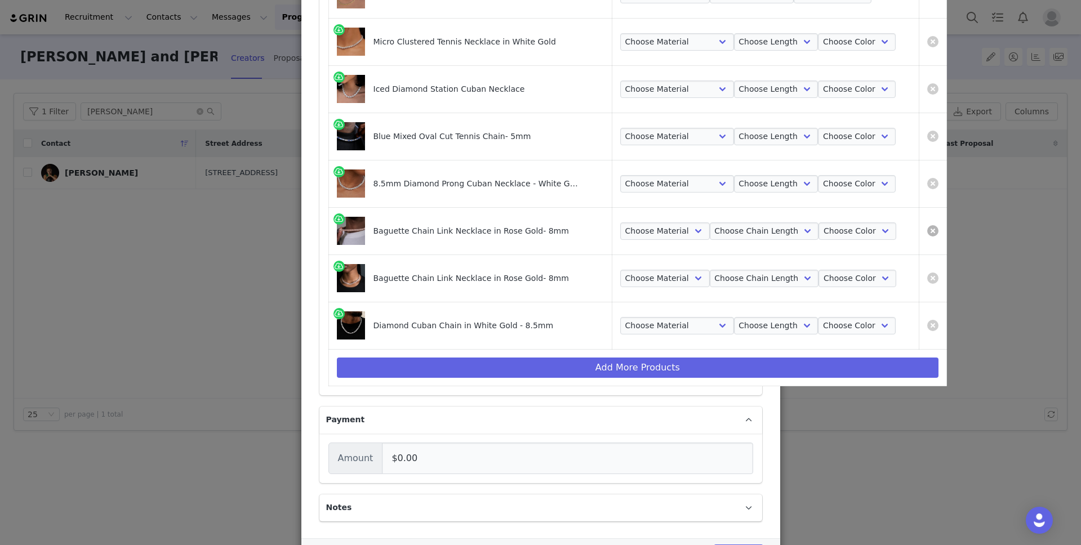
click at [927, 230] on link "Create Proposal for Jessica Shepard" at bounding box center [932, 230] width 11 height 11
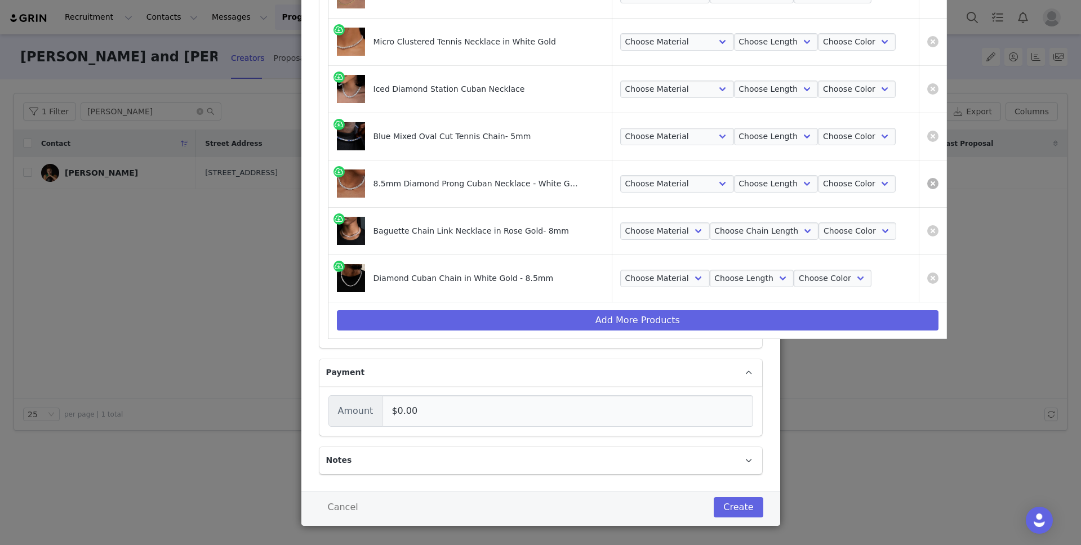
click at [927, 183] on link "Create Proposal for Jessica Shepard" at bounding box center [932, 183] width 11 height 11
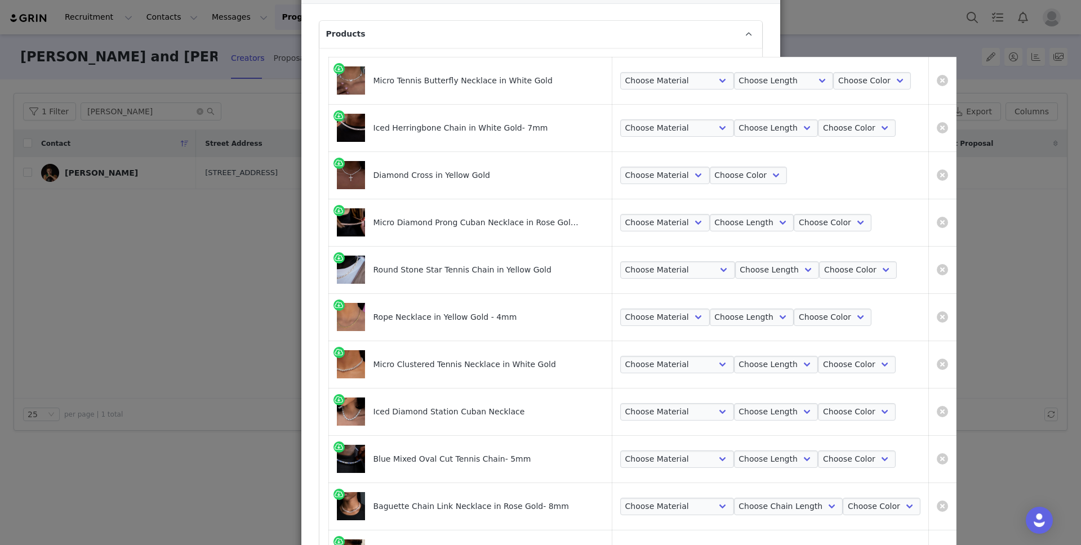
scroll to position [88, 0]
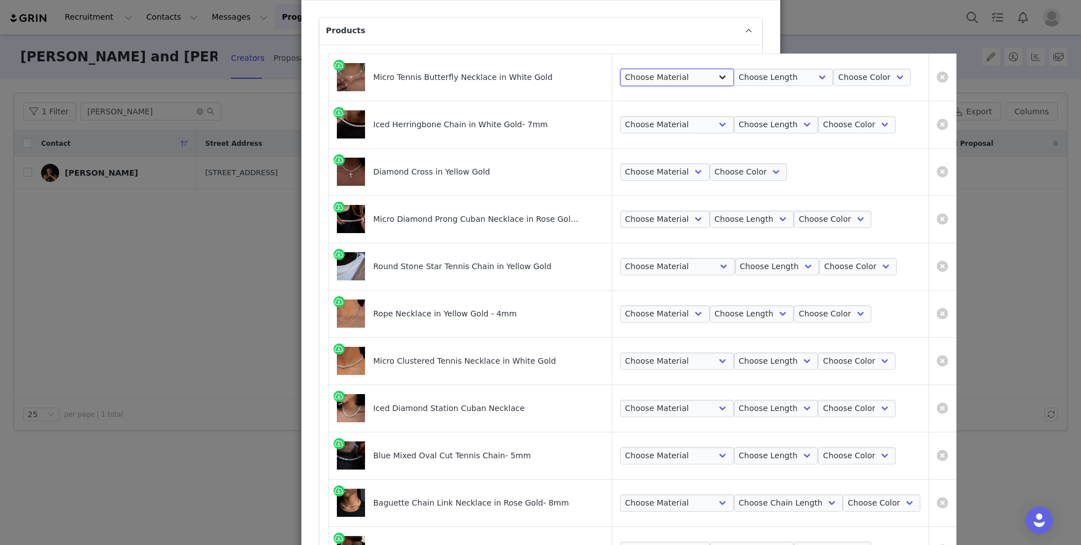
click at [668, 86] on select "Choose Material 14k White Gold Plated" at bounding box center [677, 78] width 114 height 18
select select "25691426"
click at [620, 69] on select "Choose Material 14k White Gold Plated" at bounding box center [677, 78] width 114 height 18
click at [769, 75] on select "Choose Length 12"-16" Adjustable" at bounding box center [784, 78] width 100 height 18
select select "25691427"
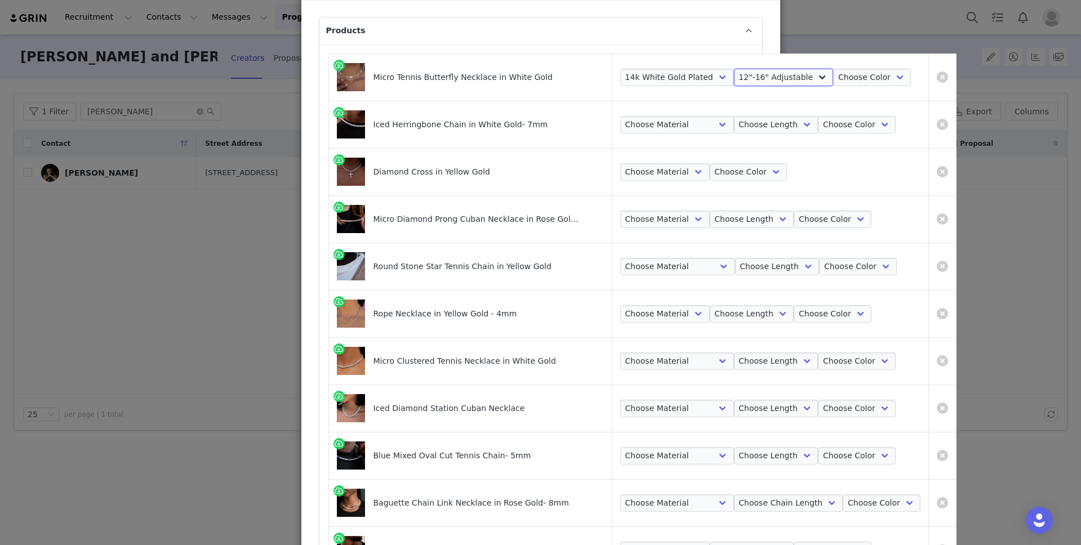
click at [734, 69] on select "Choose Length 12"-16" Adjustable" at bounding box center [784, 78] width 100 height 18
click at [859, 75] on select "Choose Color White Gold" at bounding box center [872, 78] width 78 height 18
select select "25691428"
click at [833, 69] on select "Choose Color White Gold" at bounding box center [872, 78] width 78 height 18
click at [674, 125] on select "Choose Material 14k White Gold Plated" at bounding box center [677, 125] width 114 height 18
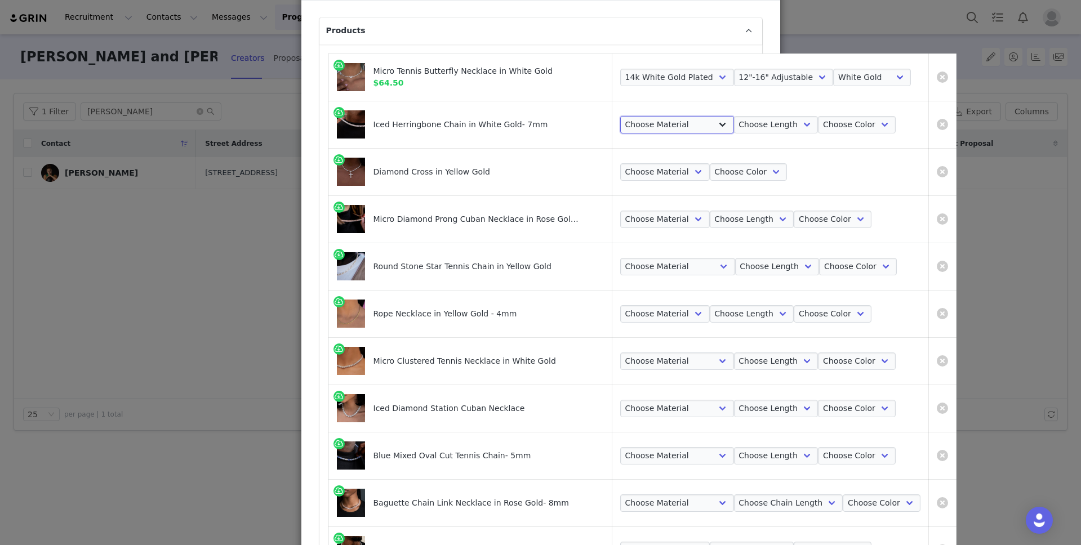
select select "21537354"
click at [620, 116] on select "Choose Material 14k White Gold Plated" at bounding box center [677, 125] width 114 height 18
click at [741, 127] on select "Choose Length 16" 18" 20" 22"" at bounding box center [776, 125] width 84 height 18
select select "21537355"
click at [734, 116] on select "Choose Length 16" 18" 20" 22"" at bounding box center [776, 125] width 84 height 18
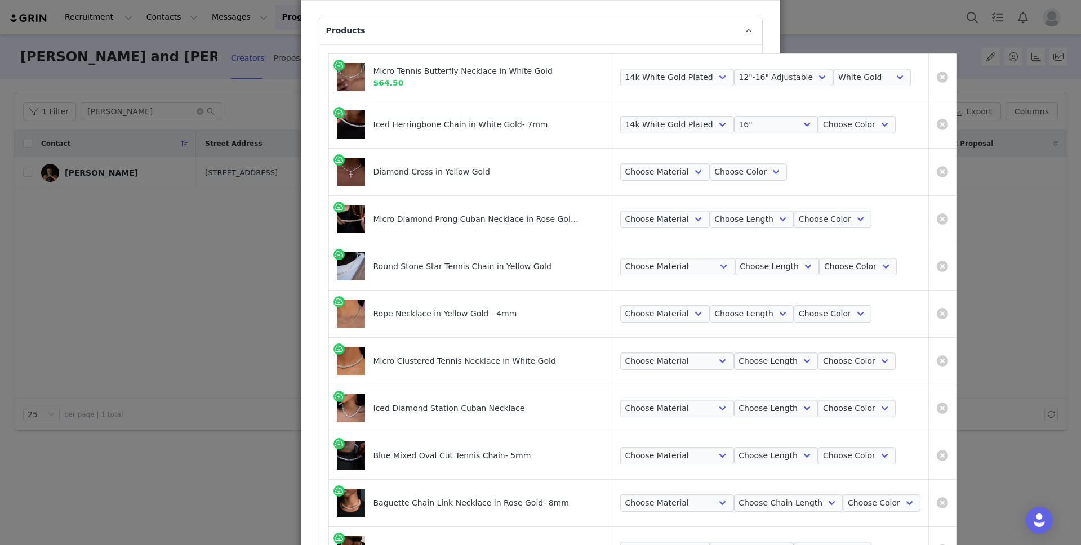
click at [859, 111] on td "Choose Material 14k White Gold Plated Choose Length 16" 18" 20" 22" Choose Colo…" at bounding box center [770, 124] width 316 height 47
click at [848, 118] on select "Choose Color White Gold" at bounding box center [857, 125] width 78 height 18
select select "21537359"
click at [818, 116] on select "Choose Color White Gold" at bounding box center [857, 125] width 78 height 18
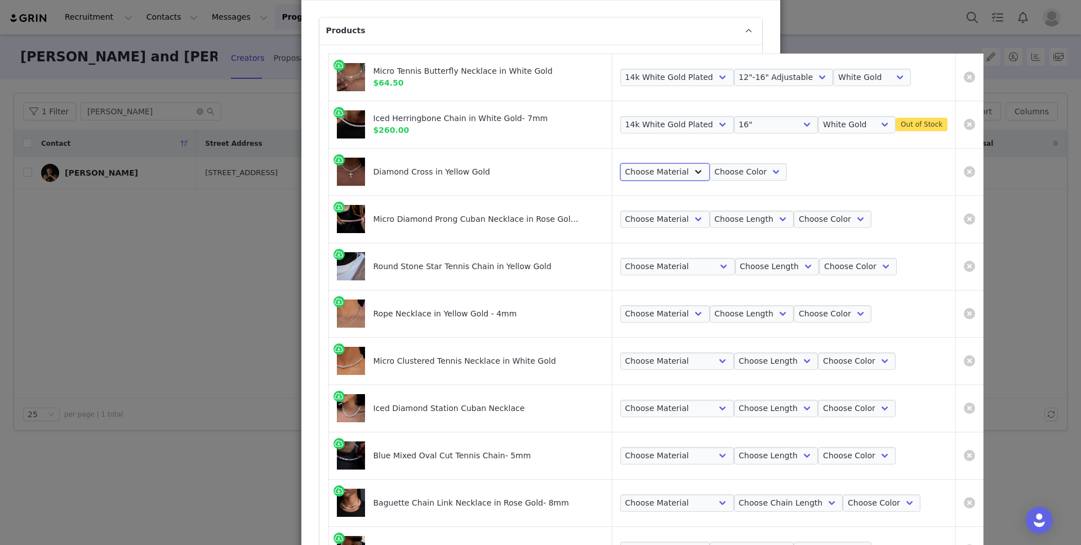
click at [670, 170] on select "Choose Material 18k Gold Plated" at bounding box center [665, 172] width 90 height 18
click at [845, 123] on select "Choose Color White Gold" at bounding box center [857, 125] width 78 height 18
click at [769, 125] on select "Choose Length 16" 18" 20" 22"" at bounding box center [776, 125] width 84 height 18
select select "21537356"
click at [734, 116] on select "Choose Length 16" 18" 20" 22"" at bounding box center [776, 125] width 84 height 18
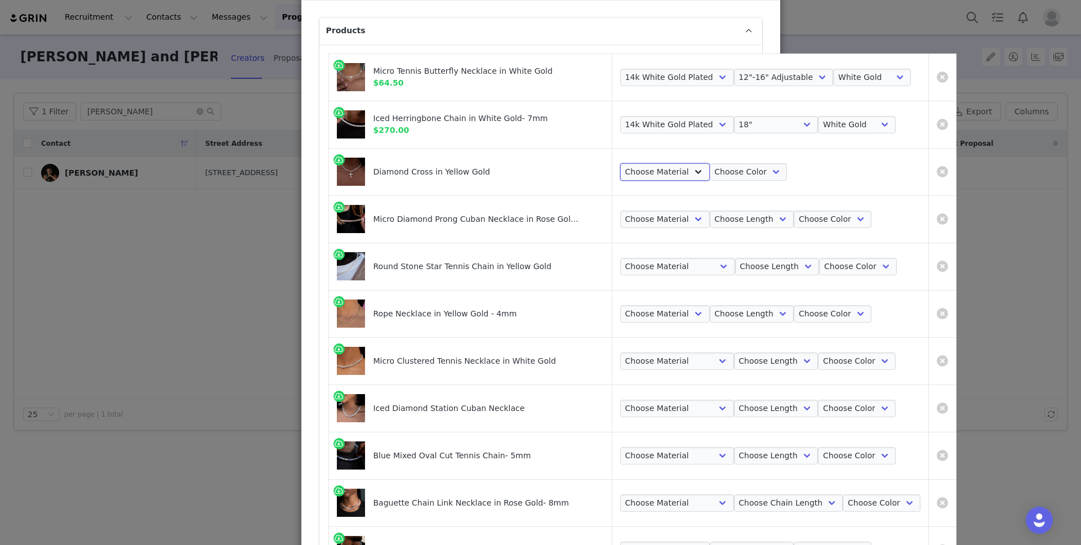
click at [648, 165] on select "Choose Material 18k Gold Plated" at bounding box center [665, 172] width 90 height 18
select select "12468065"
click at [620, 163] on select "Choose Material 18k Gold Plated" at bounding box center [665, 172] width 90 height 18
click at [732, 176] on select "Choose Color Yellow Gold" at bounding box center [749, 172] width 78 height 18
select select "12468066"
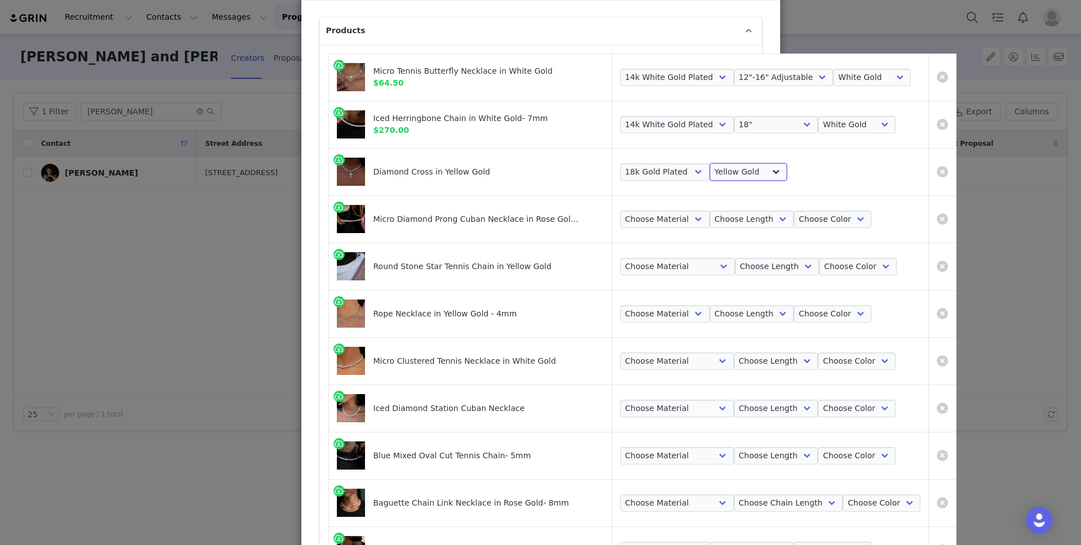
click at [710, 163] on select "Choose Color Yellow Gold" at bounding box center [749, 172] width 78 height 18
click at [672, 220] on select "Choose Material 14k Gold Plated" at bounding box center [665, 220] width 90 height 18
select select "22716407"
click at [620, 211] on select "Choose Material 14k Gold Plated" at bounding box center [665, 220] width 90 height 18
click at [738, 226] on select "Choose Length 16" 18" 20" 22" 24"" at bounding box center [752, 220] width 84 height 18
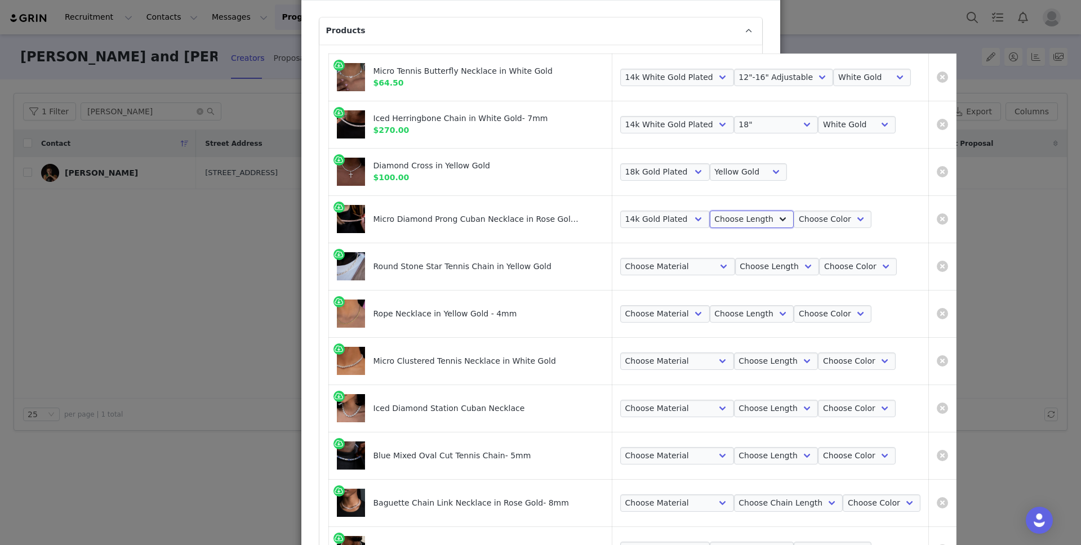
select select "22716409"
click at [710, 211] on select "Choose Length 16" 18" 20" 22" 24"" at bounding box center [752, 220] width 84 height 18
click at [818, 217] on select "Choose Color Rose Gold" at bounding box center [832, 220] width 78 height 18
select select "22716412"
click at [793, 211] on select "Choose Color Rose Gold" at bounding box center [832, 220] width 78 height 18
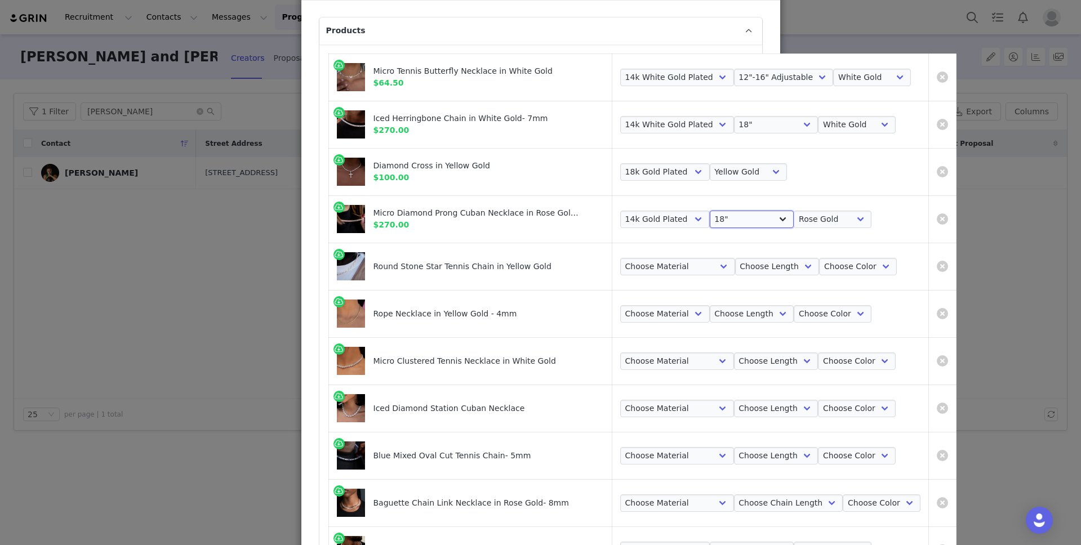
click at [735, 220] on select "Choose Length 16" 18" 20" 22" 24"" at bounding box center [752, 220] width 84 height 18
click at [681, 267] on select "Choose Material 18k Yellow Gold Plated" at bounding box center [677, 267] width 115 height 18
select select "21382500"
click at [620, 258] on select "Choose Material 18k Yellow Gold Plated" at bounding box center [677, 267] width 115 height 18
click at [756, 267] on select "Choose Length 18" 16" 20"" at bounding box center [777, 267] width 84 height 18
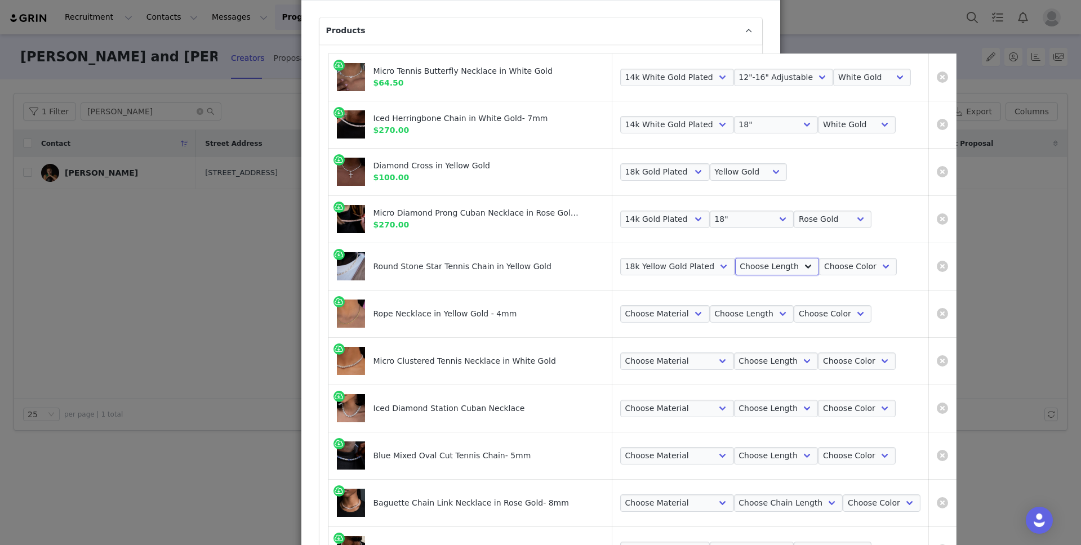
select select "21966893"
click at [735, 258] on select "Choose Length 18" 16" 20"" at bounding box center [777, 267] width 84 height 18
click at [828, 273] on select "Choose Color Yellow Gold" at bounding box center [858, 267] width 78 height 18
select select "21382503"
click at [819, 258] on select "Choose Color Yellow Gold" at bounding box center [858, 267] width 78 height 18
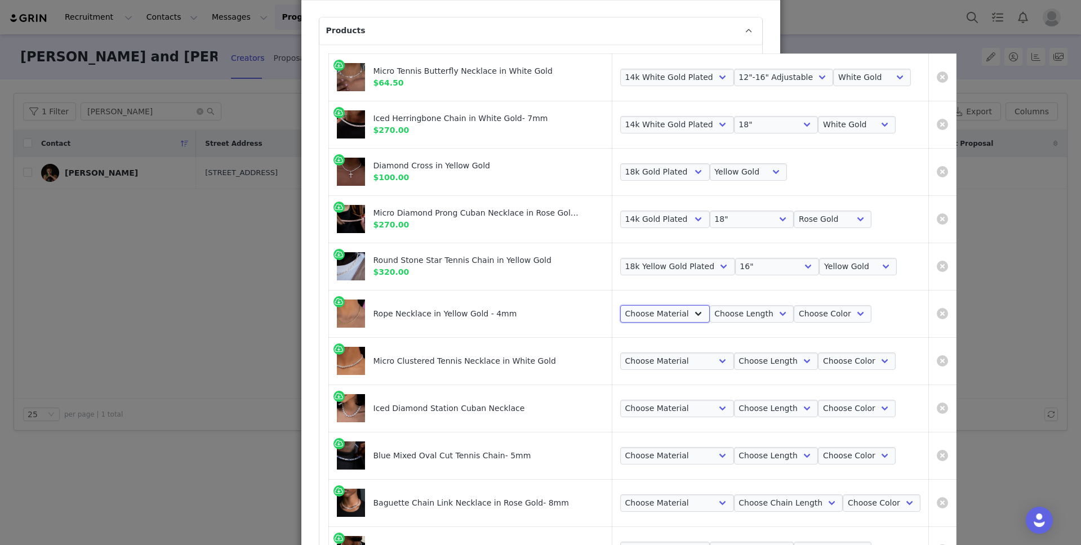
click at [662, 315] on select "Choose Material 18k Gold Plated" at bounding box center [665, 314] width 90 height 18
select select "12448526"
click at [620, 305] on select "Choose Material 18k Gold Plated" at bounding box center [665, 314] width 90 height 18
click at [749, 313] on select "Choose Length 18" 16" 20" 22" 24" 26"" at bounding box center [752, 314] width 84 height 18
select select "12448527"
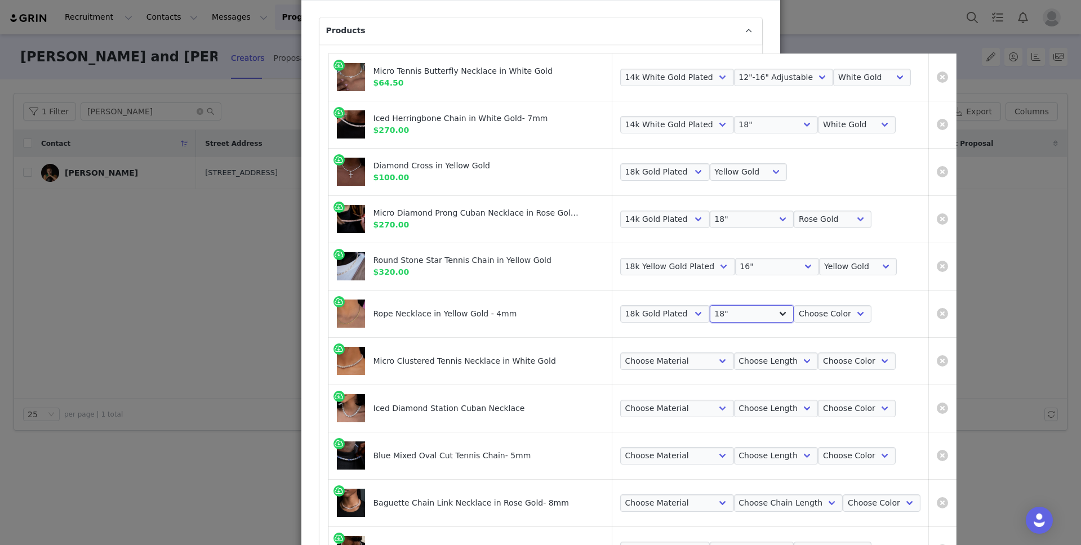
click at [710, 305] on select "Choose Length 18" 16" 20" 22" 24" 26"" at bounding box center [752, 314] width 84 height 18
click at [808, 314] on select "Choose Color Yellow Gold" at bounding box center [832, 314] width 78 height 18
select select "12448529"
click at [793, 305] on select "Choose Color Yellow Gold" at bounding box center [832, 314] width 78 height 18
click at [692, 359] on select "Choose Material 14k White Gold Plated" at bounding box center [677, 362] width 114 height 18
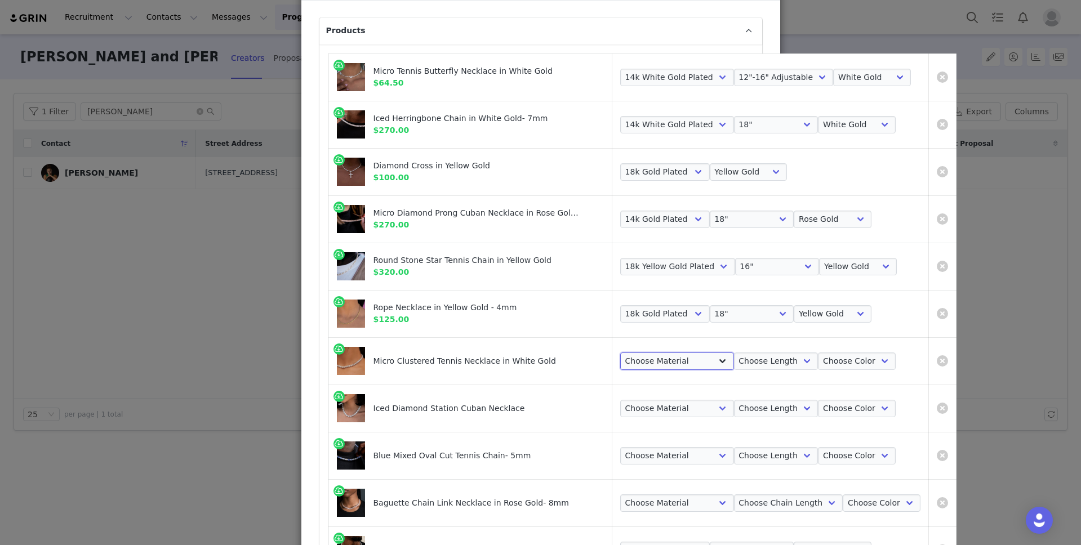
select select "9139060"
click at [620, 353] on select "Choose Material 14k White Gold Plated" at bounding box center [677, 362] width 114 height 18
click at [748, 363] on select "Choose Length 18" 16" 20" 22" 24" 26"" at bounding box center [776, 362] width 84 height 18
select select "12453561"
click at [734, 353] on select "Choose Length 18" 16" 20" 22" 24" 26"" at bounding box center [776, 362] width 84 height 18
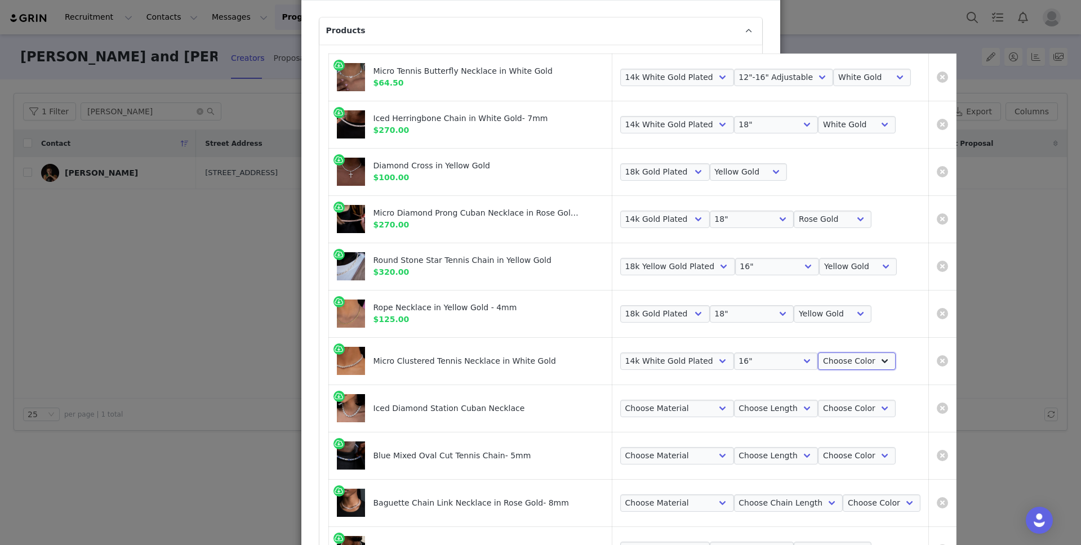
click at [828, 364] on select "Choose Color White Gold" at bounding box center [857, 362] width 78 height 18
select select "9139065"
click at [818, 353] on select "Choose Color White Gold" at bounding box center [857, 362] width 78 height 18
click at [682, 412] on select "Choose Material 14k White Gold Plated" at bounding box center [677, 409] width 114 height 18
select select "24812261"
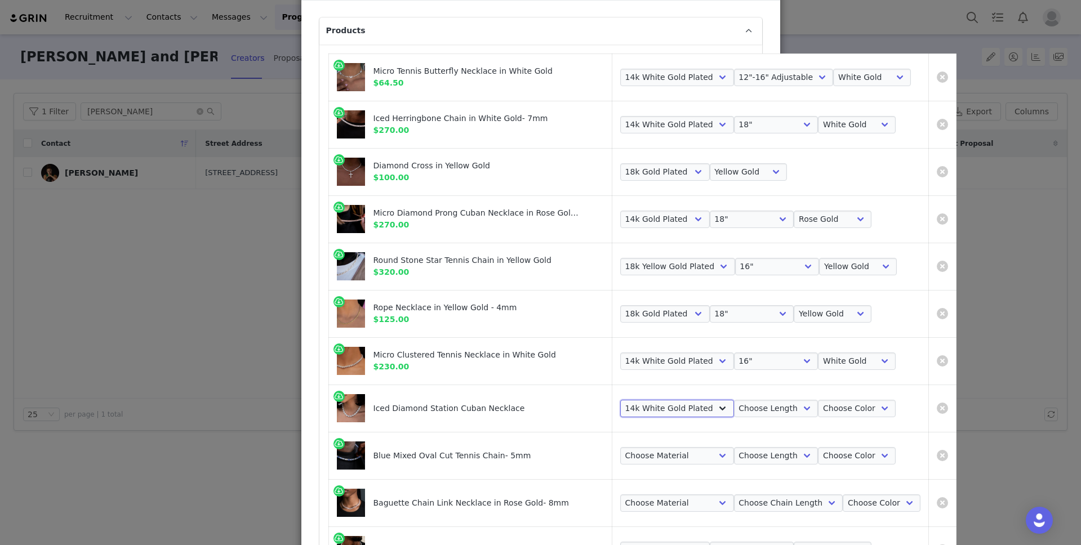
click at [620, 400] on select "Choose Material 14k White Gold Plated" at bounding box center [677, 409] width 114 height 18
click at [751, 413] on select "Choose Length 16" 18" 20" 22" 24"" at bounding box center [776, 409] width 84 height 18
select select "24812263"
click at [734, 400] on select "Choose Length 16" 18" 20" 22" 24"" at bounding box center [776, 409] width 84 height 18
click at [820, 407] on select "Choose Color White Gold" at bounding box center [857, 409] width 78 height 18
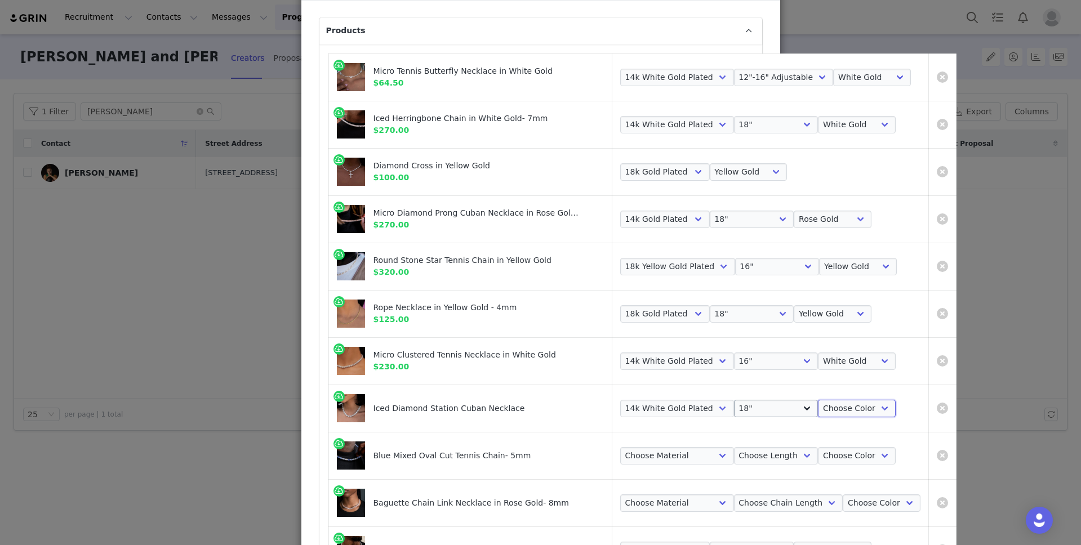
select select "24812266"
click at [818, 400] on select "Choose Color White Gold" at bounding box center [857, 409] width 78 height 18
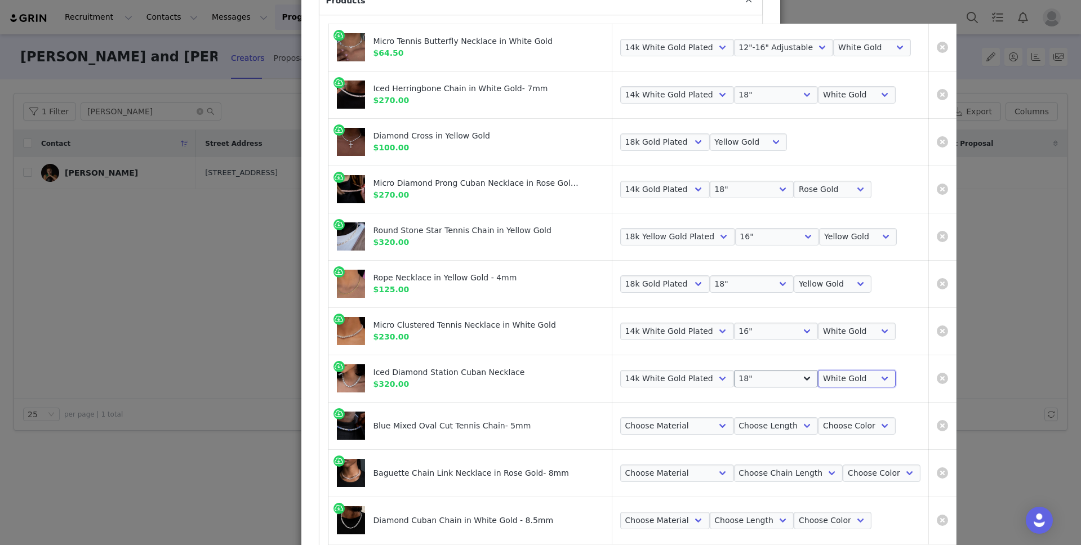
scroll to position [126, 0]
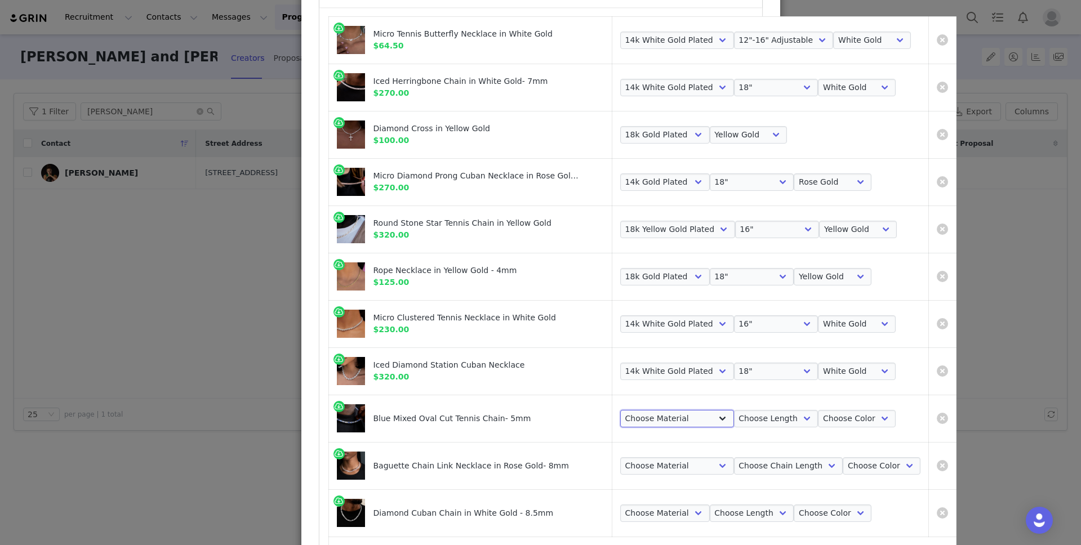
click at [672, 423] on select "Choose Material 14k White Gold Plated" at bounding box center [677, 419] width 114 height 18
select select "22898785"
click at [620, 410] on select "Choose Material 14k White Gold Plated" at bounding box center [677, 419] width 114 height 18
click at [751, 424] on select "Choose Length 16" 18" 20" 22" 24"" at bounding box center [776, 419] width 84 height 18
select select "22898788"
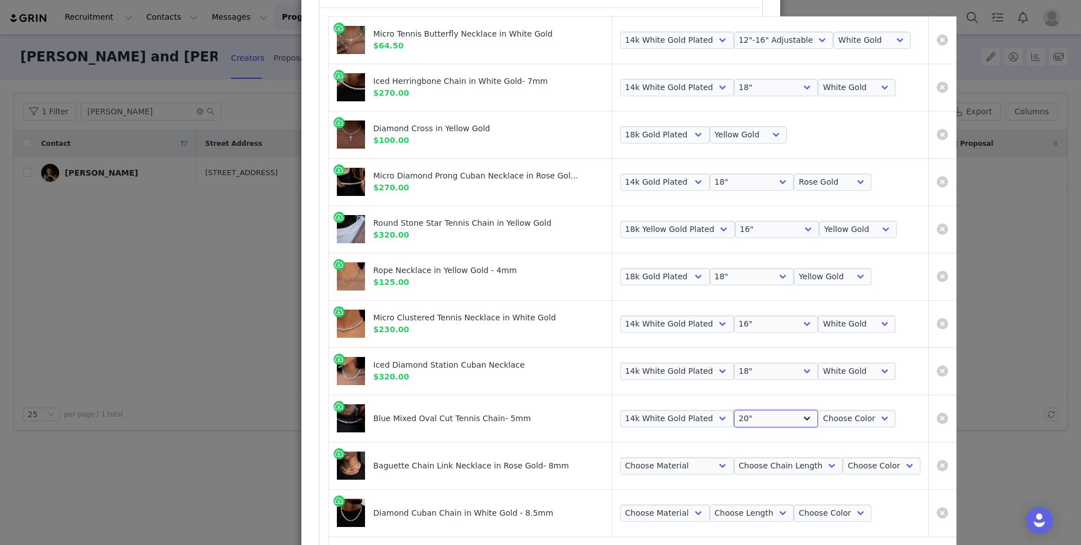
click at [734, 410] on select "Choose Length 16" 18" 20" 22" 24"" at bounding box center [776, 419] width 84 height 18
click at [832, 427] on select "Choose Color White Gold" at bounding box center [857, 419] width 78 height 18
select select "22898792"
click at [818, 410] on select "Choose Color White Gold" at bounding box center [857, 419] width 78 height 18
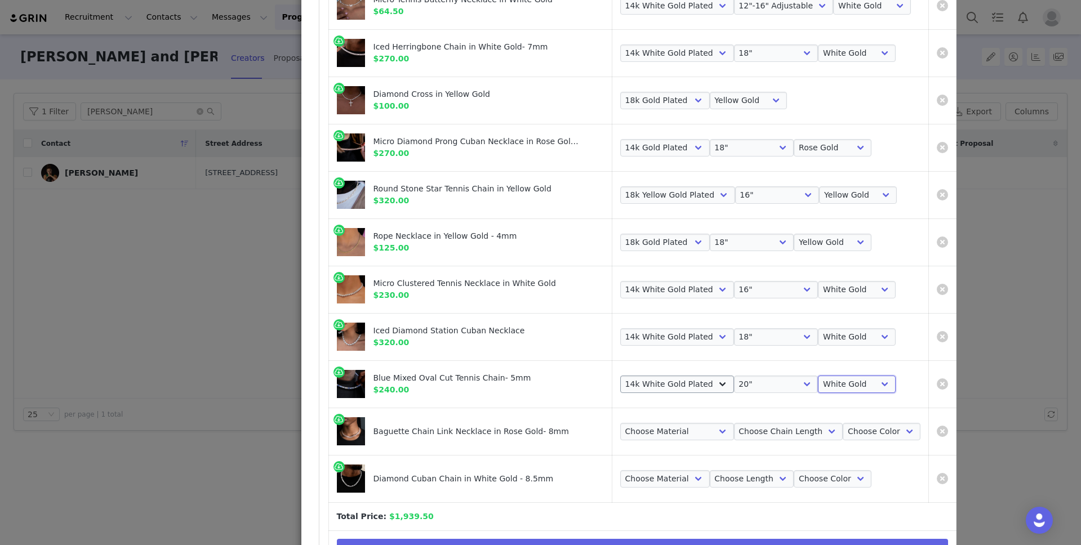
scroll to position [163, 0]
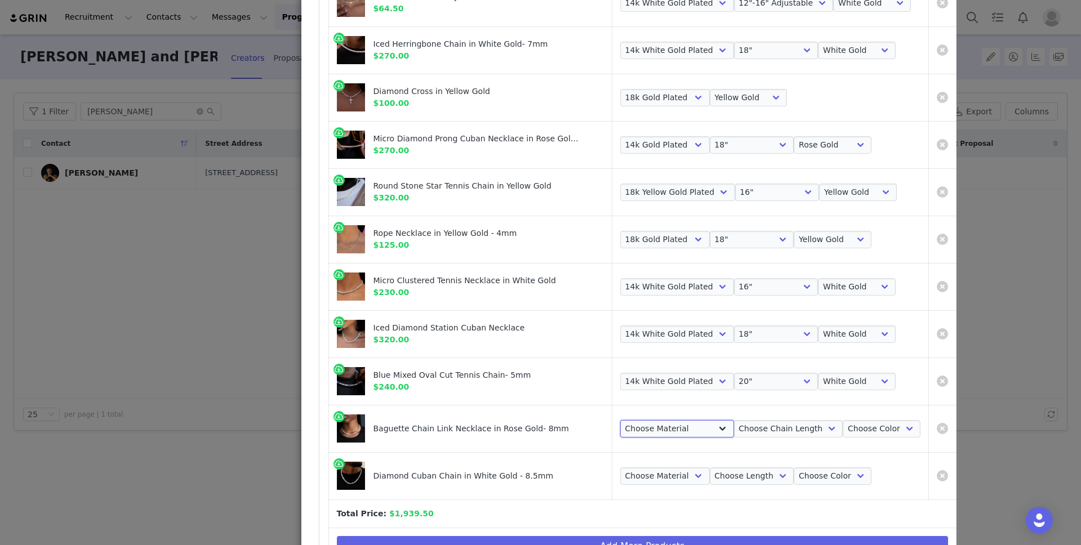
click at [661, 426] on select "Choose Material 14k Gold Plated" at bounding box center [677, 429] width 114 height 18
select select "24229323"
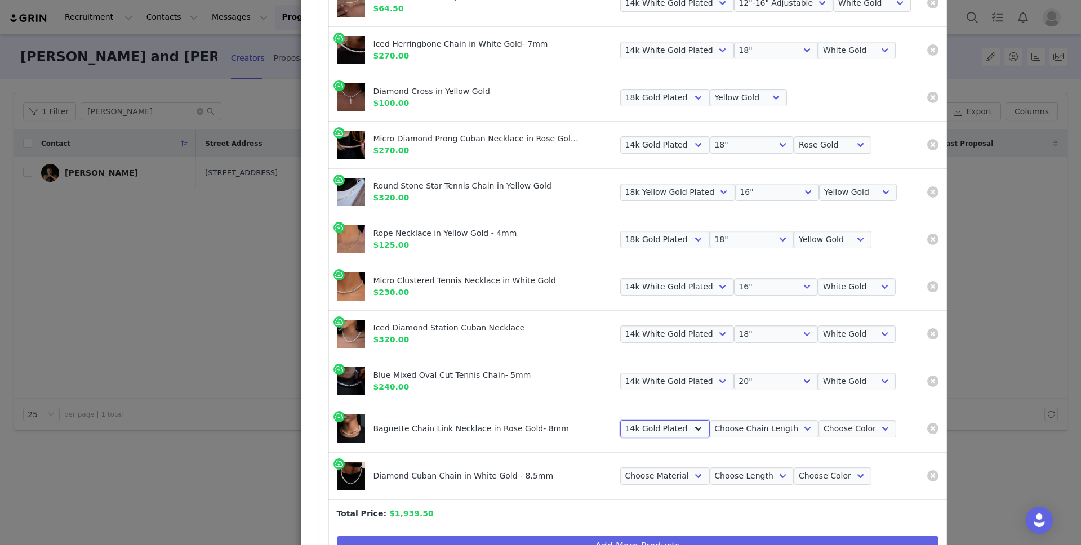
click at [620, 420] on select "Choose Material 14k Gold Plated" at bounding box center [665, 429] width 90 height 18
click at [774, 429] on select "Choose Chain Length 16" 18" 20"" at bounding box center [764, 429] width 109 height 18
select select "24229324"
click at [710, 420] on select "Choose Chain Length 16" 18" 20"" at bounding box center [764, 429] width 109 height 18
click at [833, 423] on select "Choose Color Rose Gold" at bounding box center [857, 429] width 78 height 18
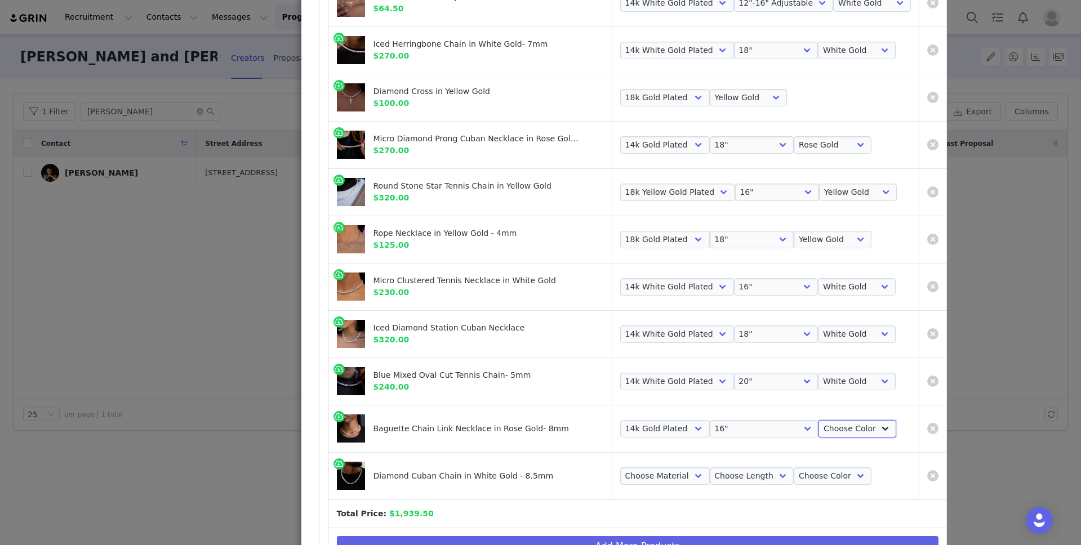
select select "24229327"
click at [818, 420] on select "Choose Color Rose Gold" at bounding box center [857, 429] width 78 height 18
click at [657, 479] on select "Choose Material 14k White Gold Plated" at bounding box center [665, 476] width 90 height 18
select select "6178861"
click at [620, 467] on select "Choose Material 14k White Gold Plated" at bounding box center [677, 476] width 114 height 18
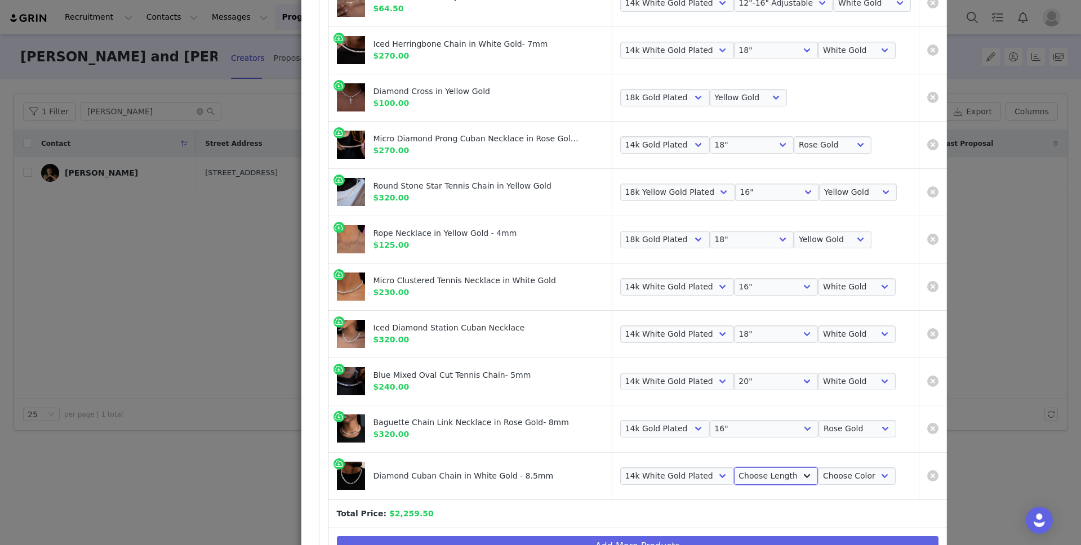
click at [734, 478] on select "Choose Length 16" 18" 20" 24" 22"" at bounding box center [776, 476] width 84 height 18
select select "6178865"
click at [734, 467] on select "Choose Length 16" 18" 20" 24" 22"" at bounding box center [776, 476] width 84 height 18
click at [820, 481] on select "Choose Color White Gold" at bounding box center [857, 476] width 78 height 18
select select "6178867"
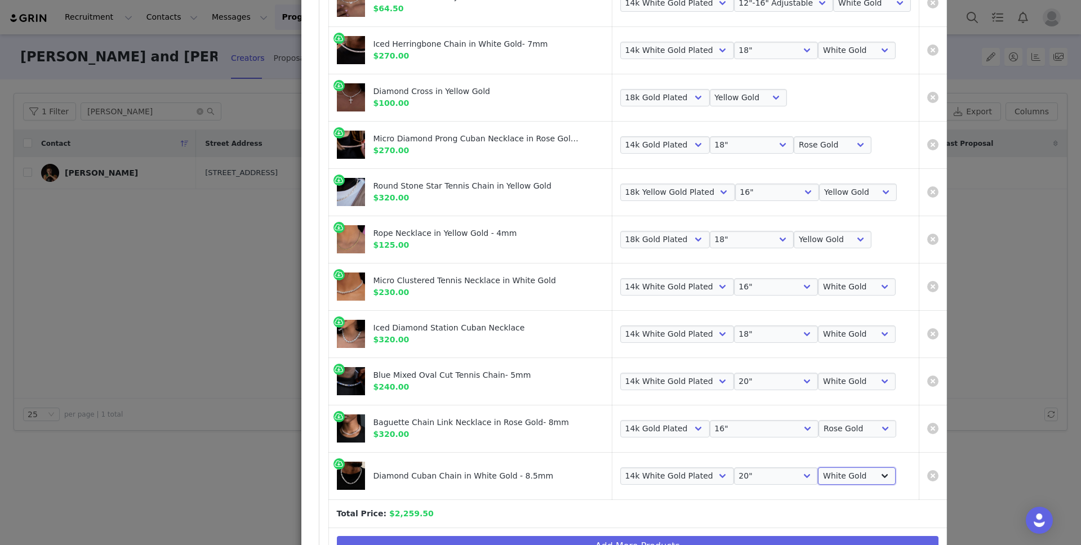
click at [818, 467] on select "Choose Color White Gold" at bounding box center [857, 476] width 78 height 18
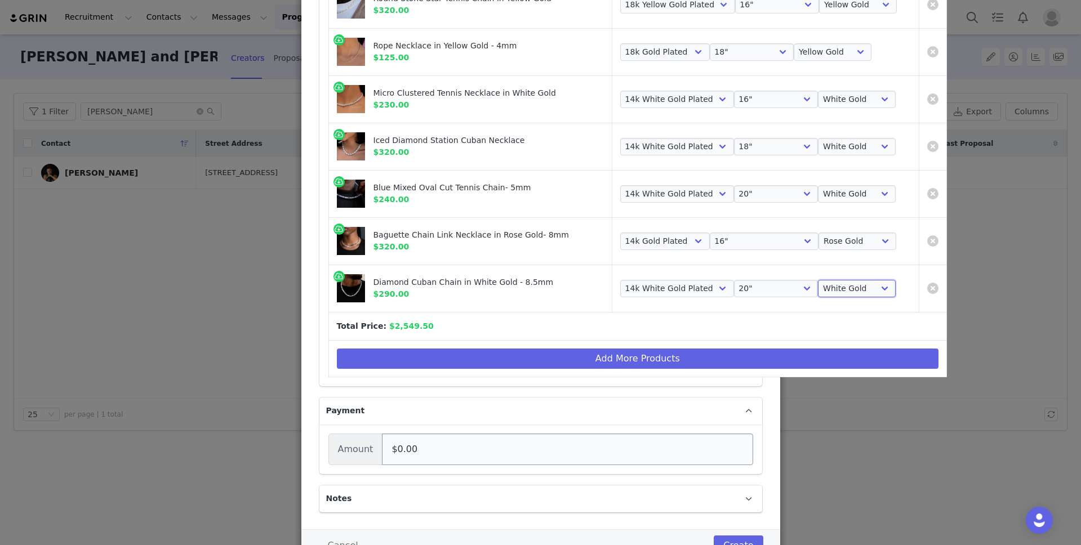
scroll to position [398, 0]
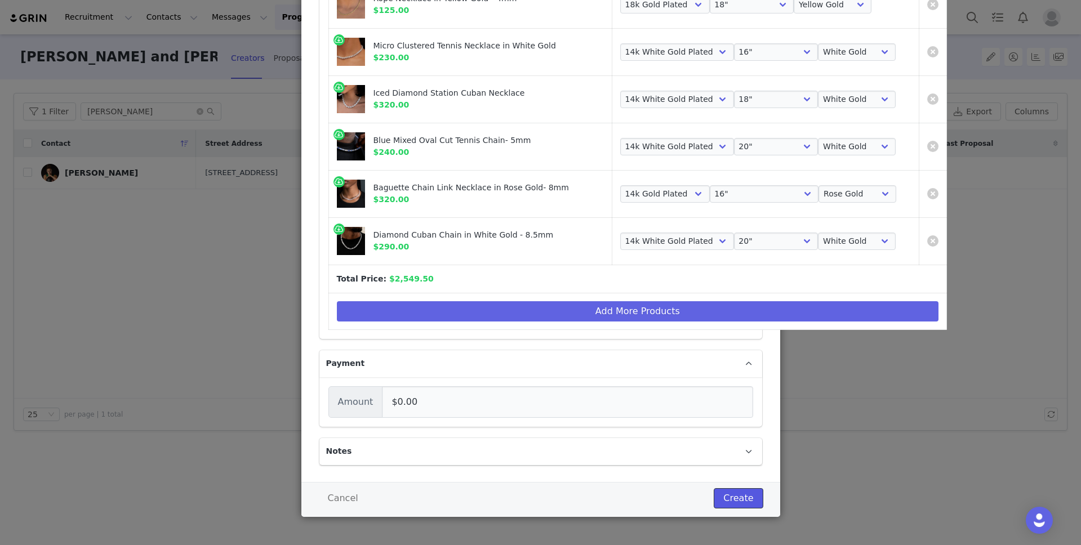
click at [742, 495] on button "Create" at bounding box center [737, 498] width 49 height 20
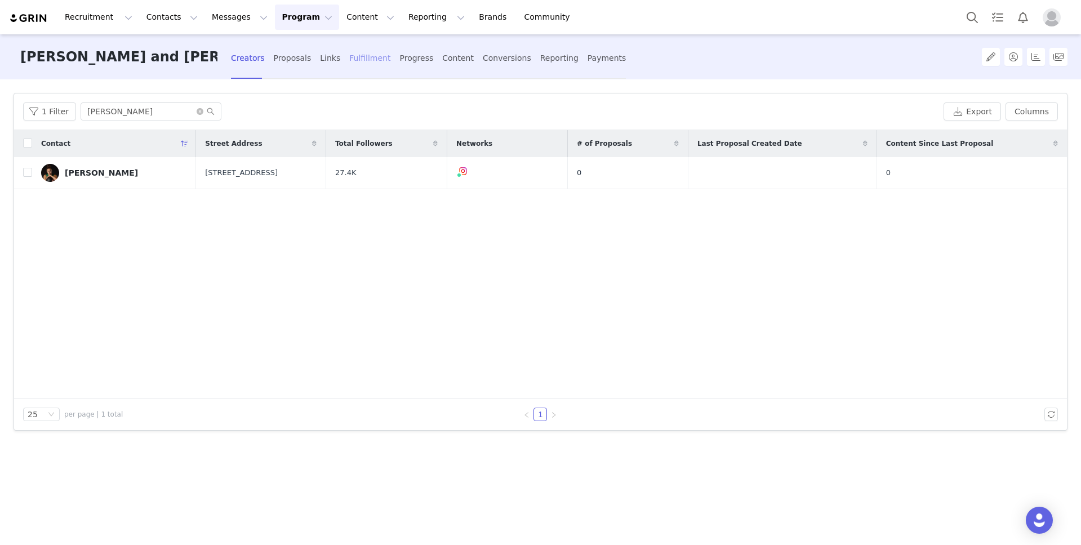
click at [349, 57] on div "Fulfillment" at bounding box center [369, 58] width 41 height 30
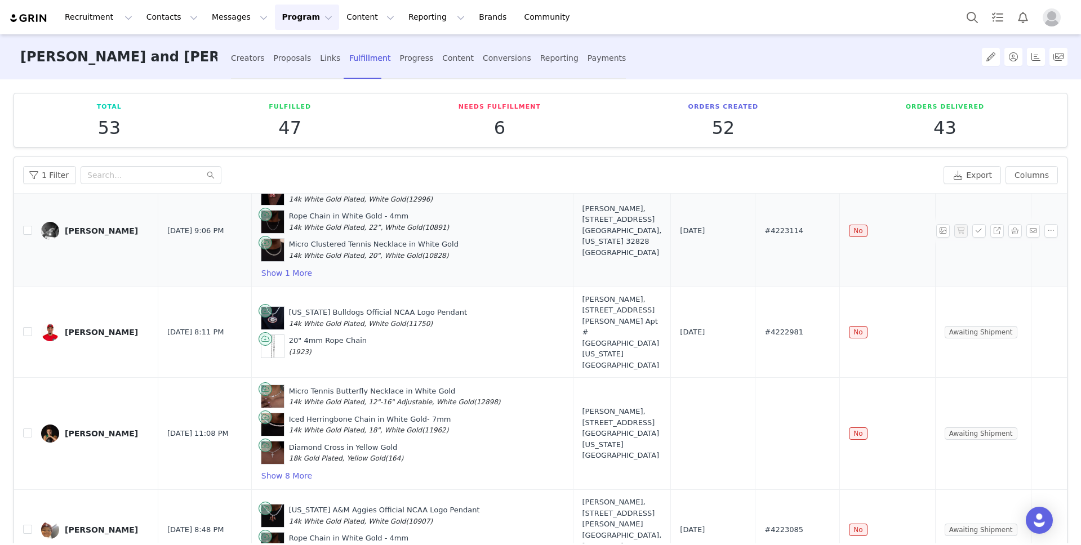
scroll to position [159, 0]
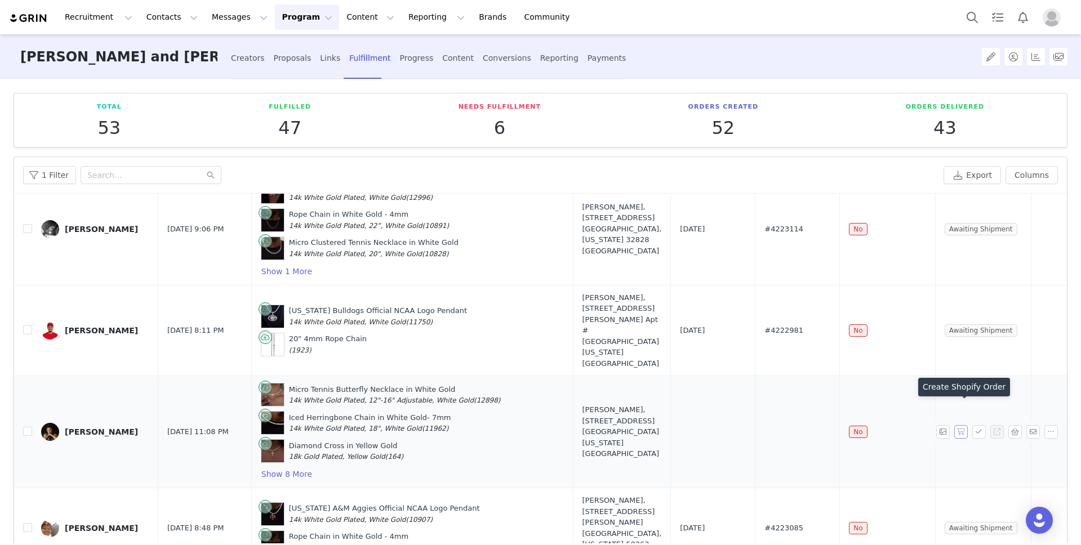
click at [961, 425] on button "button" at bounding box center [961, 432] width 14 height 14
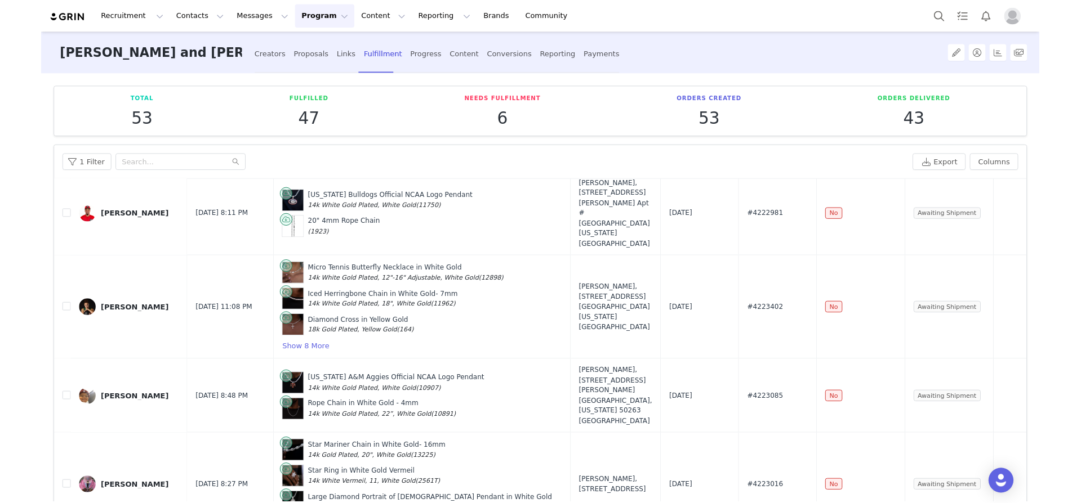
scroll to position [260, 0]
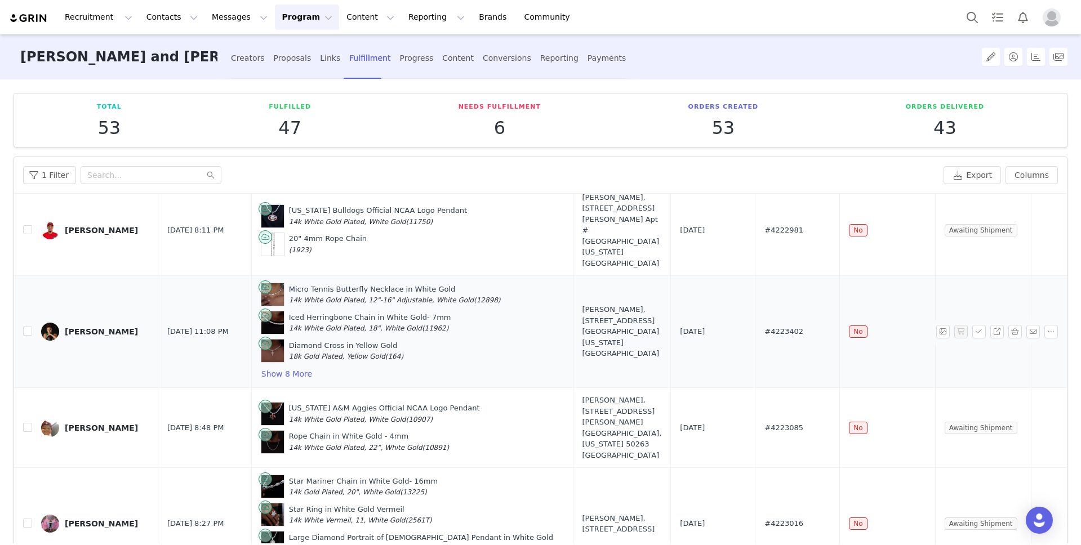
click at [764, 326] on span "#4223402" at bounding box center [783, 331] width 39 height 11
copy span "4223402"
